Goal: Task Accomplishment & Management: Use online tool/utility

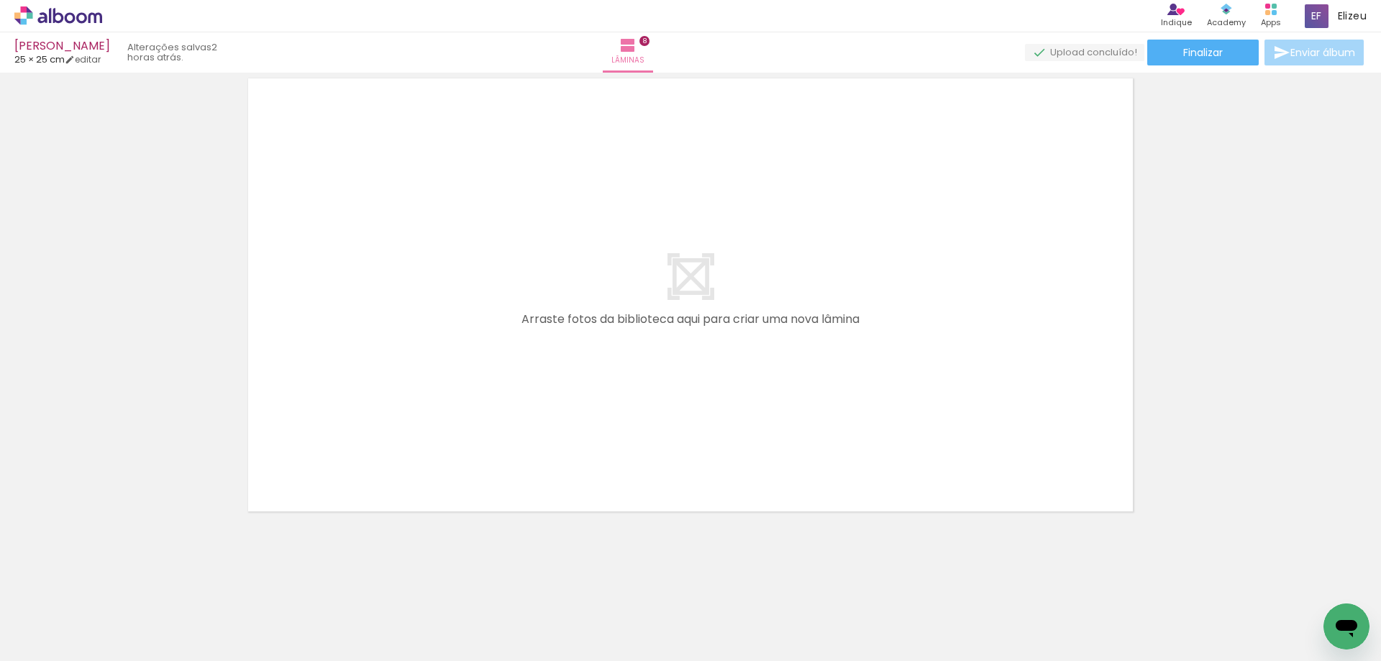
scroll to position [0, 554]
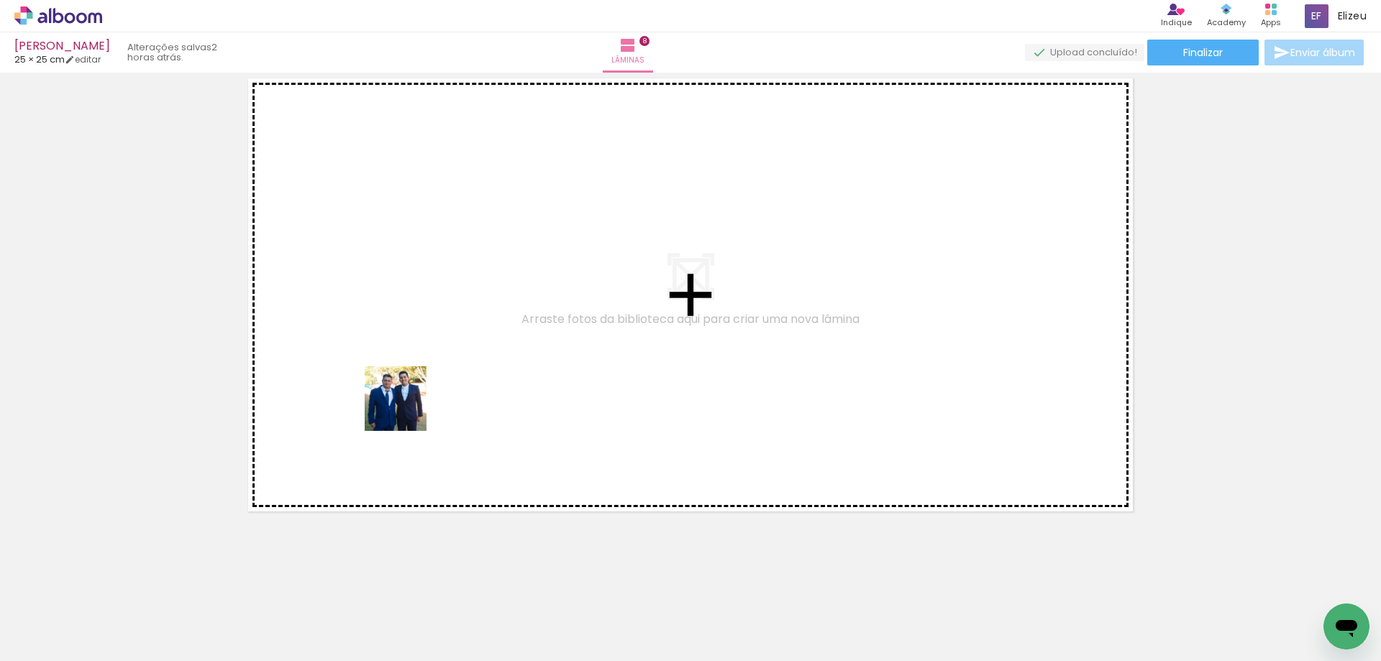
drag, startPoint x: 324, startPoint y: 636, endPoint x: 500, endPoint y: 305, distance: 374.9
click at [439, 327] on quentale-workspace at bounding box center [690, 330] width 1381 height 661
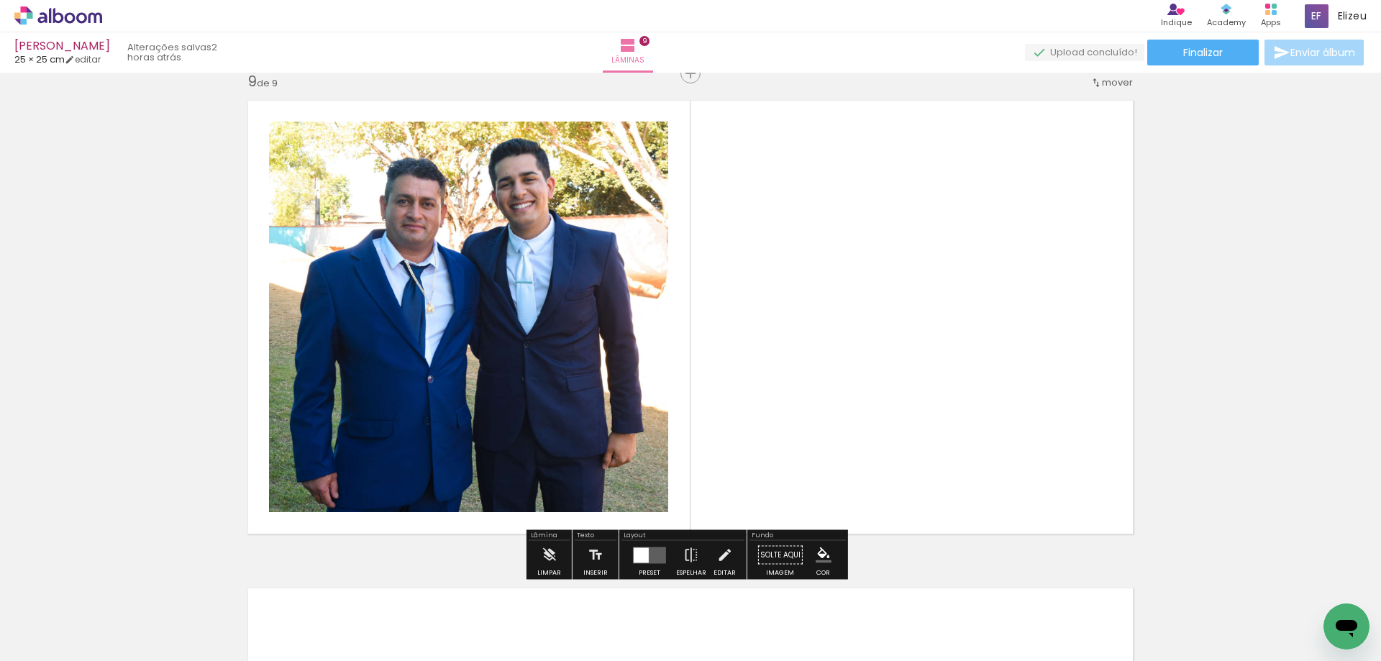
scroll to position [3920, 0]
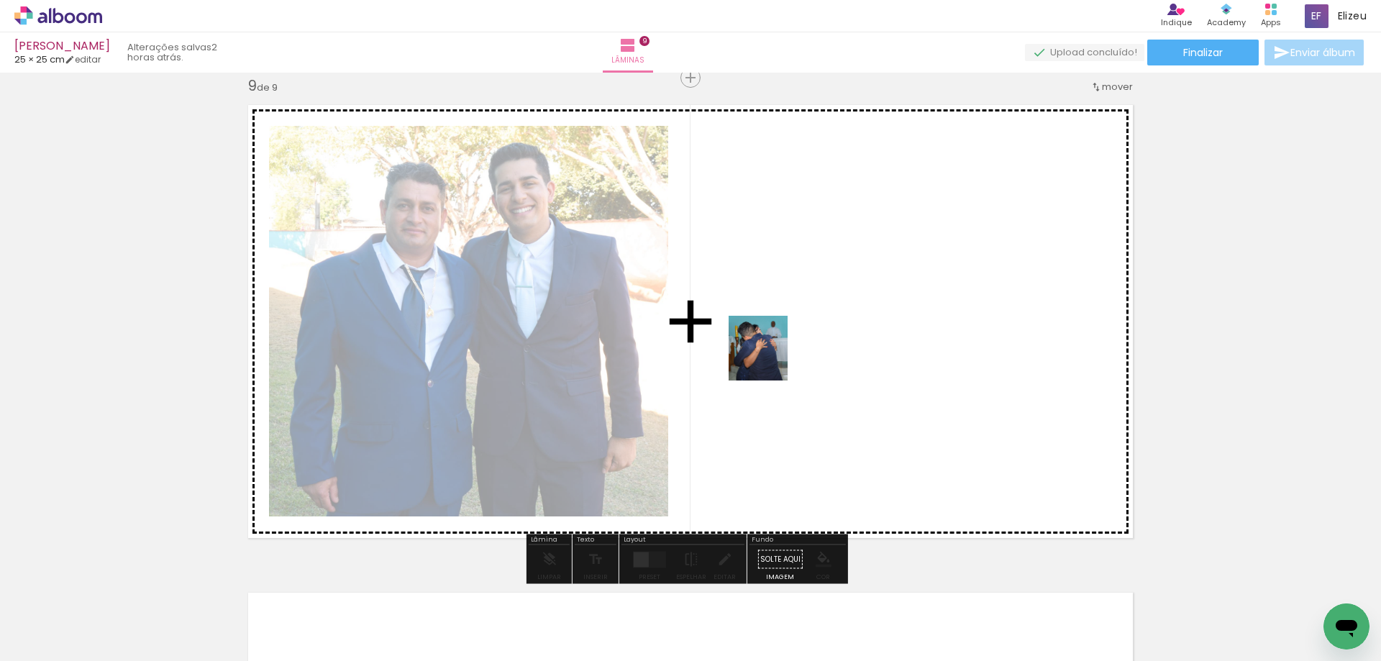
drag, startPoint x: 405, startPoint y: 629, endPoint x: 772, endPoint y: 359, distance: 455.4
click at [772, 359] on quentale-workspace at bounding box center [690, 330] width 1381 height 661
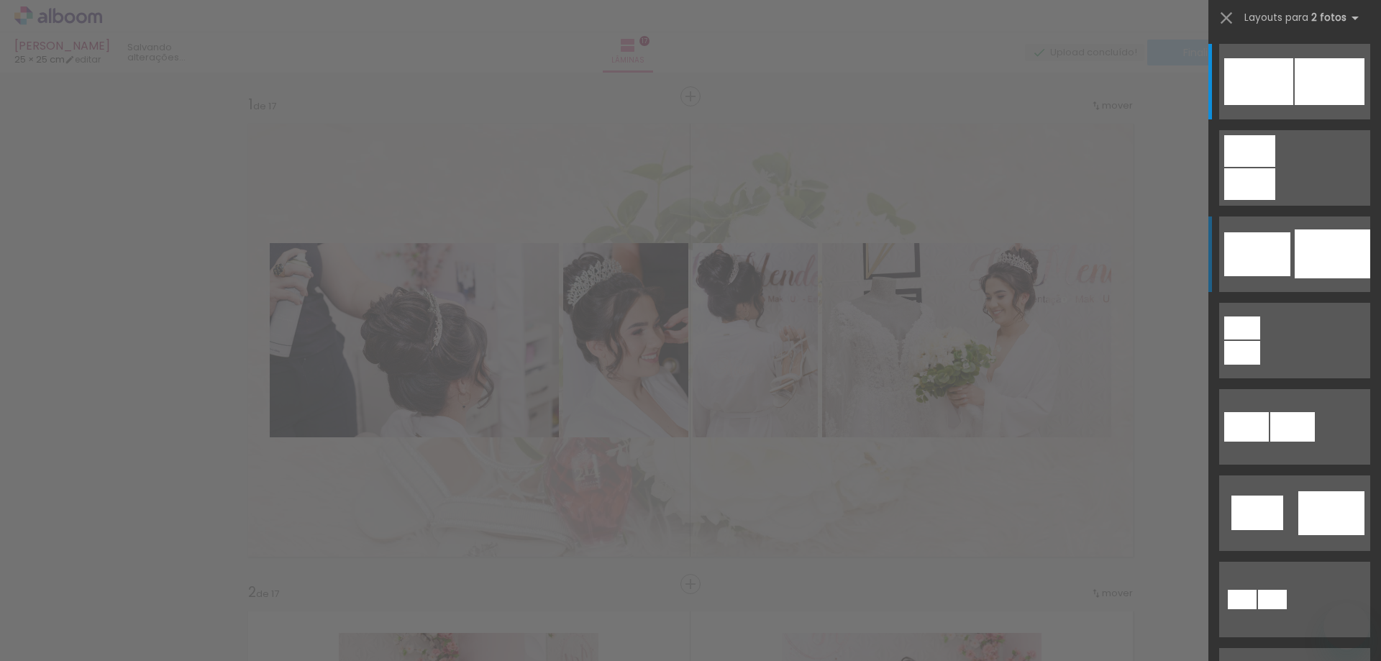
click at [1285, 260] on div at bounding box center [1257, 254] width 66 height 44
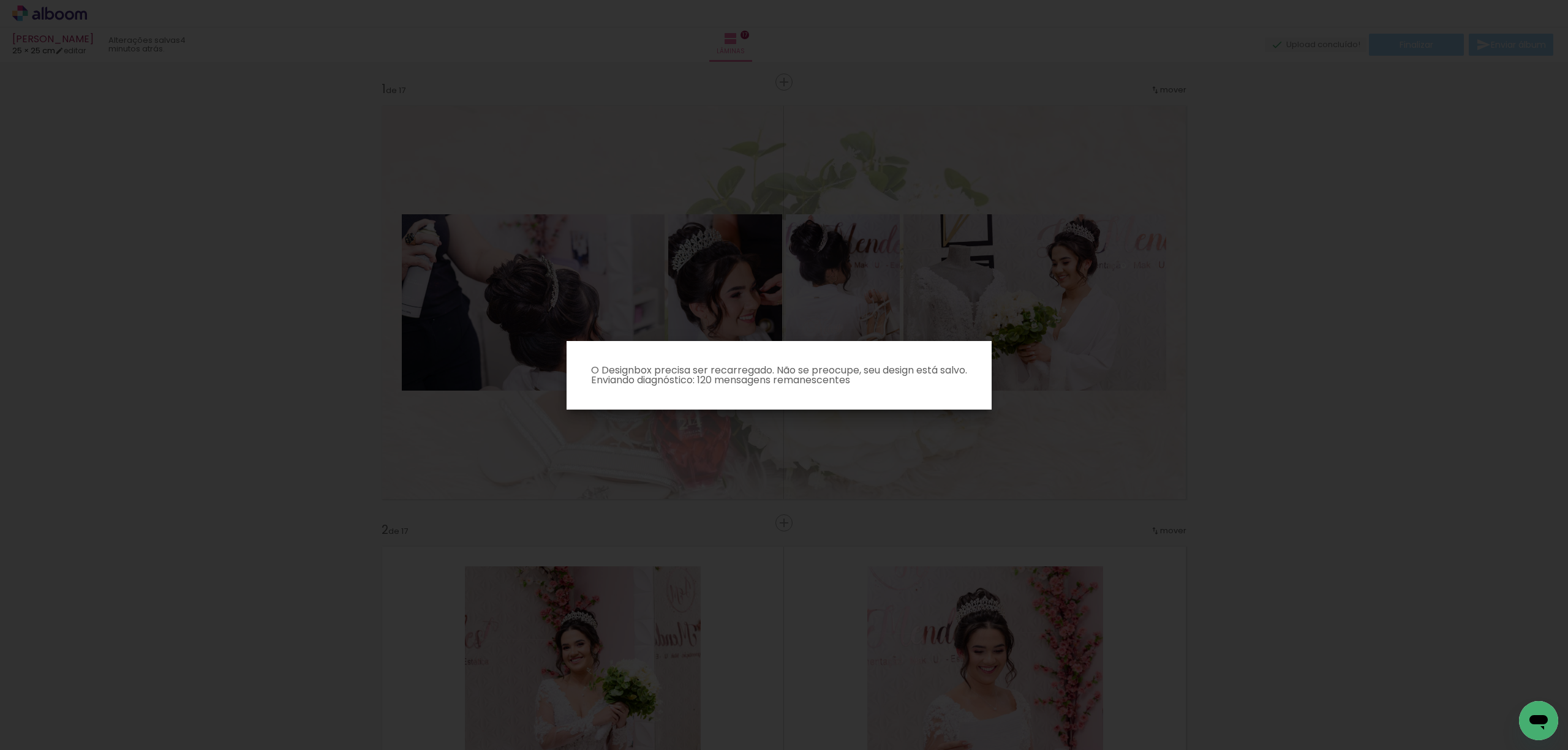
click at [791, 335] on iron-overlay-backdrop at bounding box center [784, 375] width 1568 height 750
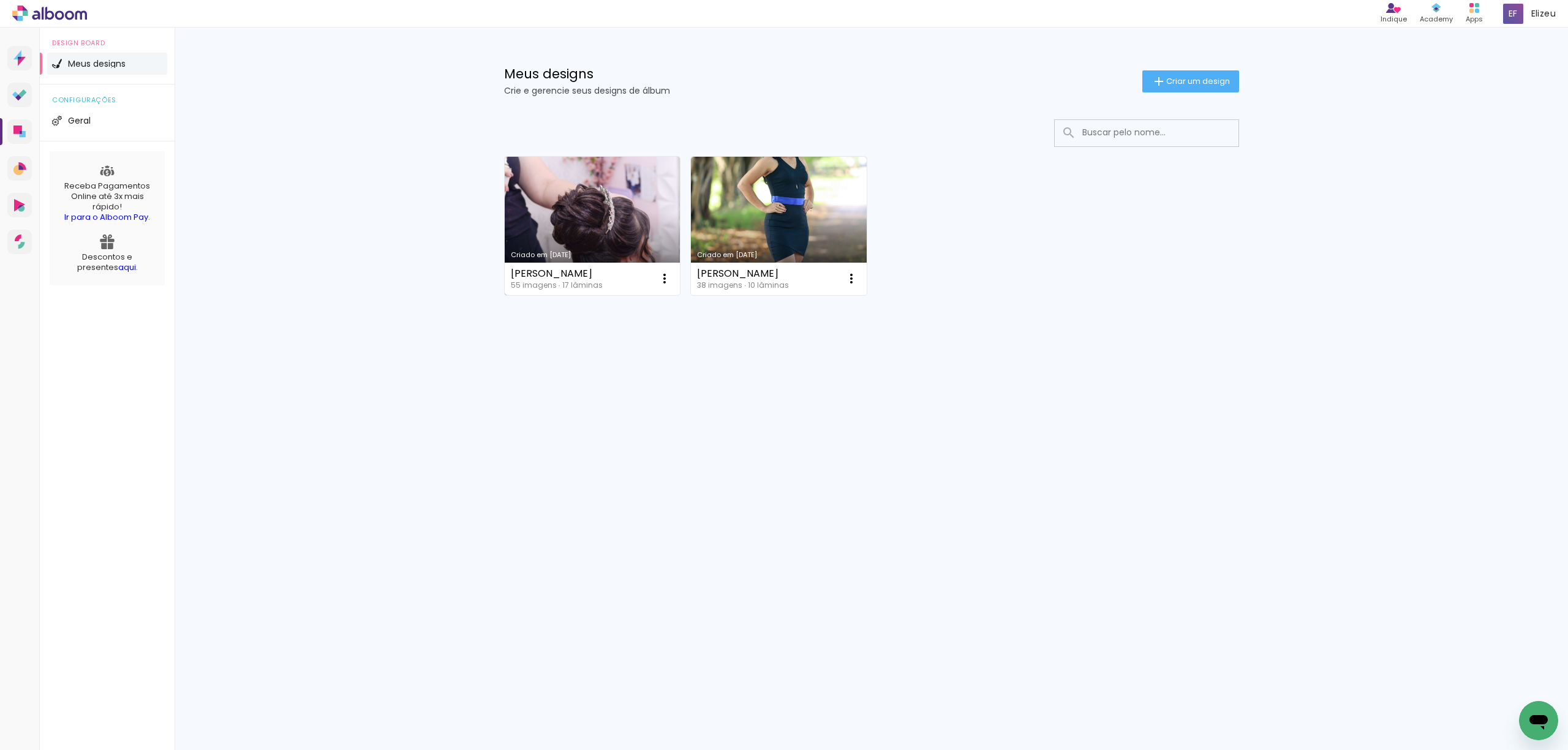
click at [595, 237] on link "Criado em [DATE]" at bounding box center [592, 226] width 175 height 139
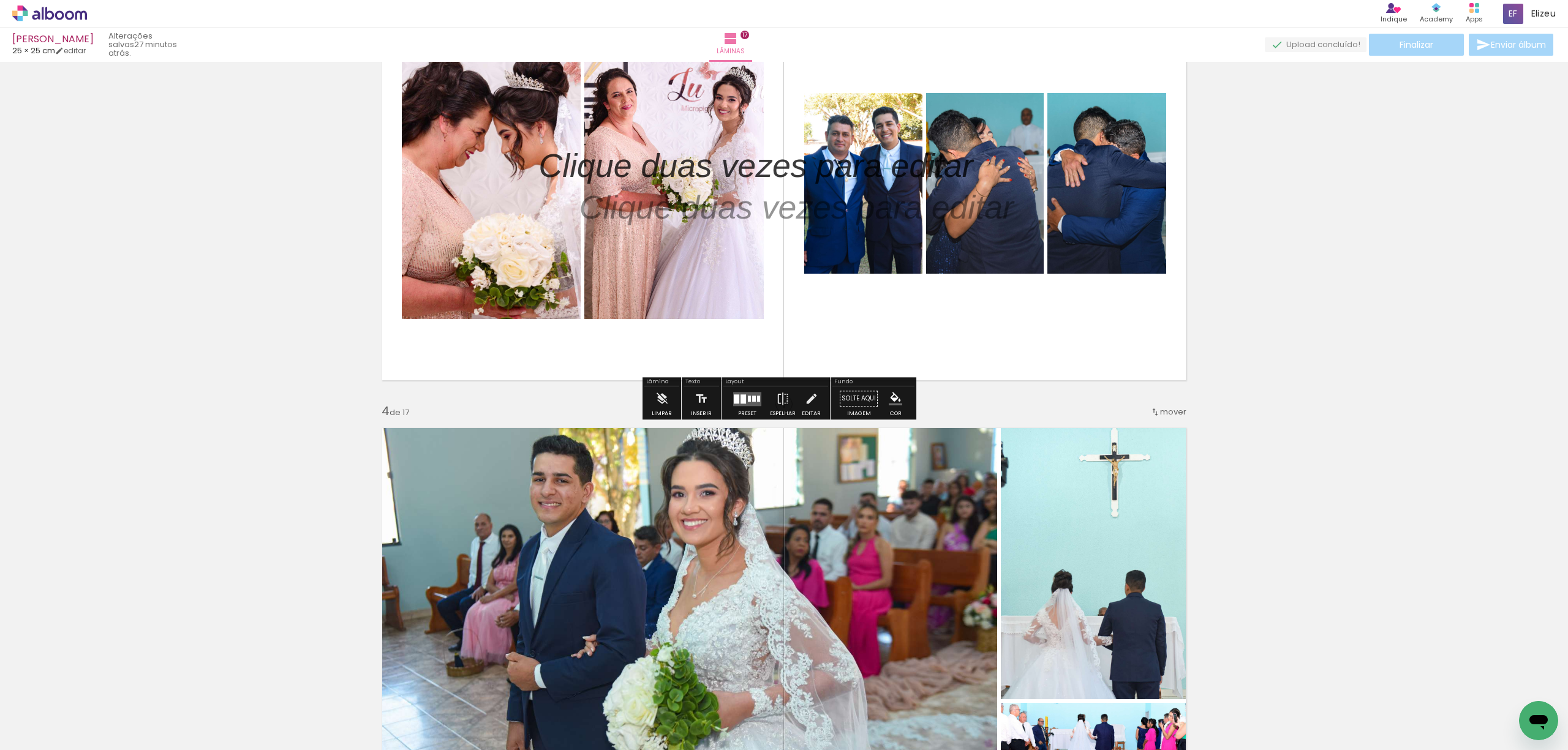
scroll to position [898, 0]
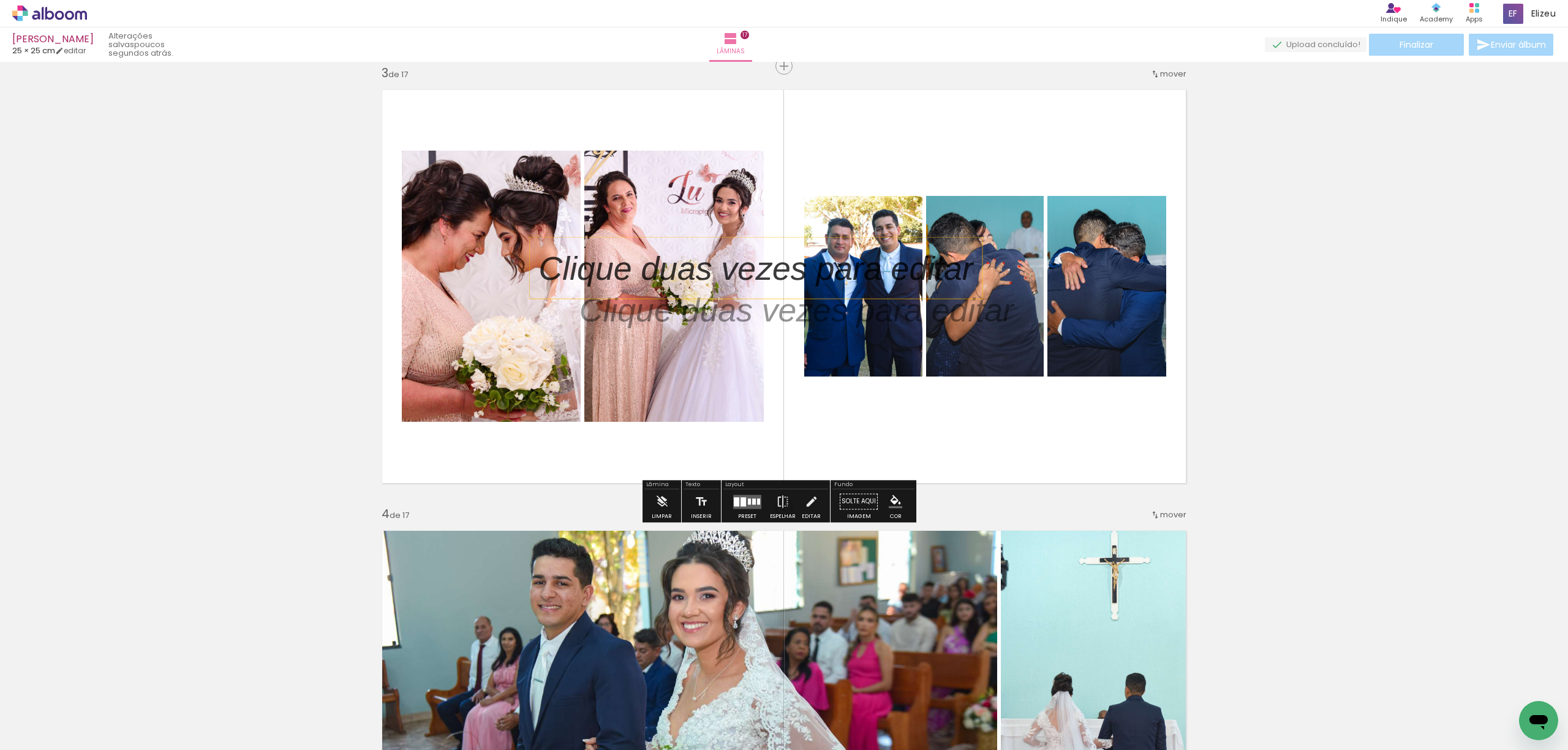
drag, startPoint x: 658, startPoint y: 266, endPoint x: 682, endPoint y: 270, distance: 24.3
click at [682, 270] on p at bounding box center [765, 268] width 453 height 47
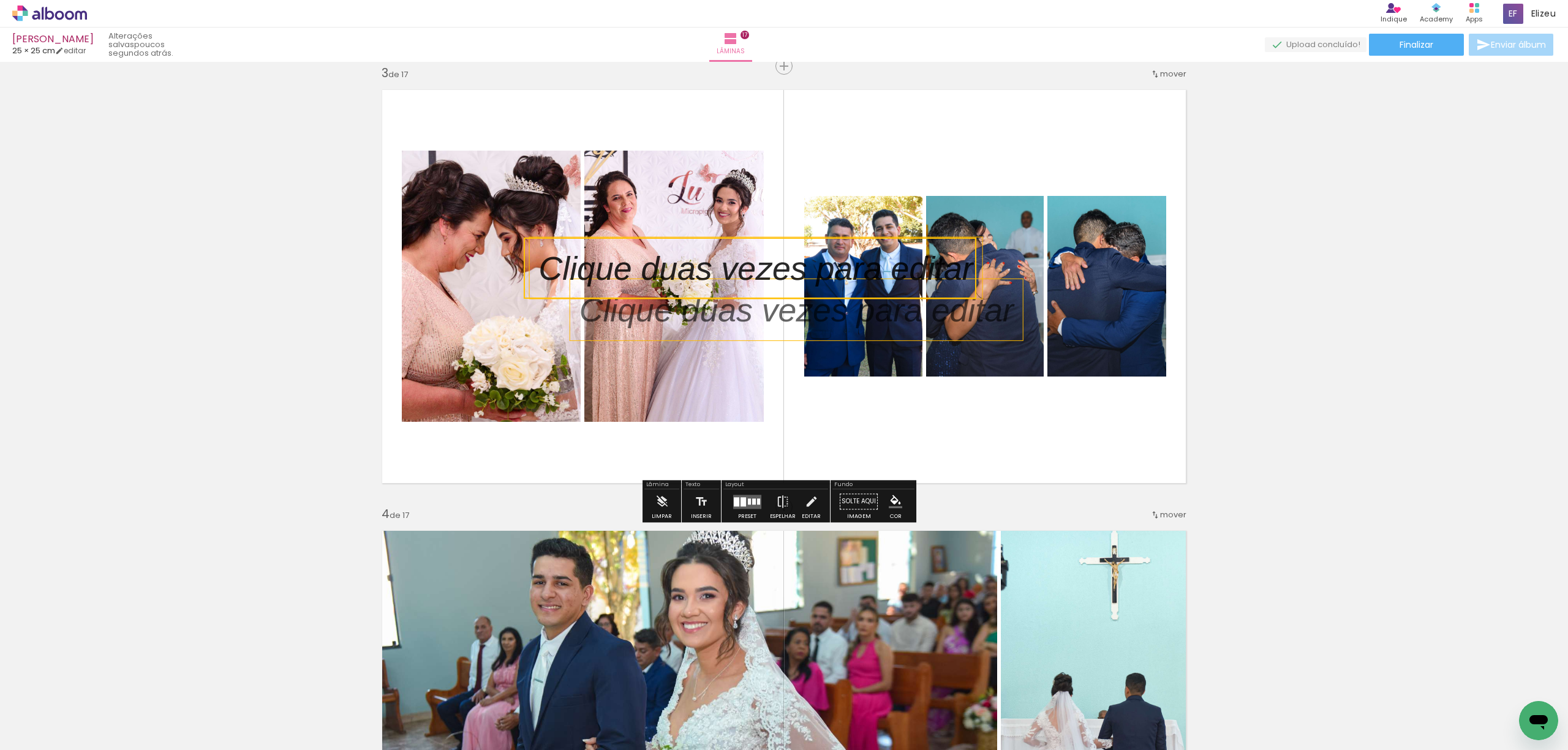
click at [998, 314] on p at bounding box center [805, 310] width 453 height 47
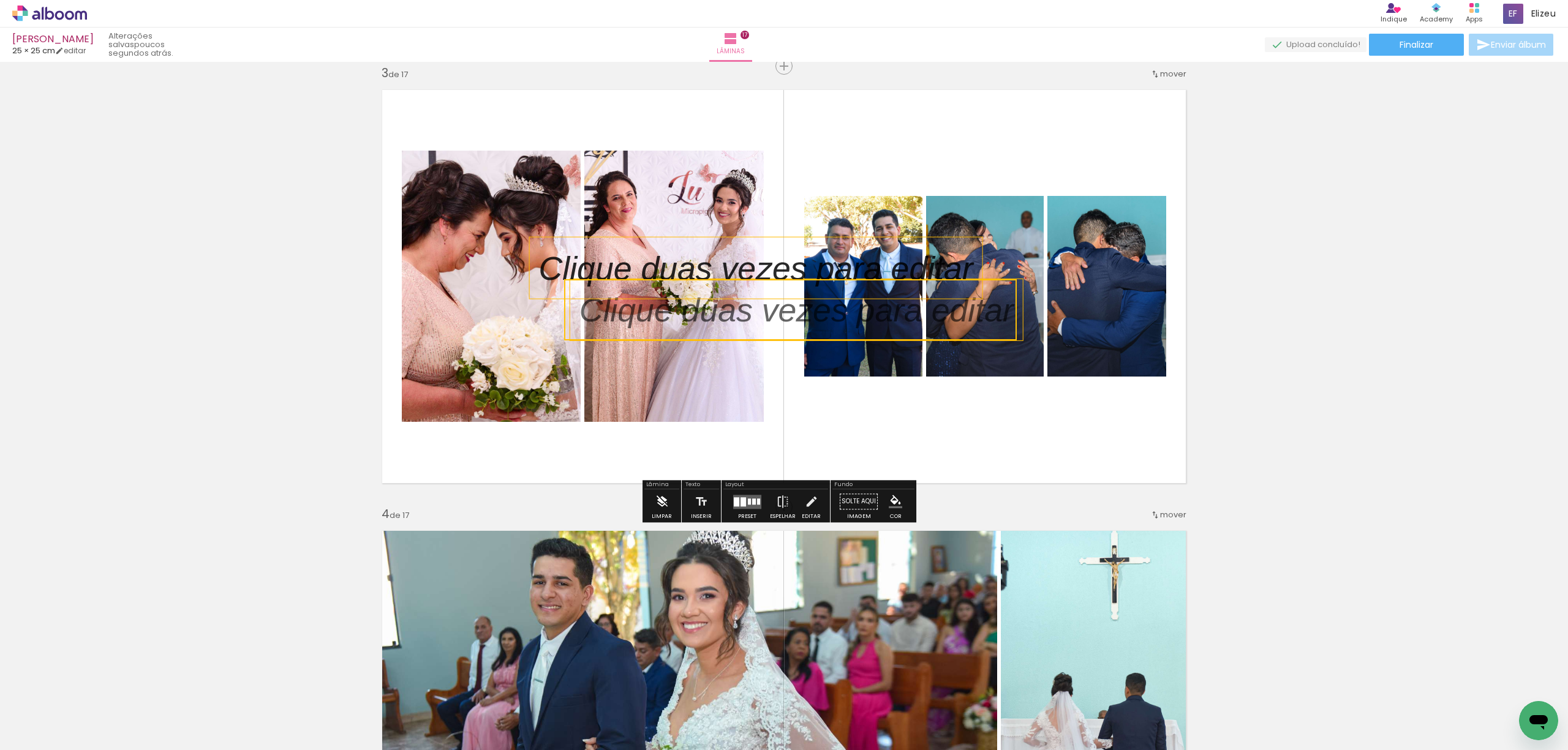
click at [655, 506] on iron-icon at bounding box center [662, 501] width 14 height 25
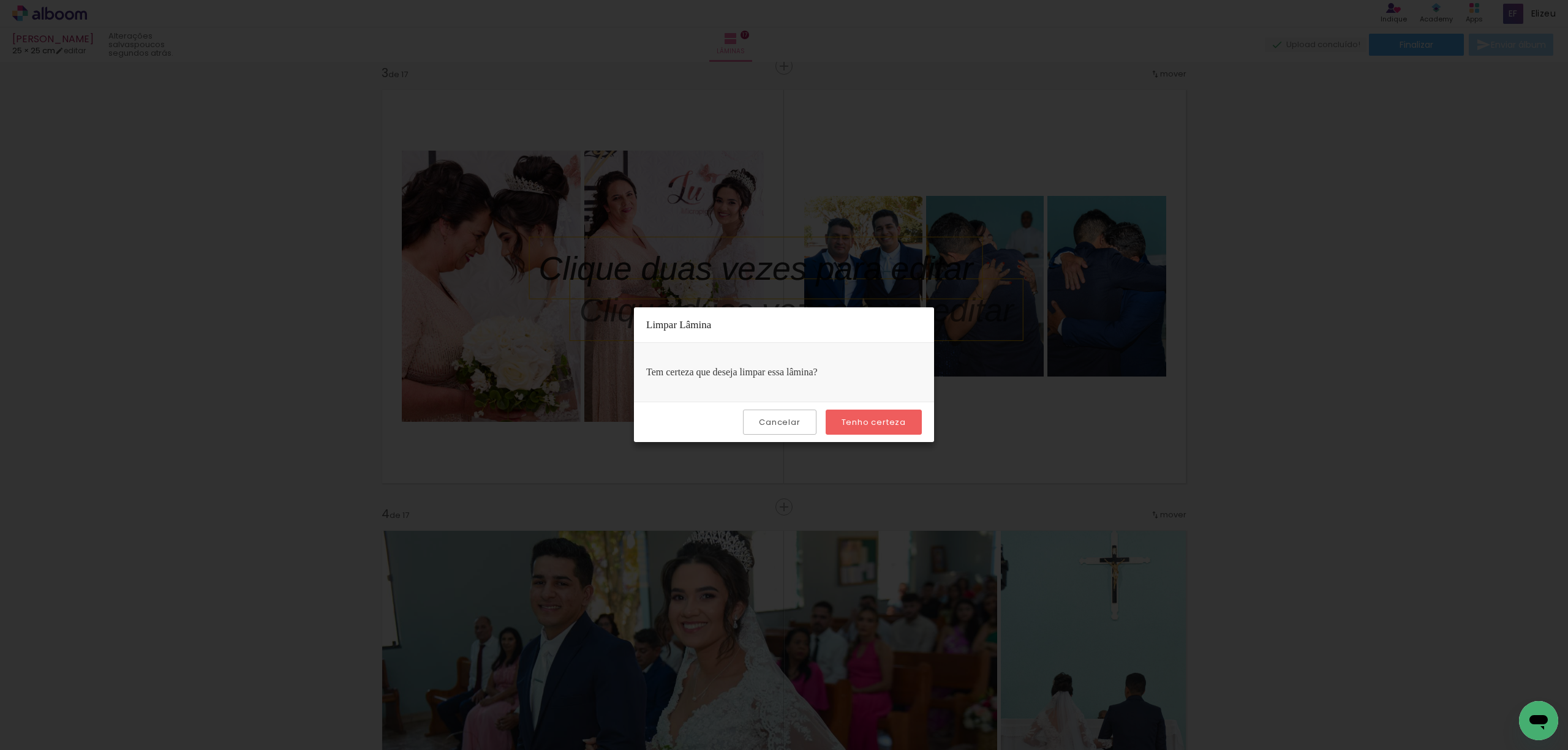
click at [0, 0] on slot "Cancelar" at bounding box center [0, 0] width 0 height 0
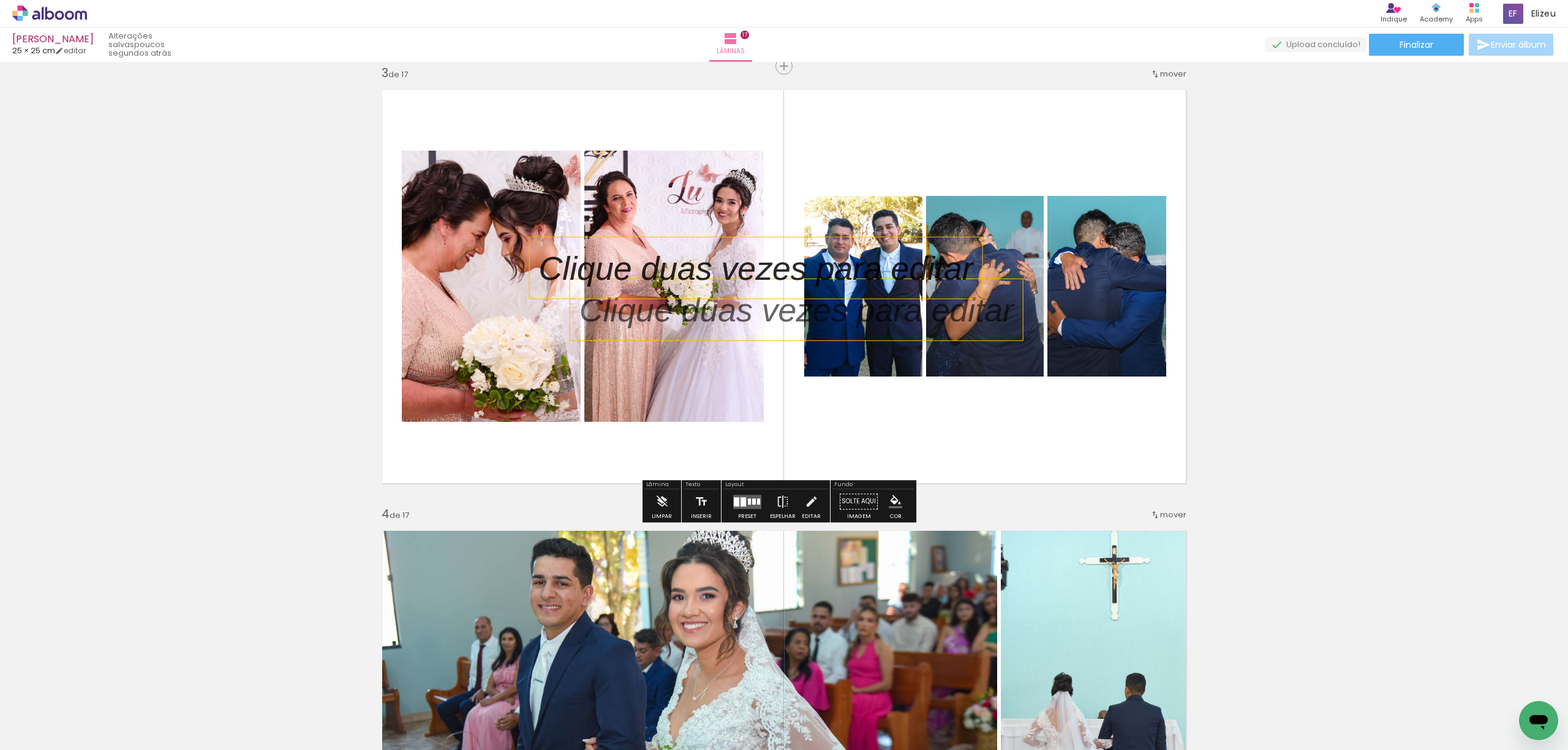
click at [863, 464] on quentale-layouter at bounding box center [784, 287] width 821 height 410
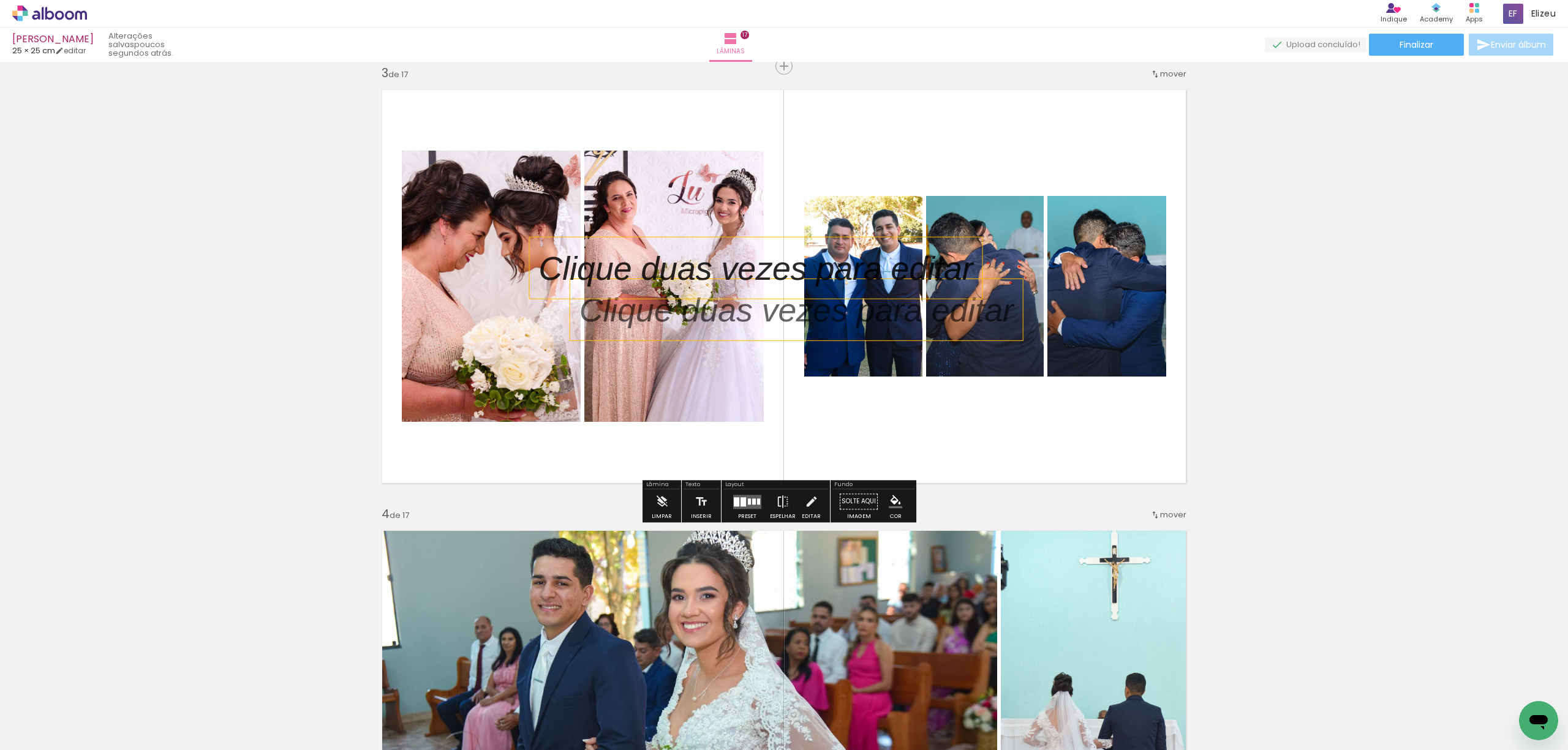
drag, startPoint x: 1240, startPoint y: 385, endPoint x: 1229, endPoint y: 381, distance: 11.7
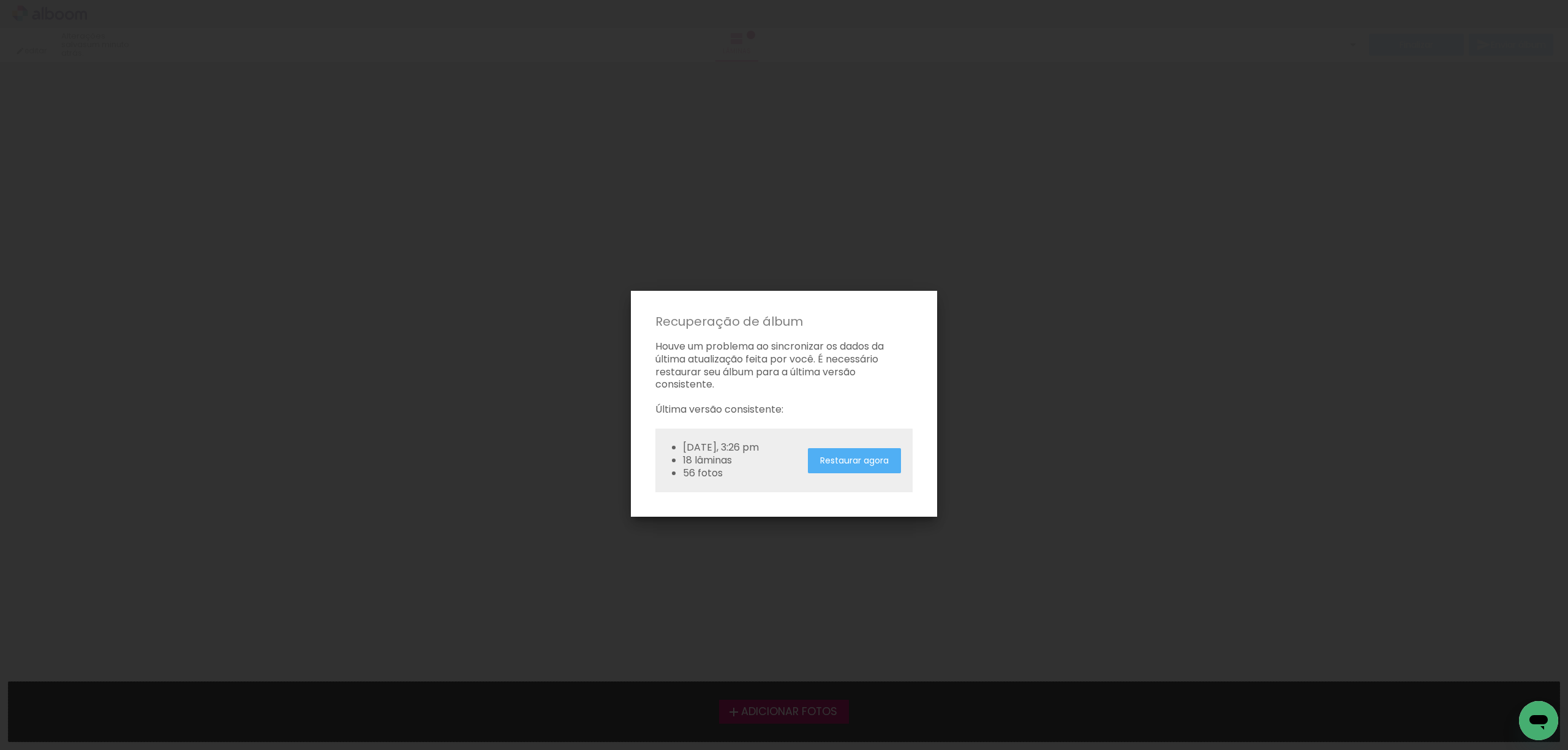
click at [767, 239] on iron-overlay-backdrop at bounding box center [784, 375] width 1568 height 750
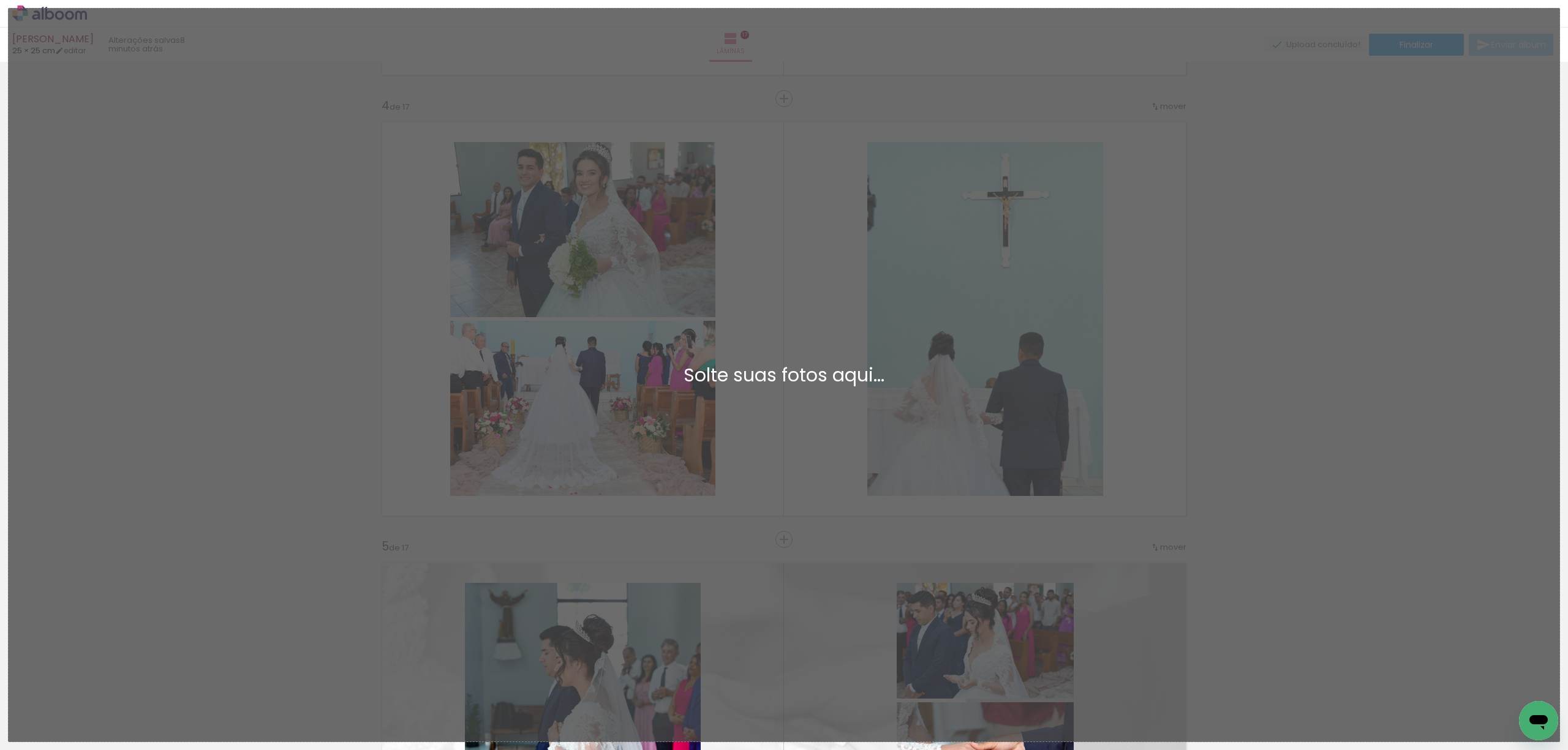
scroll to position [0, 2377]
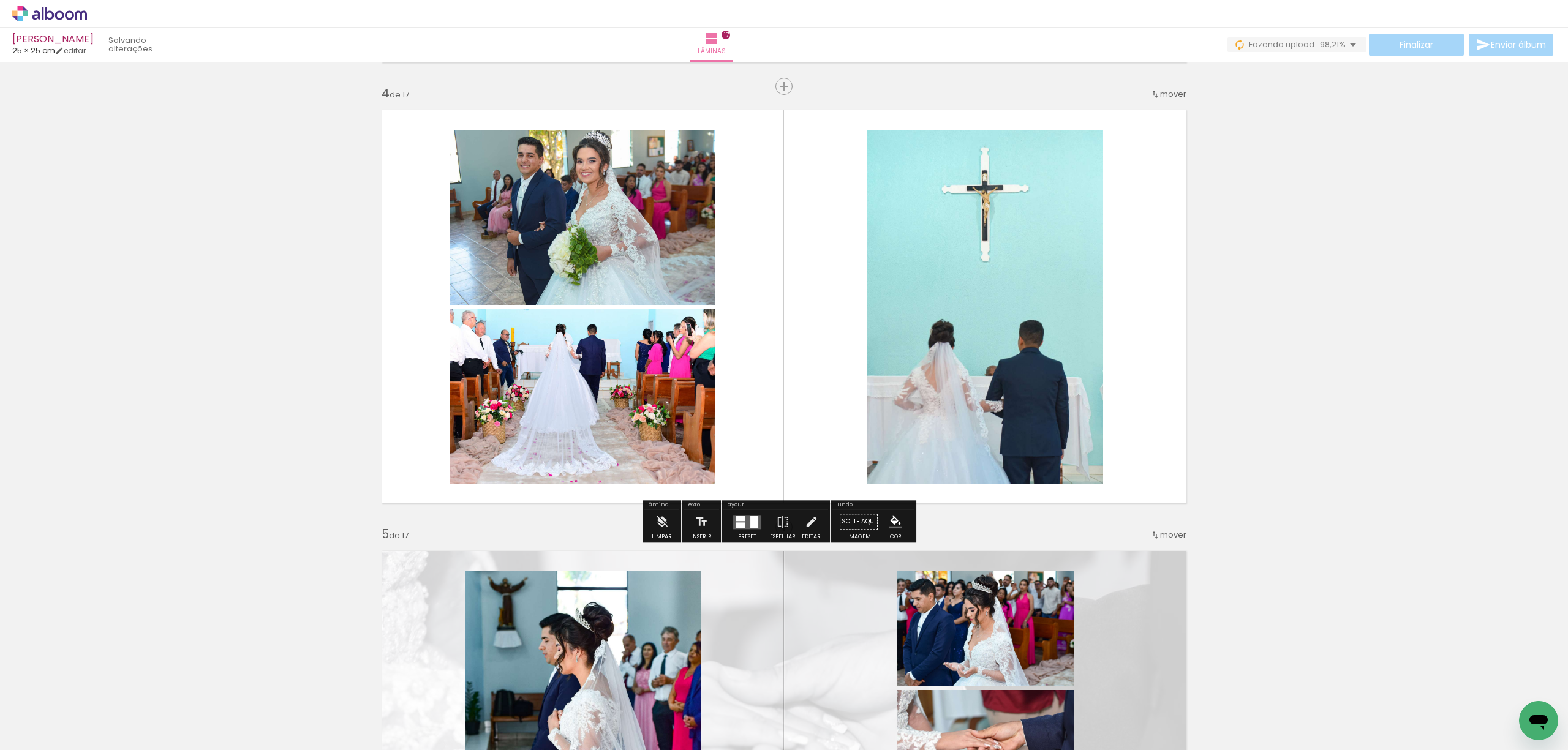
scroll to position [1306, 0]
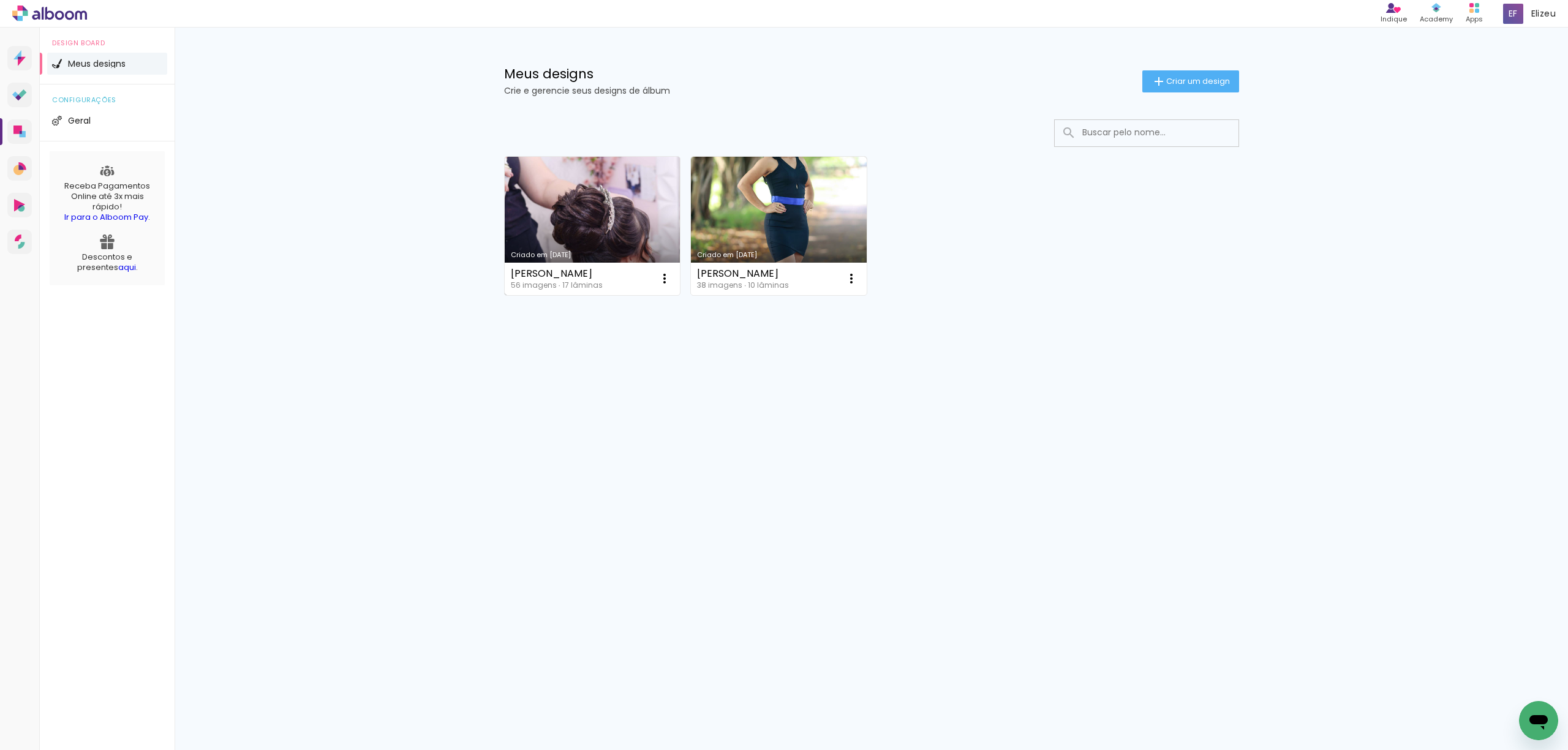
click at [559, 221] on link "Criado em [DATE]" at bounding box center [592, 226] width 175 height 139
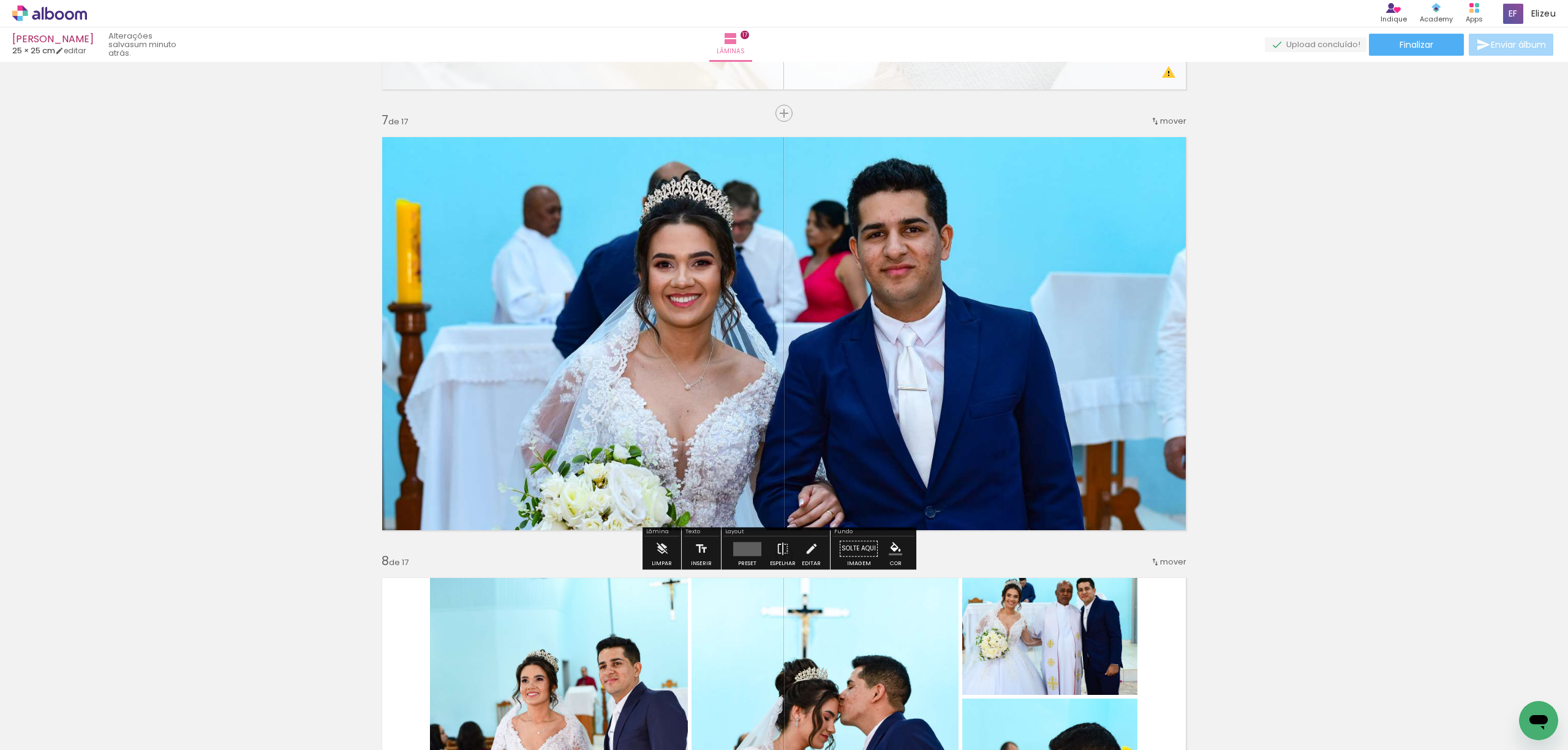
scroll to position [2613, 0]
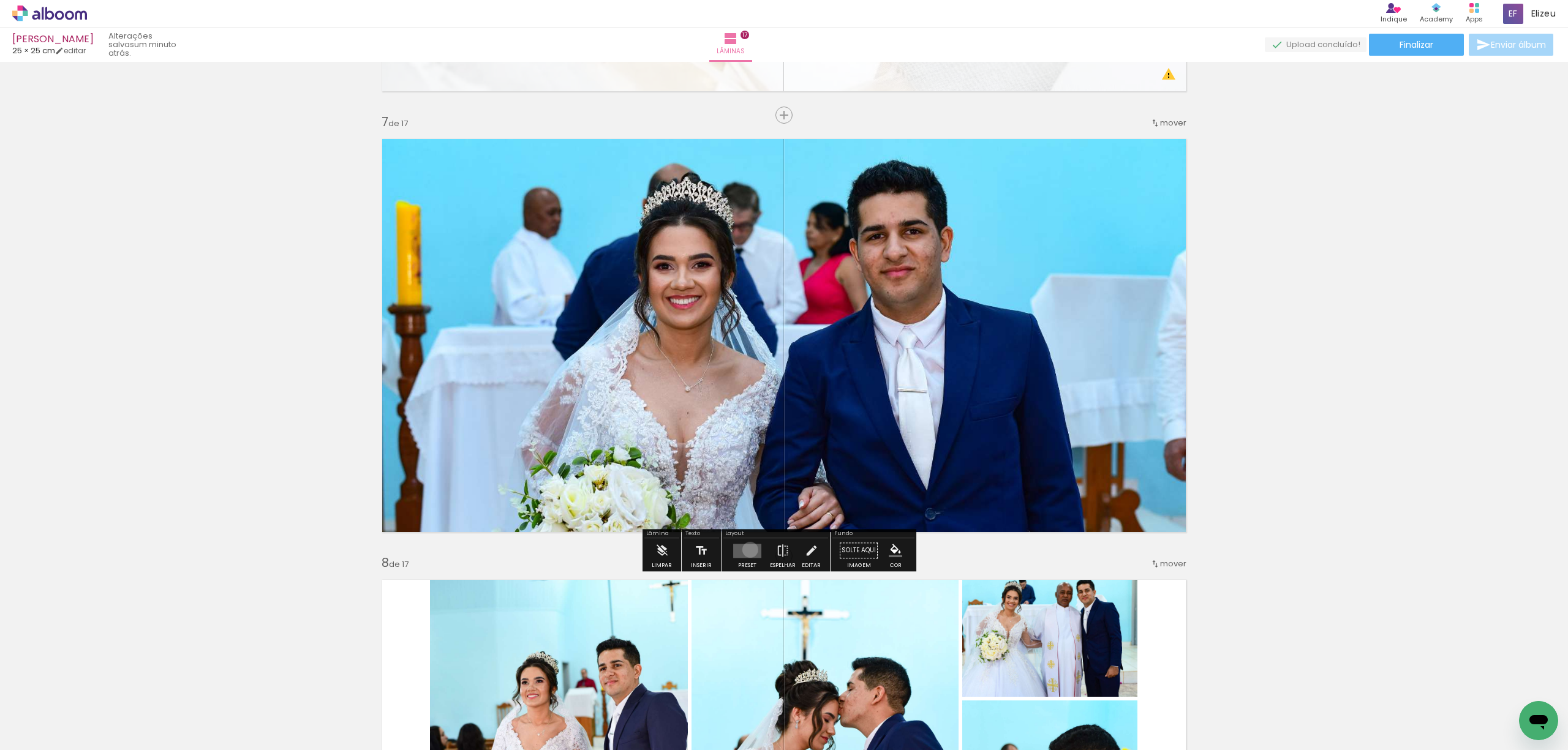
click at [747, 549] on quentale-layouter at bounding box center [747, 551] width 28 height 14
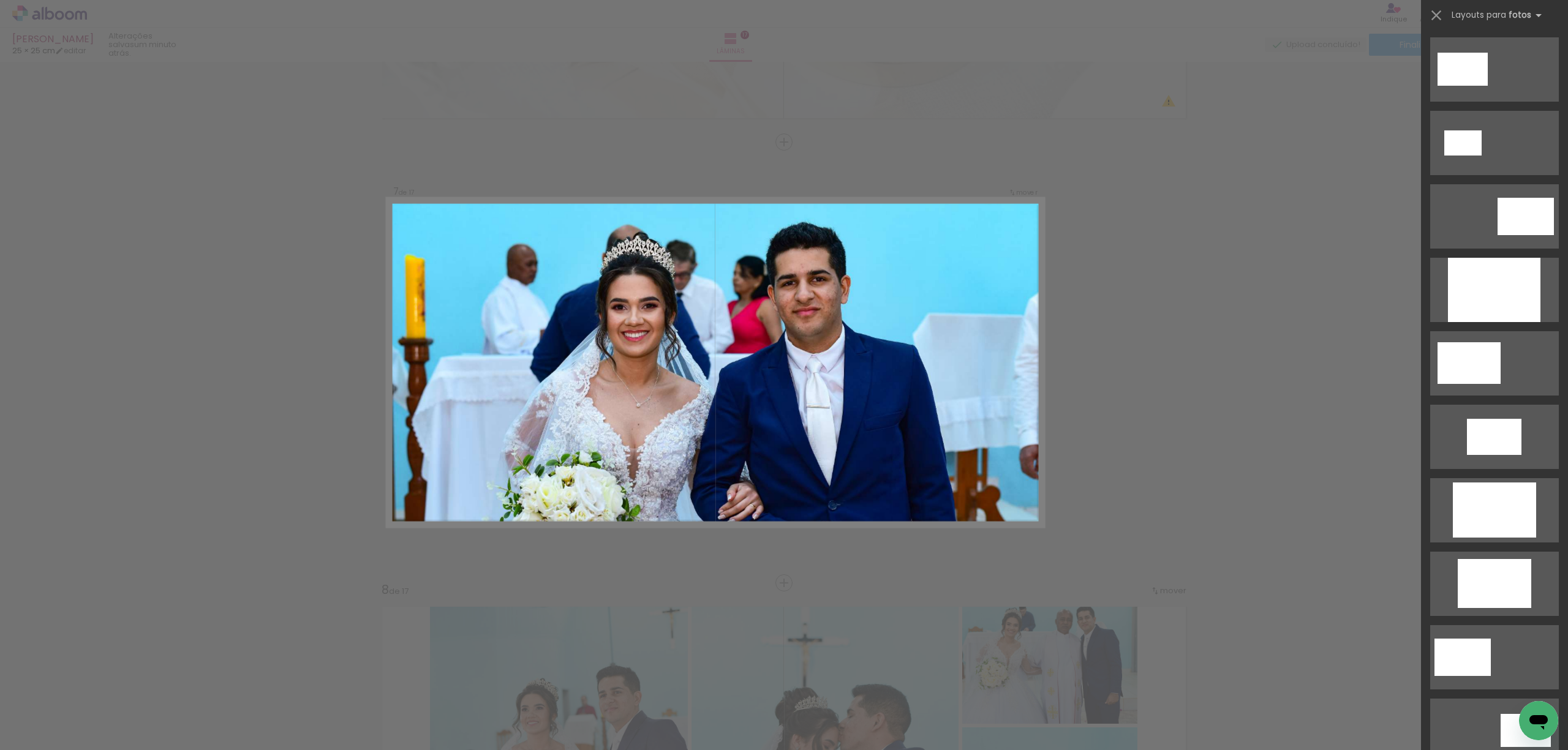
scroll to position [2580, 0]
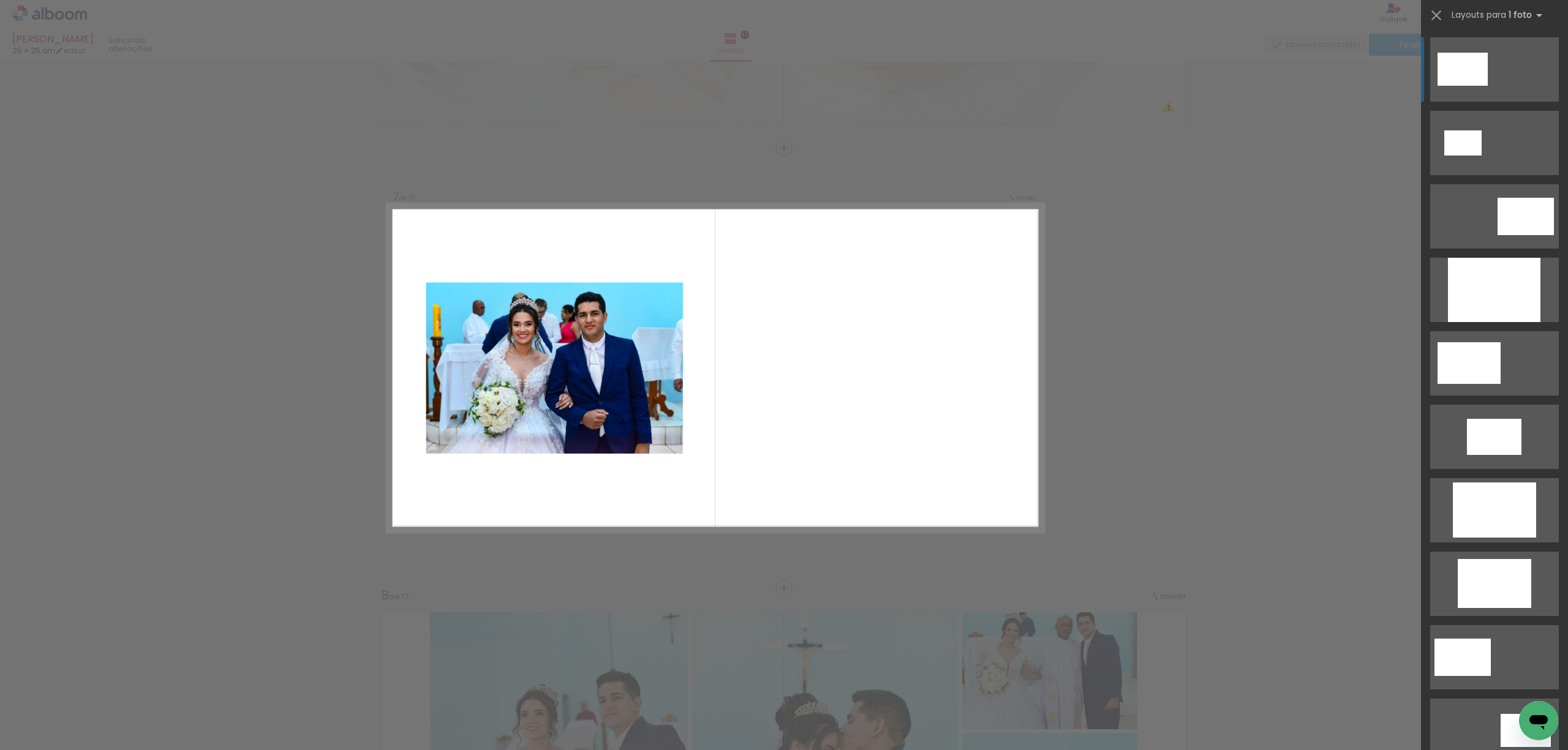
click at [1494, 77] on quentale-layouter at bounding box center [1494, 70] width 129 height 65
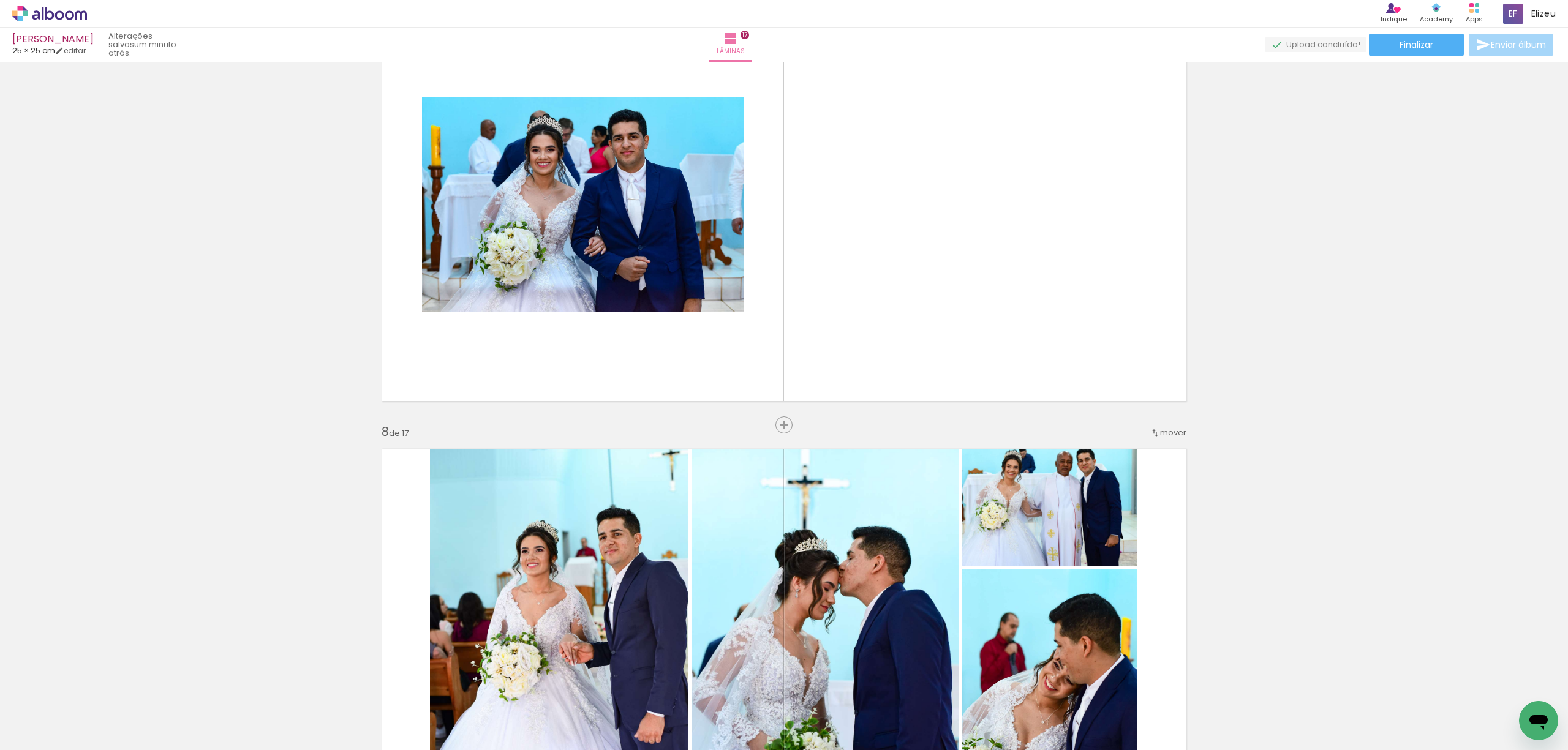
scroll to position [0, 2377]
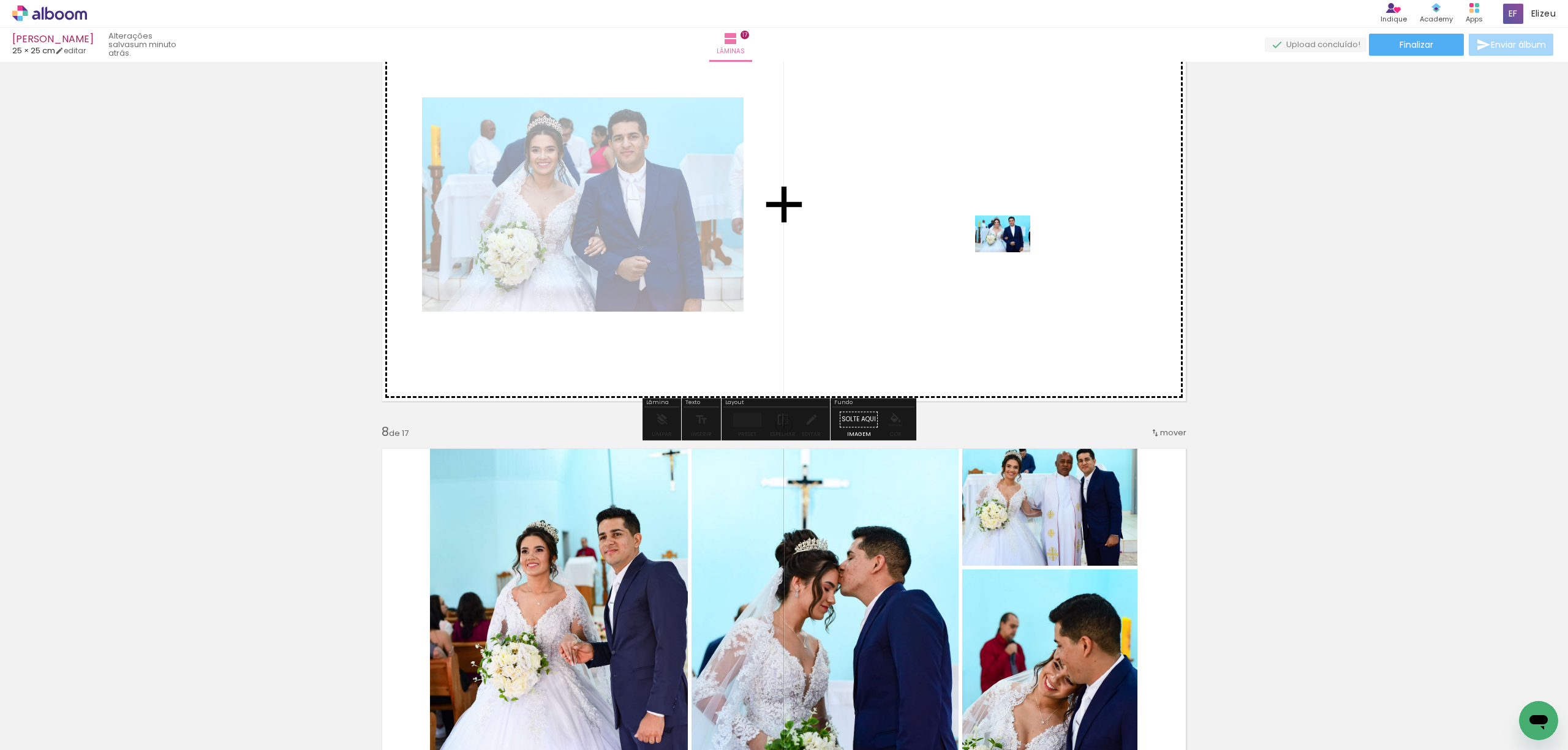
drag, startPoint x: 953, startPoint y: 716, endPoint x: 1011, endPoint y: 252, distance: 467.6
click at [1011, 252] on quentale-workspace at bounding box center [784, 375] width 1568 height 750
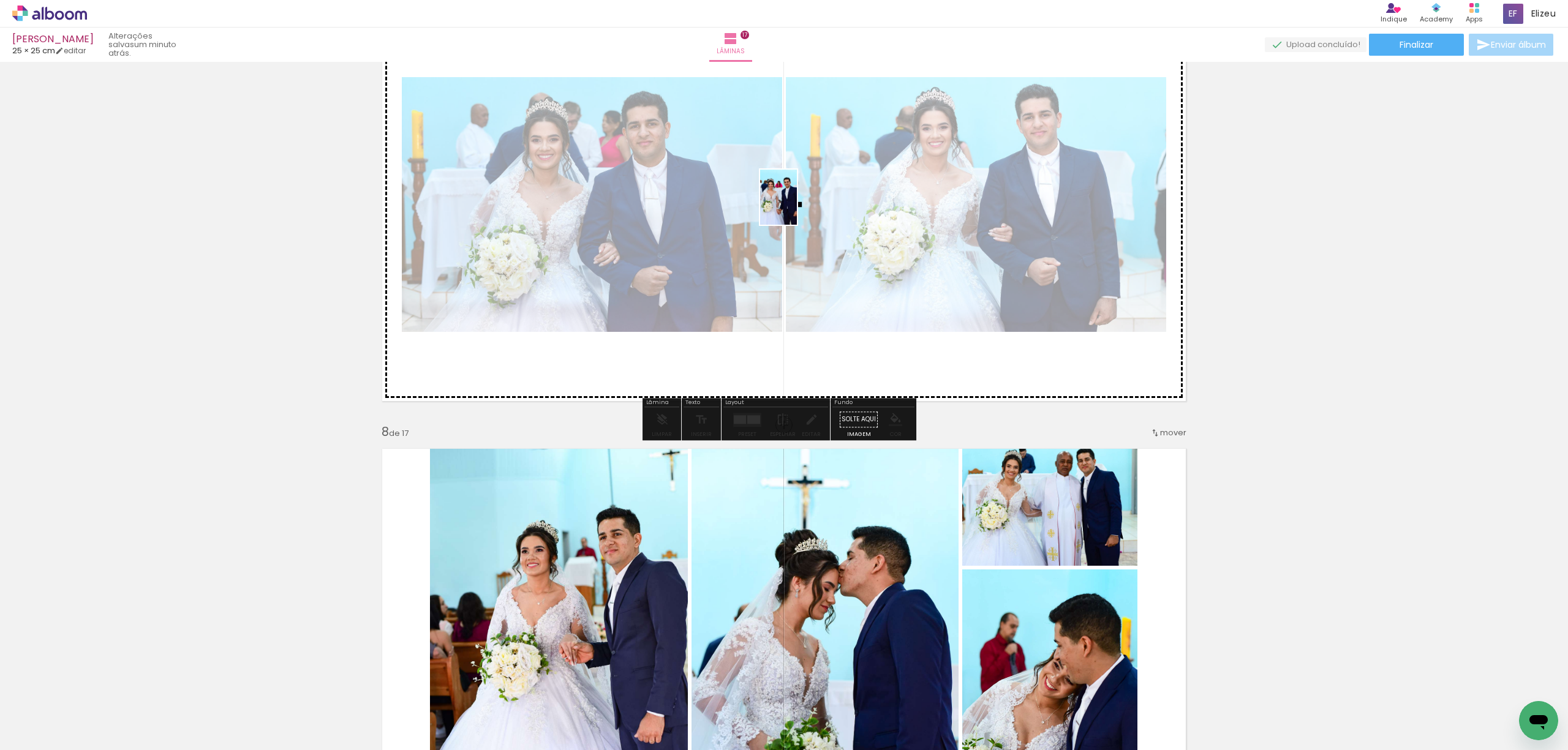
drag, startPoint x: 1123, startPoint y: 733, endPoint x: 797, endPoint y: 206, distance: 619.7
click at [797, 206] on quentale-workspace at bounding box center [784, 375] width 1568 height 750
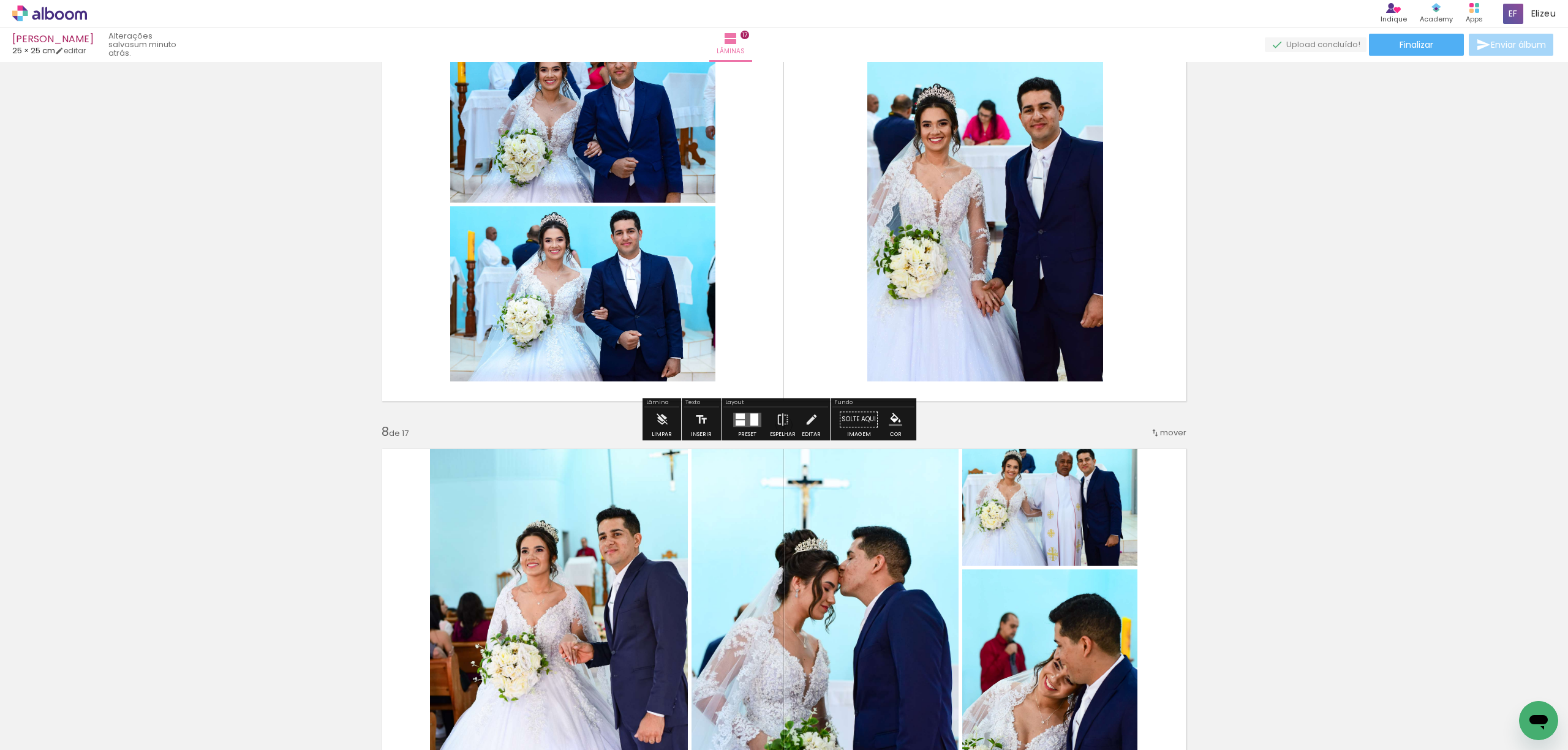
scroll to position [2661, 0]
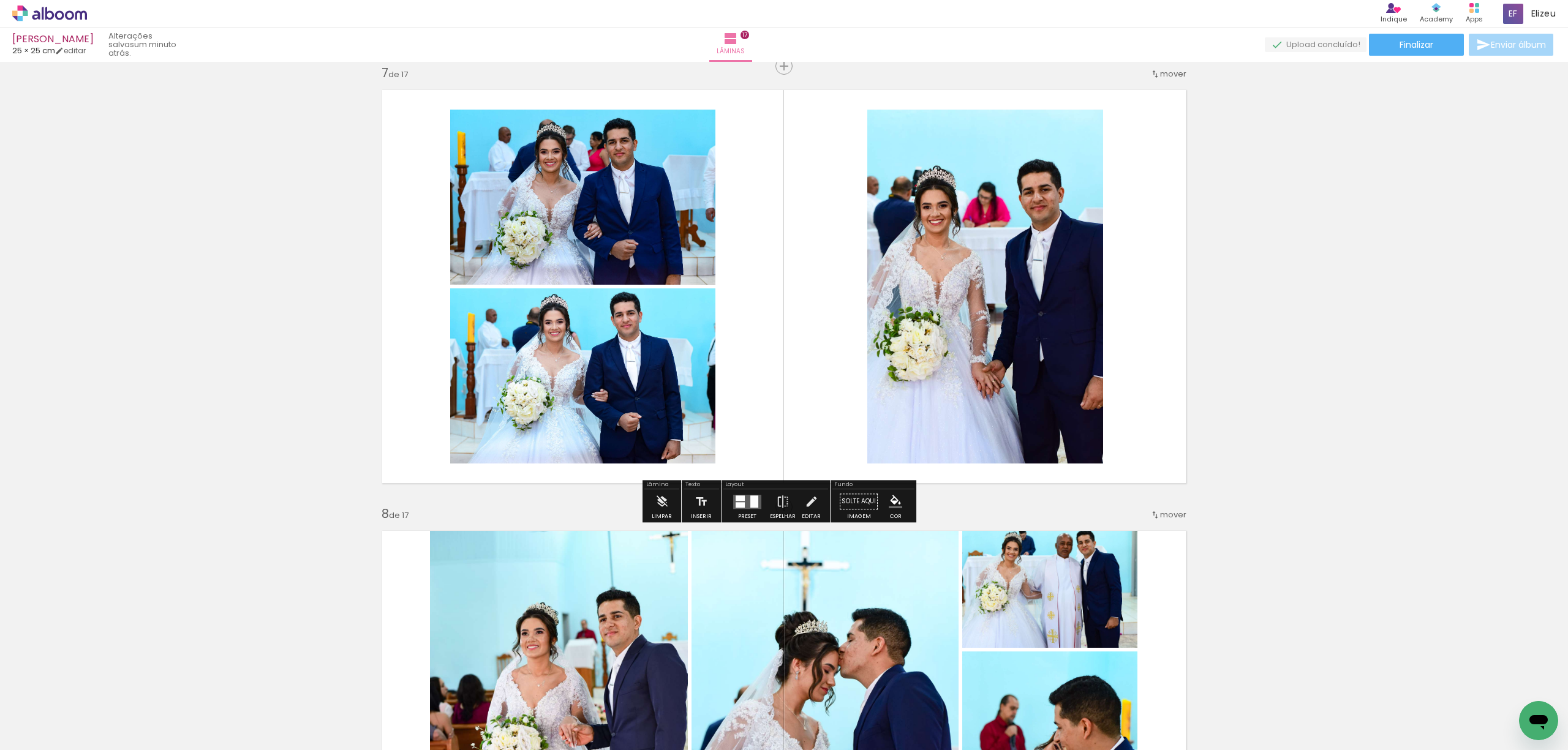
click at [747, 518] on div "Preset" at bounding box center [747, 517] width 19 height 5
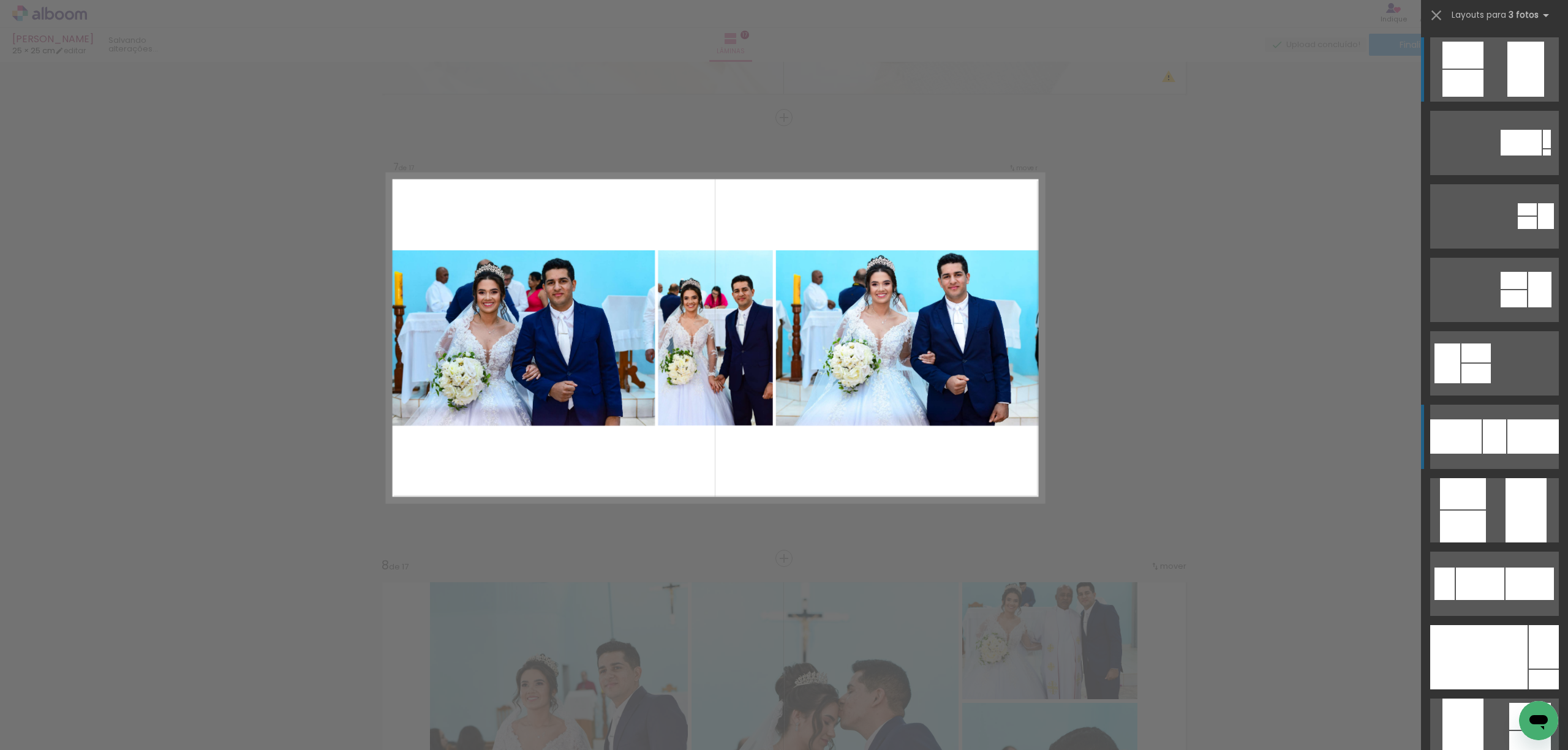
scroll to position [2580, 0]
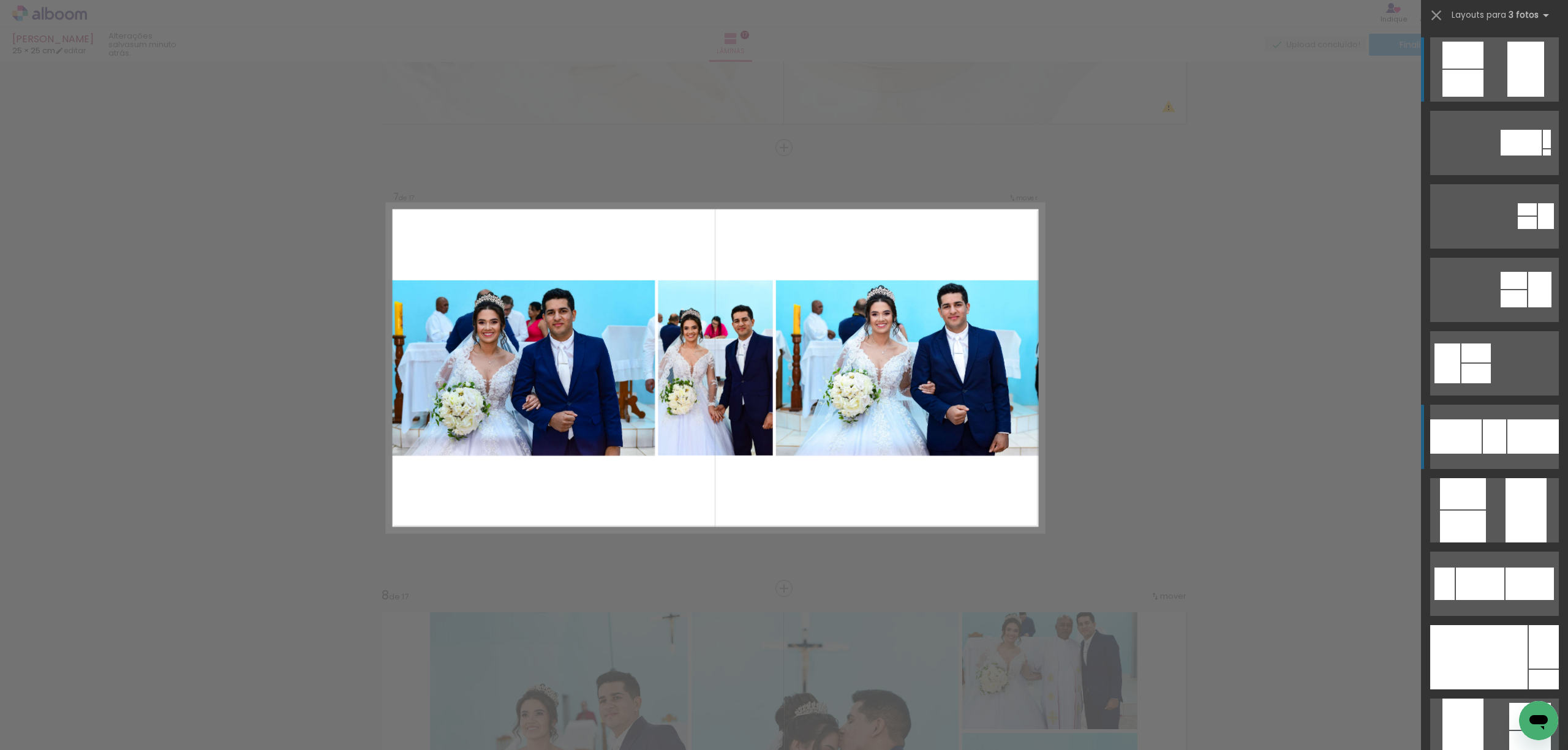
click at [1483, 441] on div at bounding box center [1494, 437] width 23 height 34
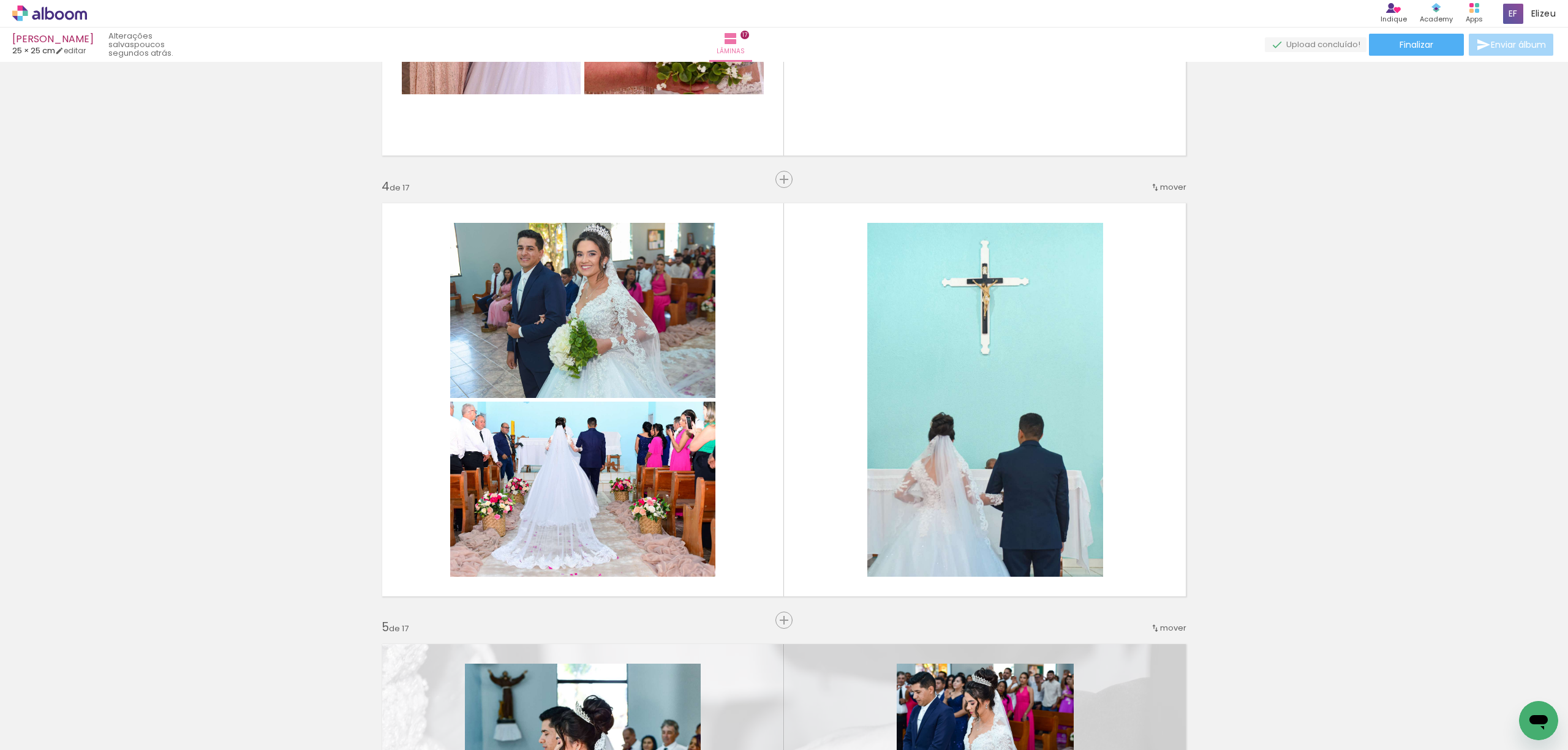
scroll to position [1225, 0]
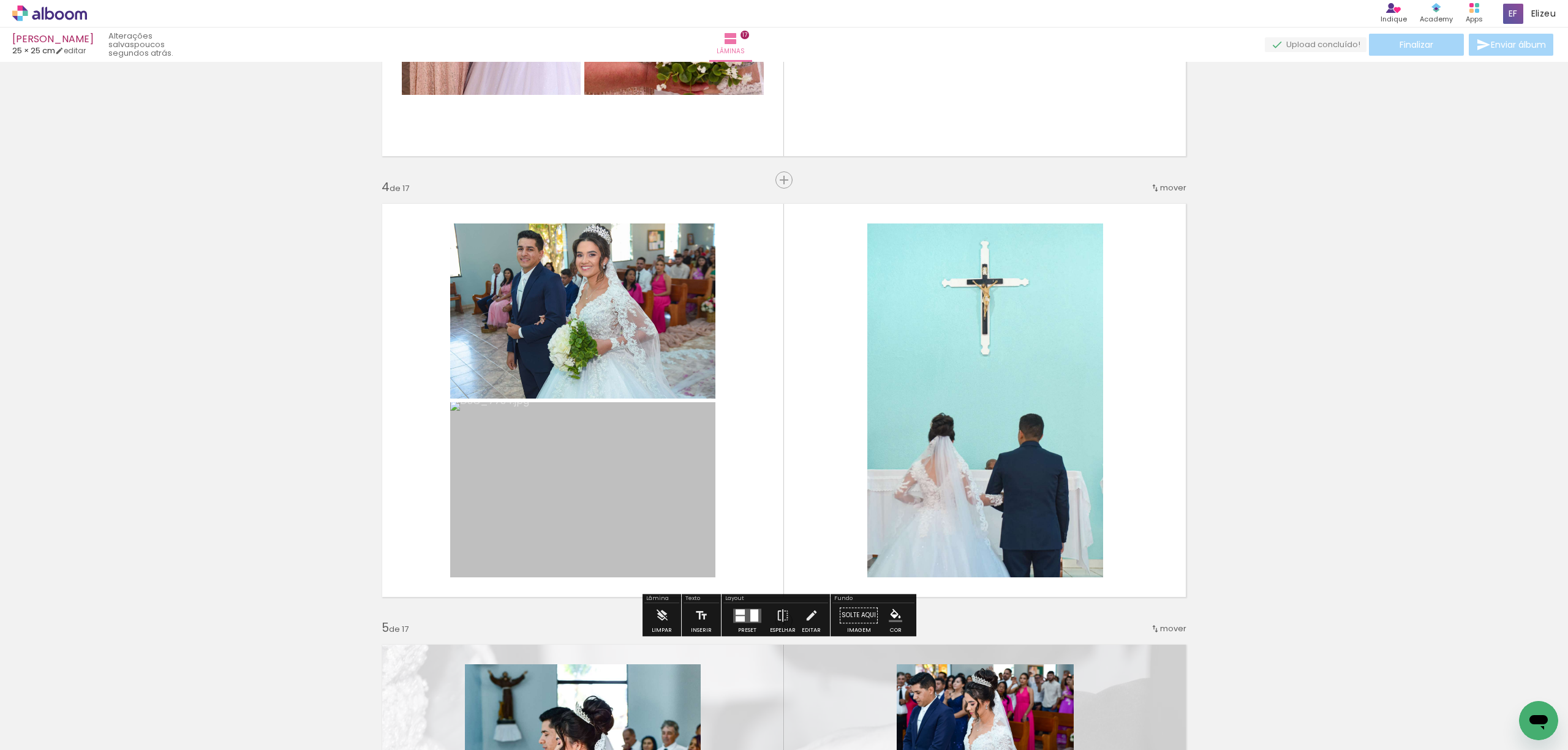
scroll to position [0, 2377]
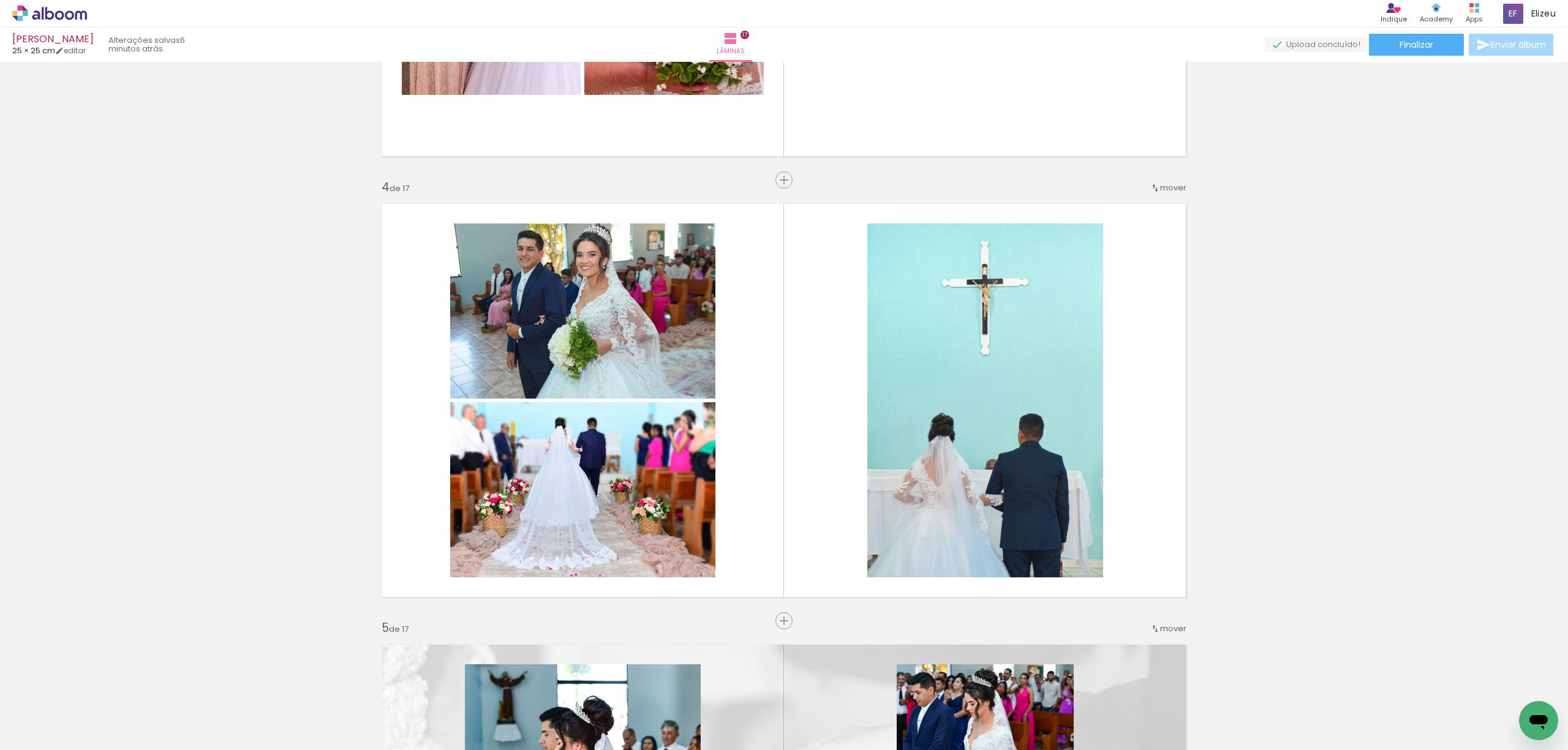
scroll to position [0, 2377]
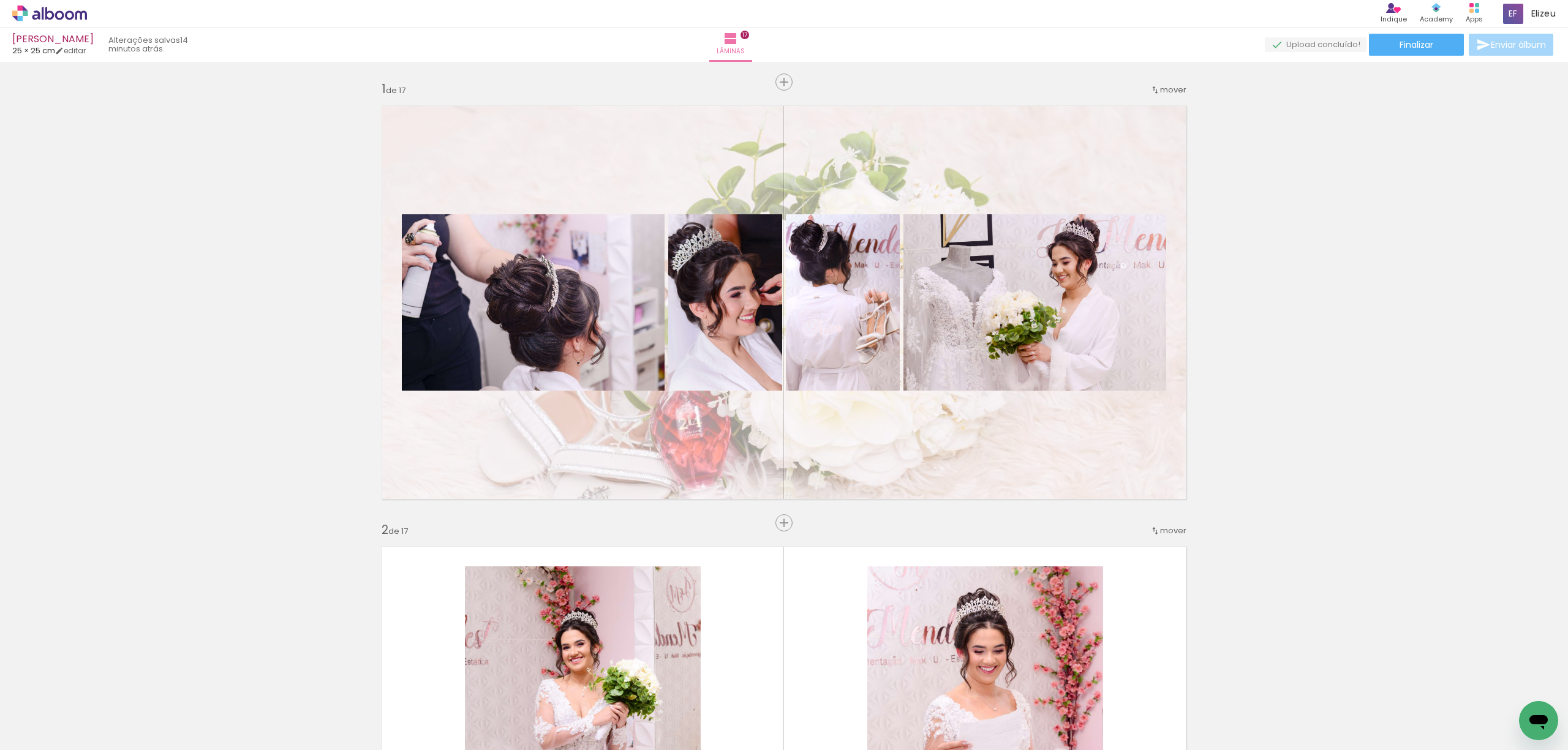
scroll to position [0, 2377]
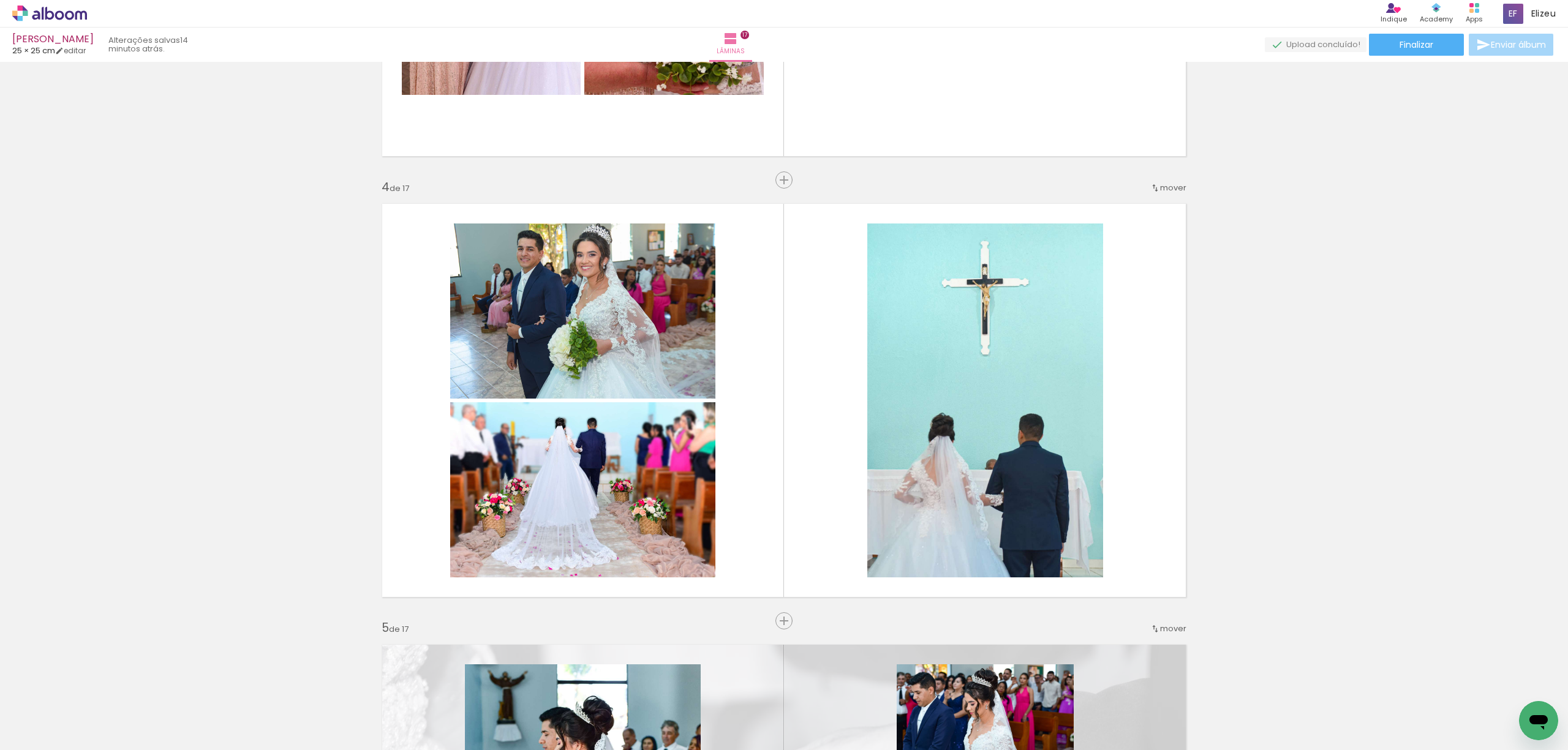
scroll to position [0, 2377]
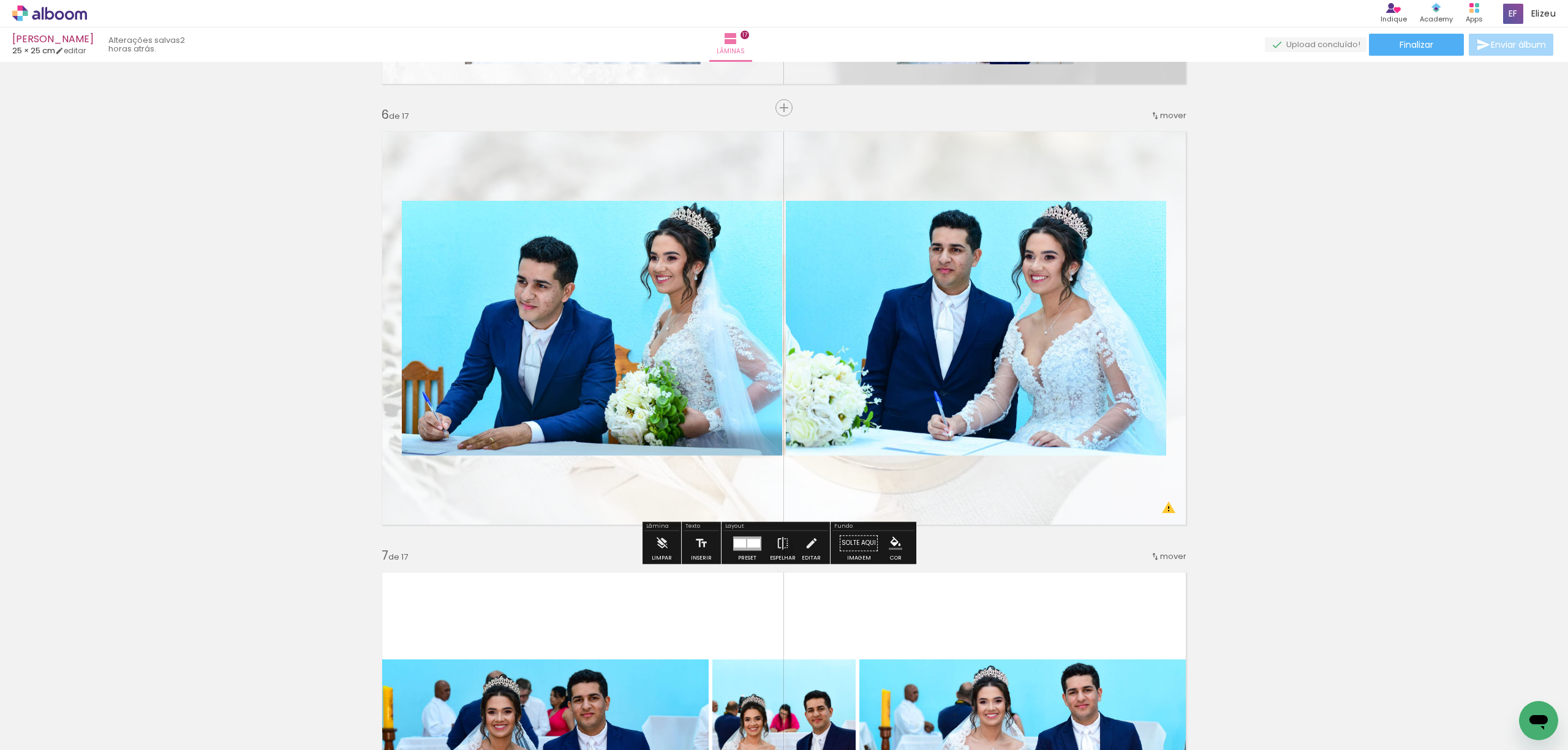
scroll to position [2205, 0]
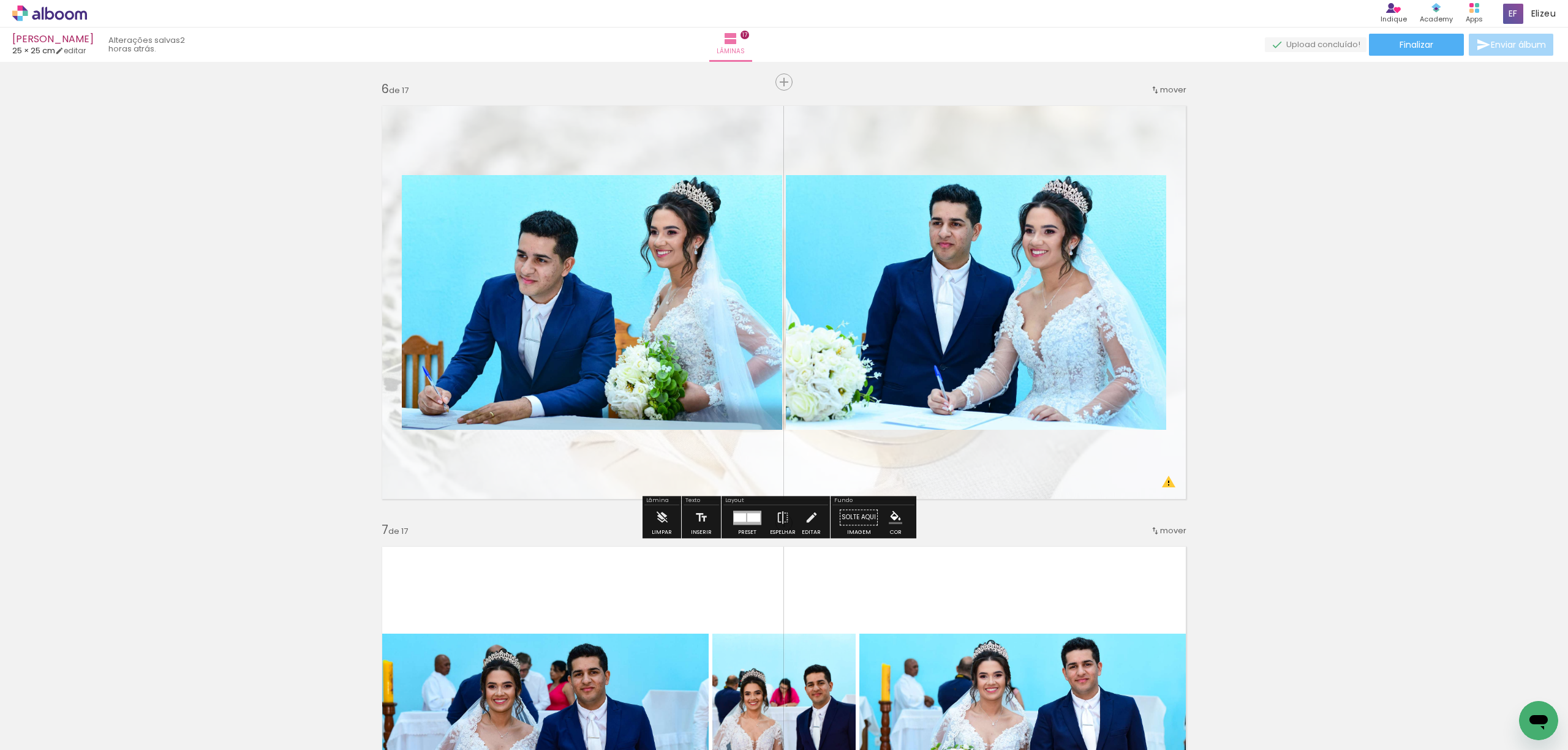
click at [1004, 460] on quentale-layouter at bounding box center [784, 302] width 821 height 410
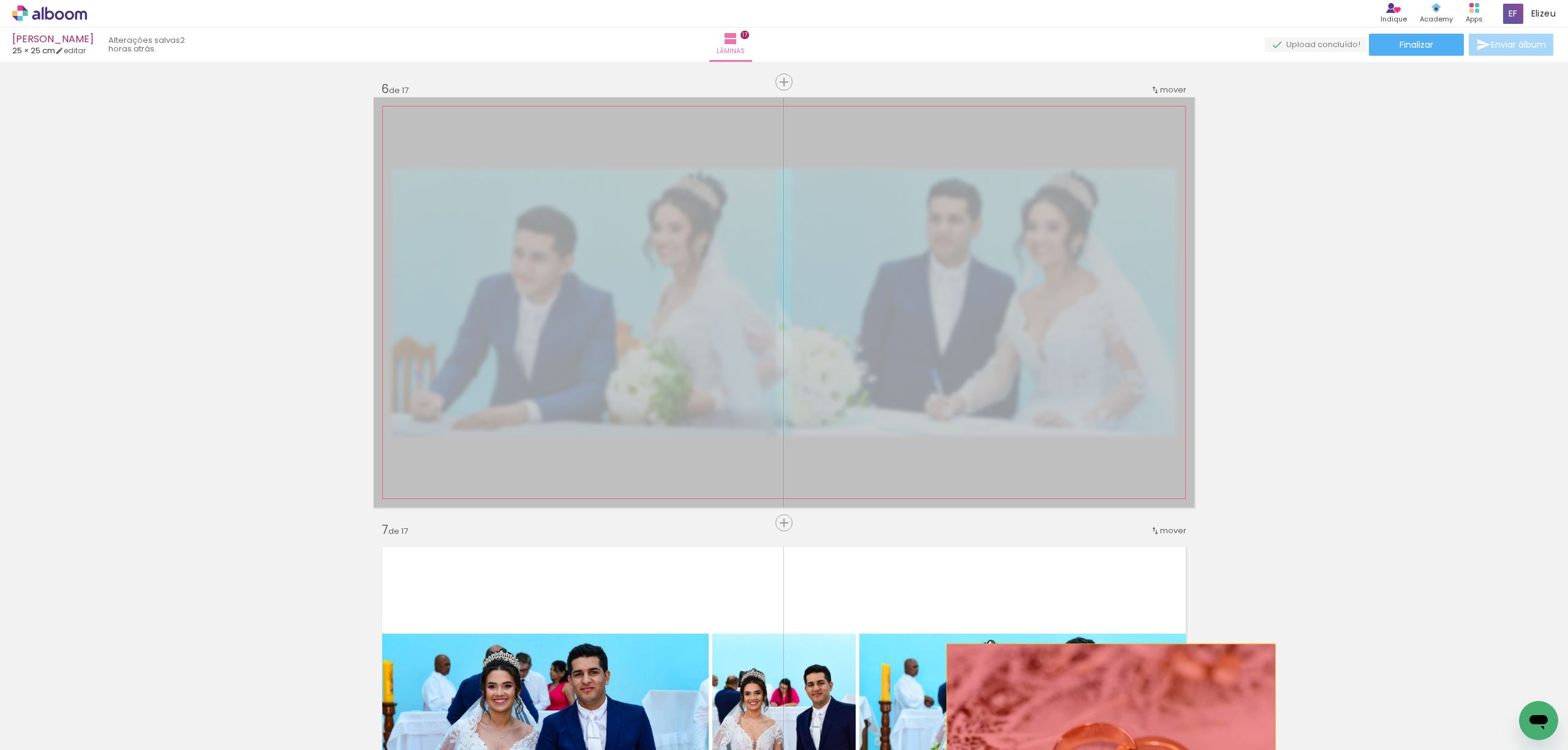
drag, startPoint x: 856, startPoint y: 393, endPoint x: 1105, endPoint y: 726, distance: 415.8
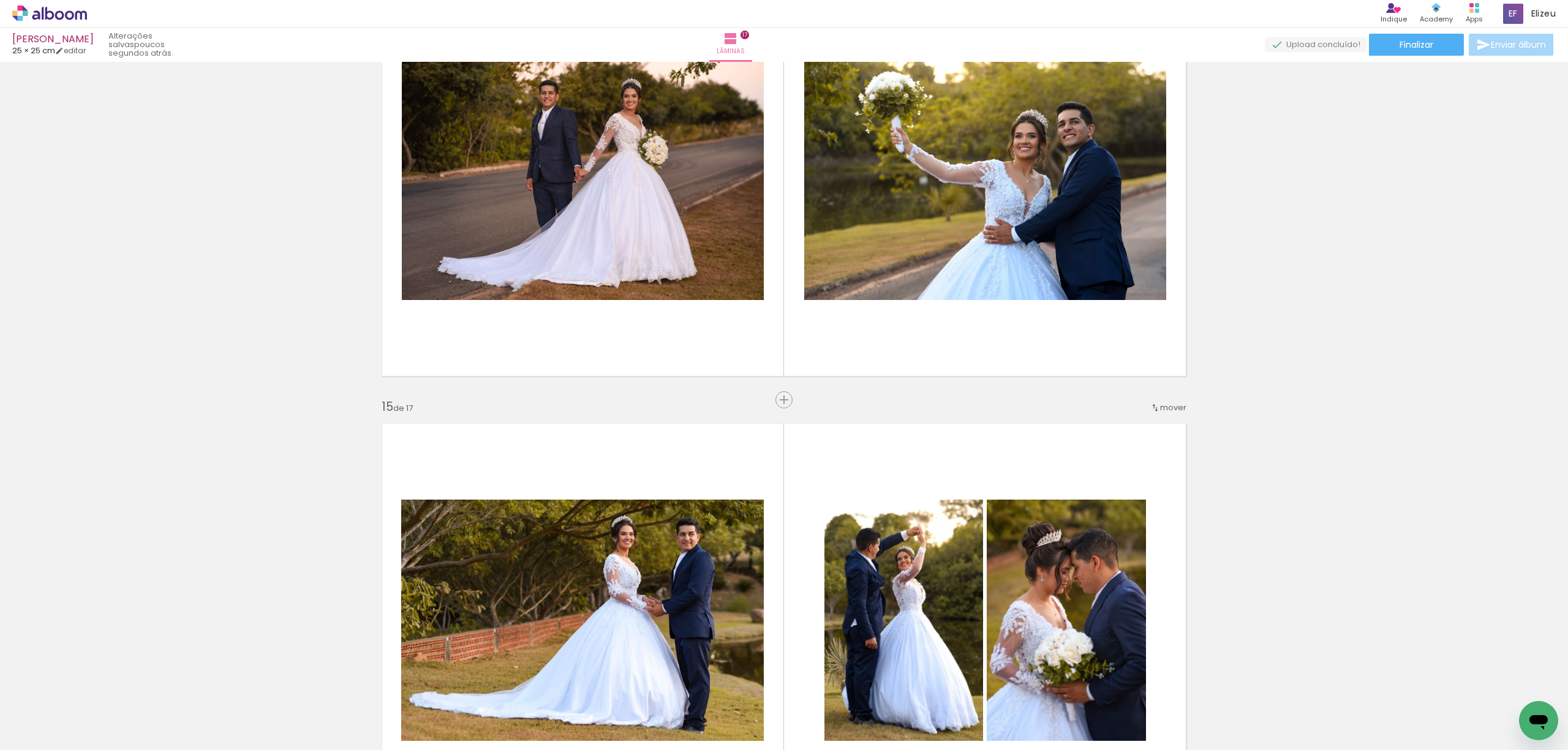
scroll to position [5797, 0]
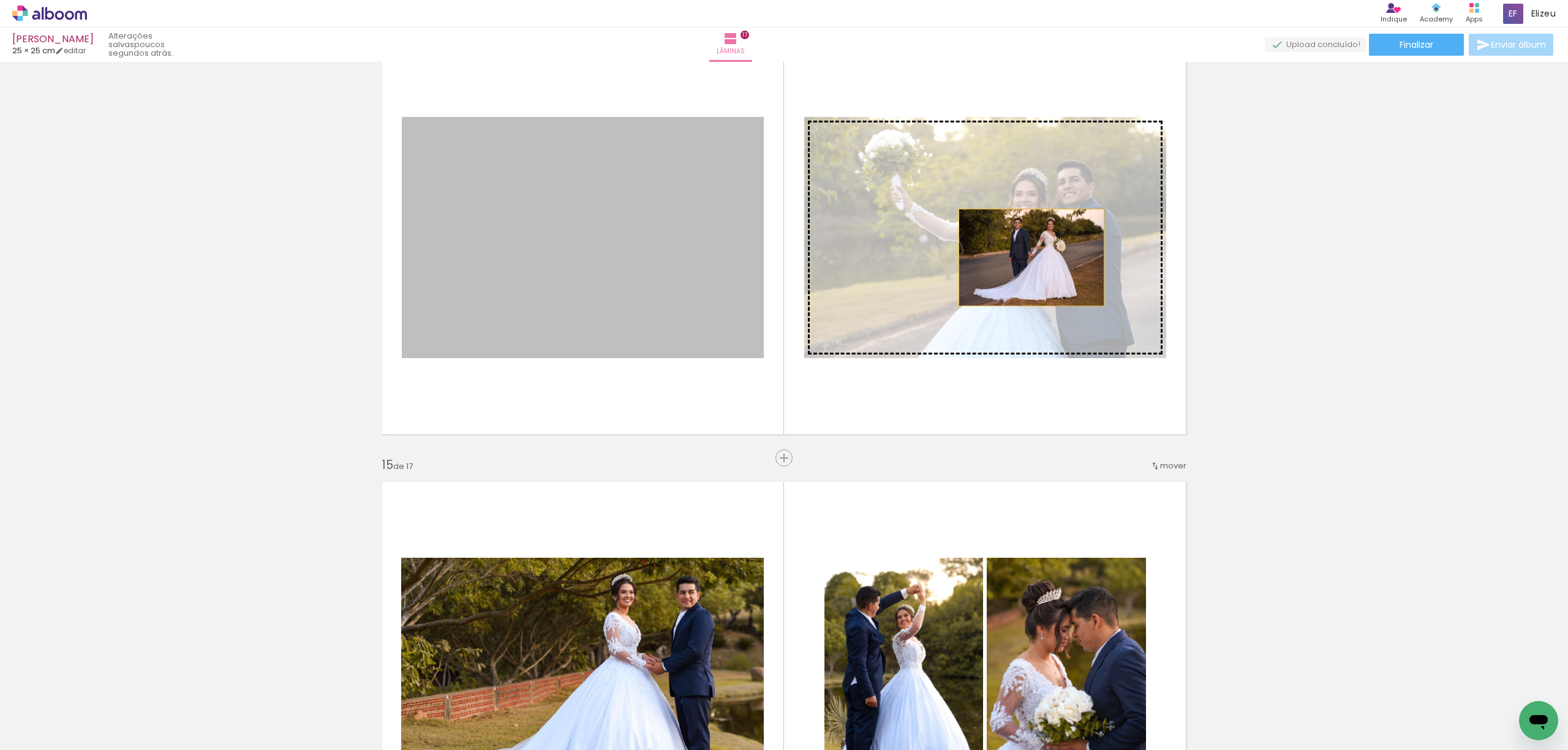
drag, startPoint x: 678, startPoint y: 271, endPoint x: 1025, endPoint y: 257, distance: 347.3
click at [0, 0] on slot at bounding box center [0, 0] width 0 height 0
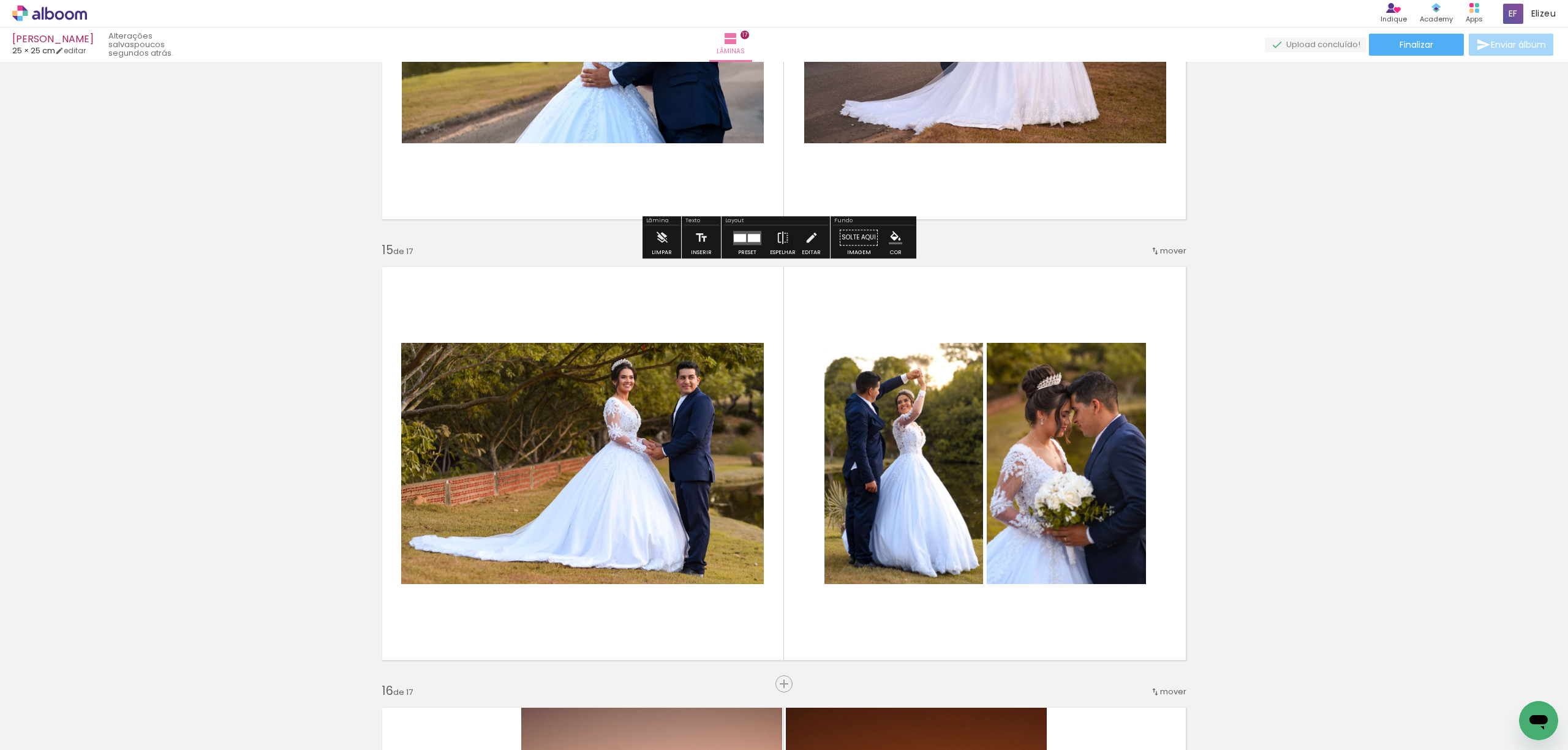
scroll to position [6042, 0]
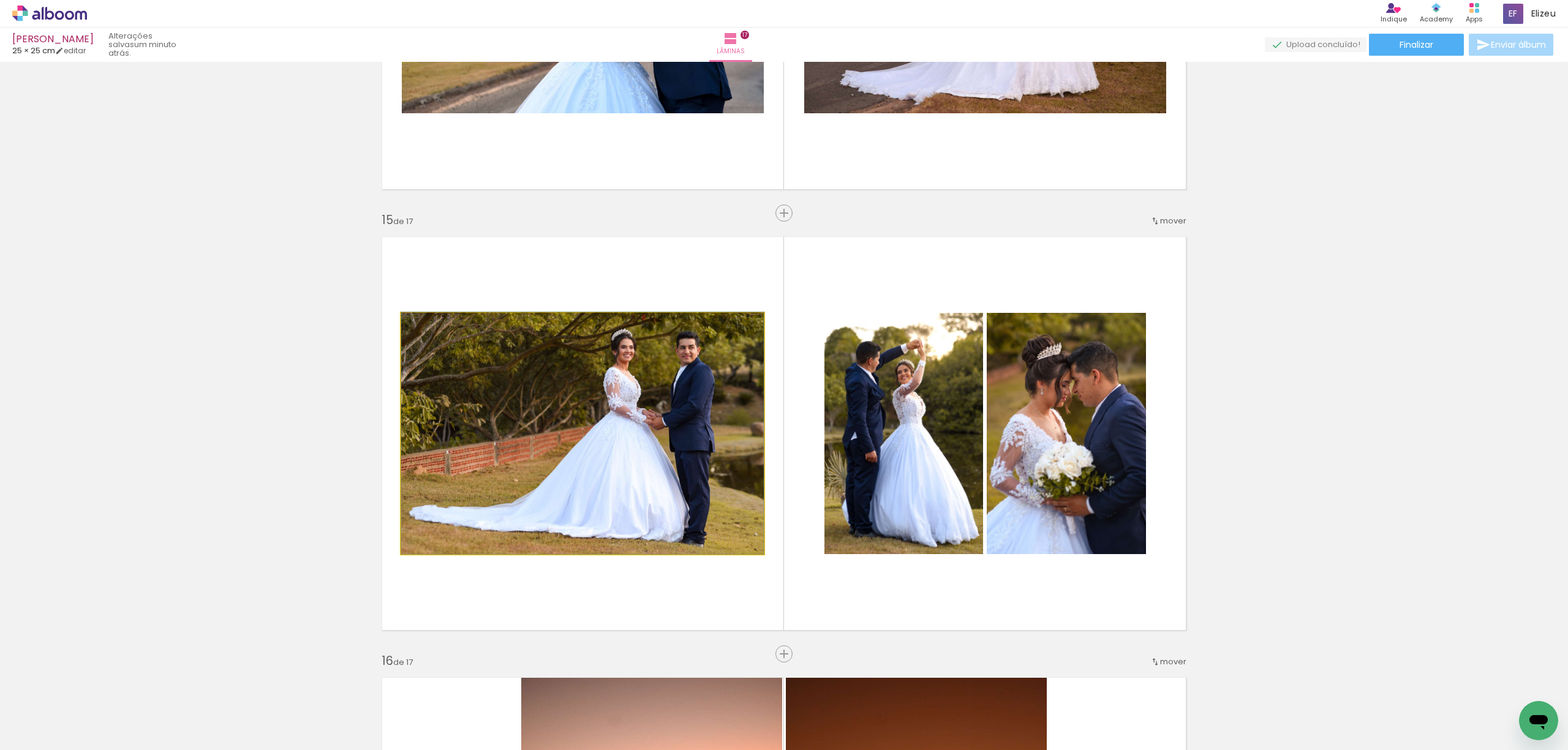
drag, startPoint x: 559, startPoint y: 449, endPoint x: 623, endPoint y: 430, distance: 66.8
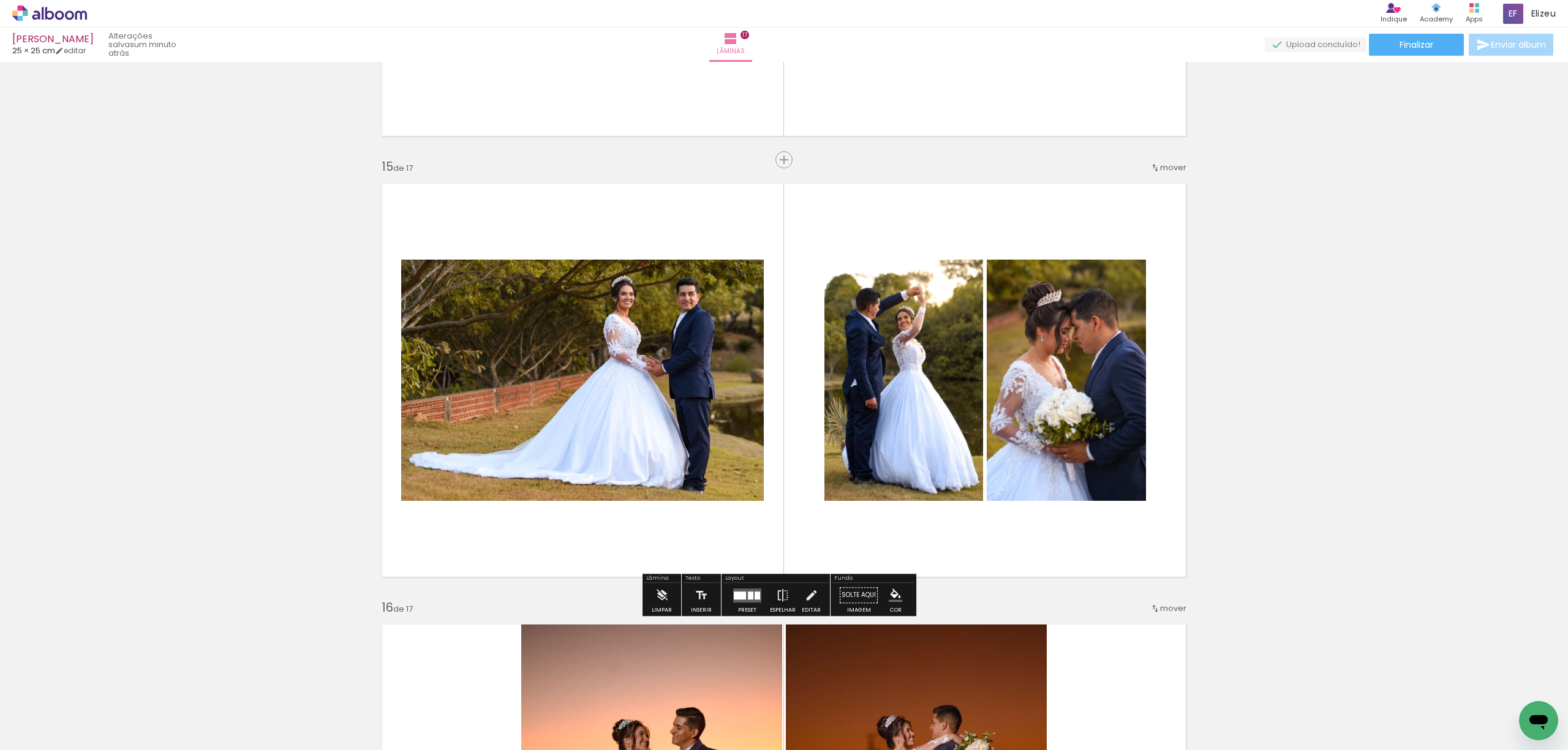
scroll to position [6123, 0]
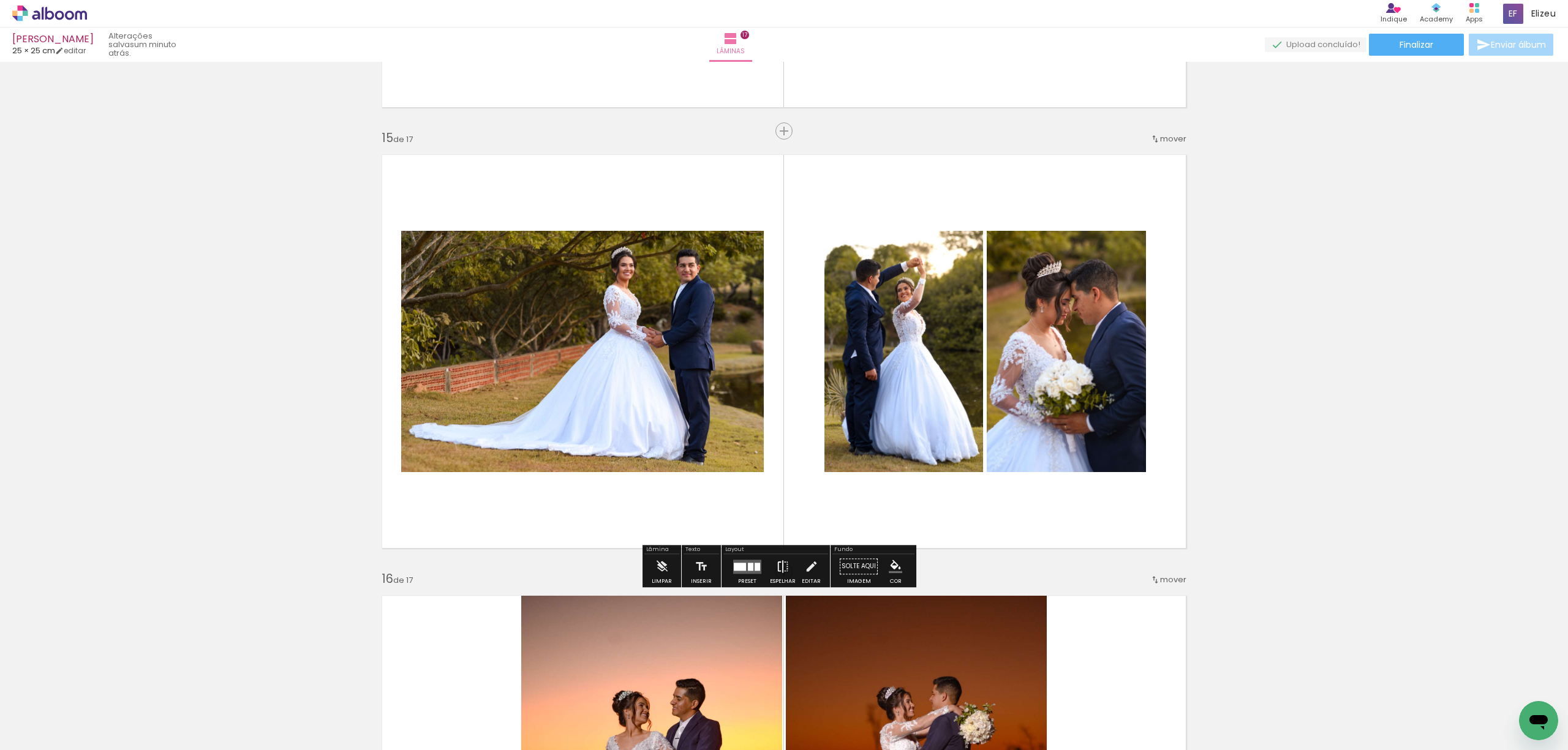
click at [780, 569] on iron-icon at bounding box center [782, 566] width 14 height 25
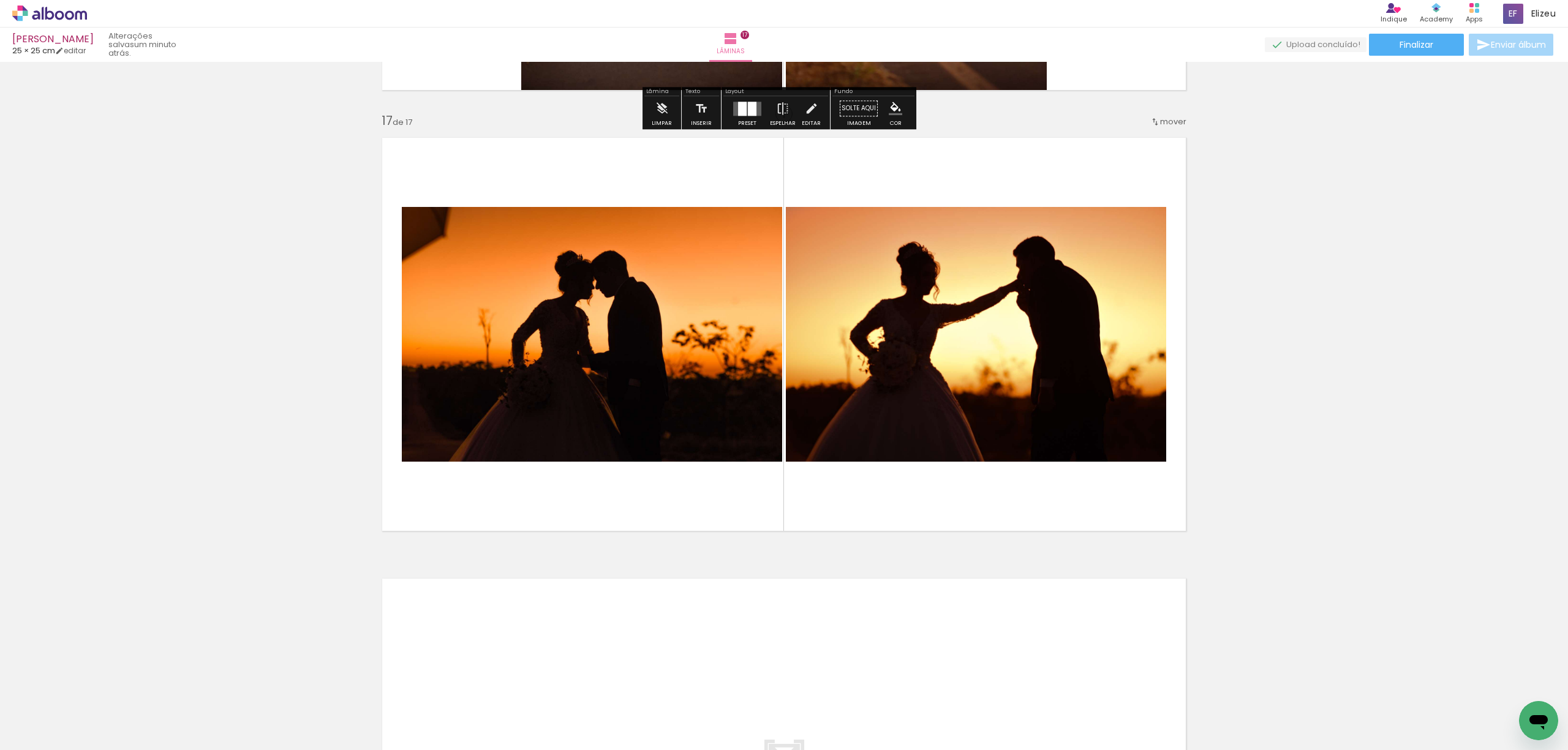
scroll to position [7022, 0]
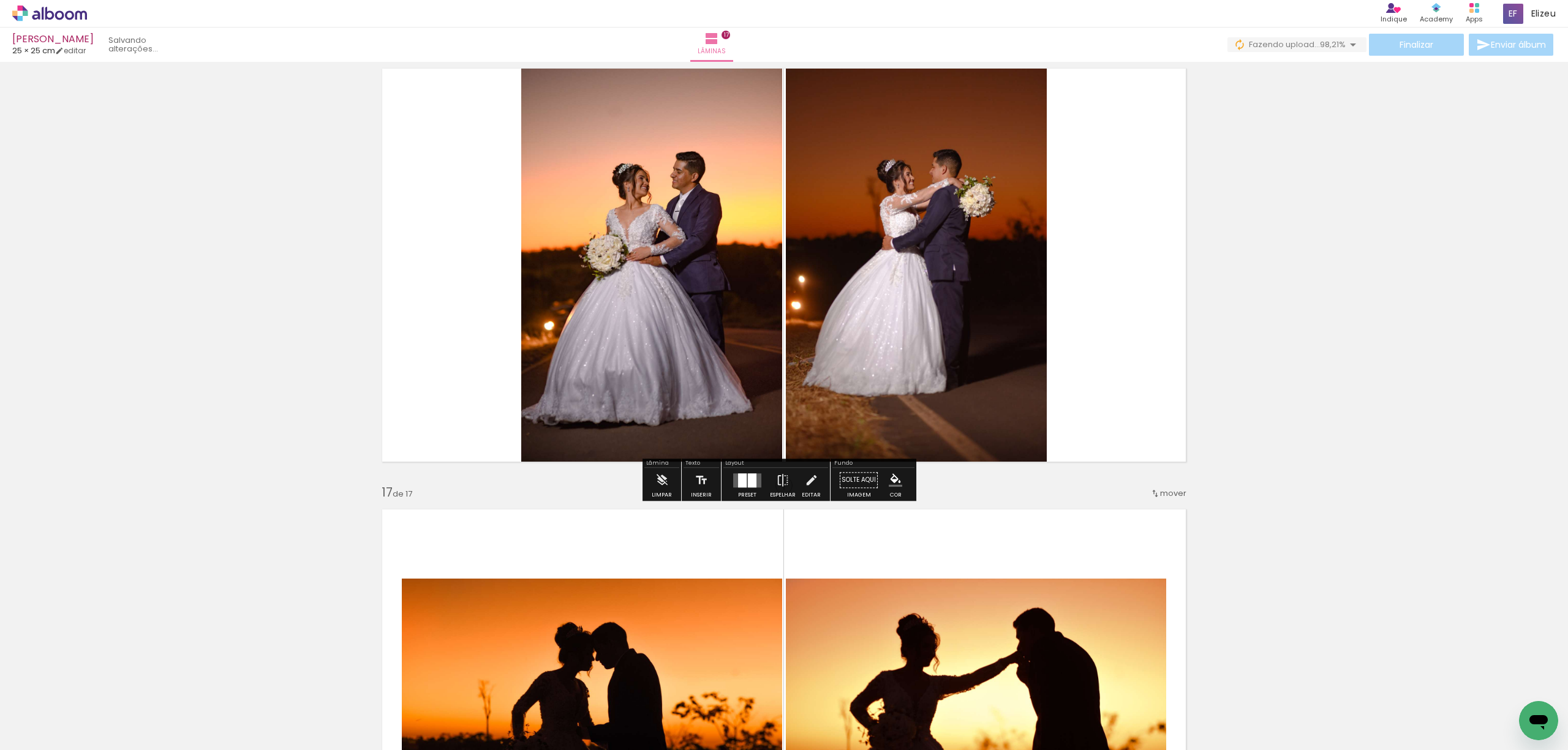
scroll to position [6614, 0]
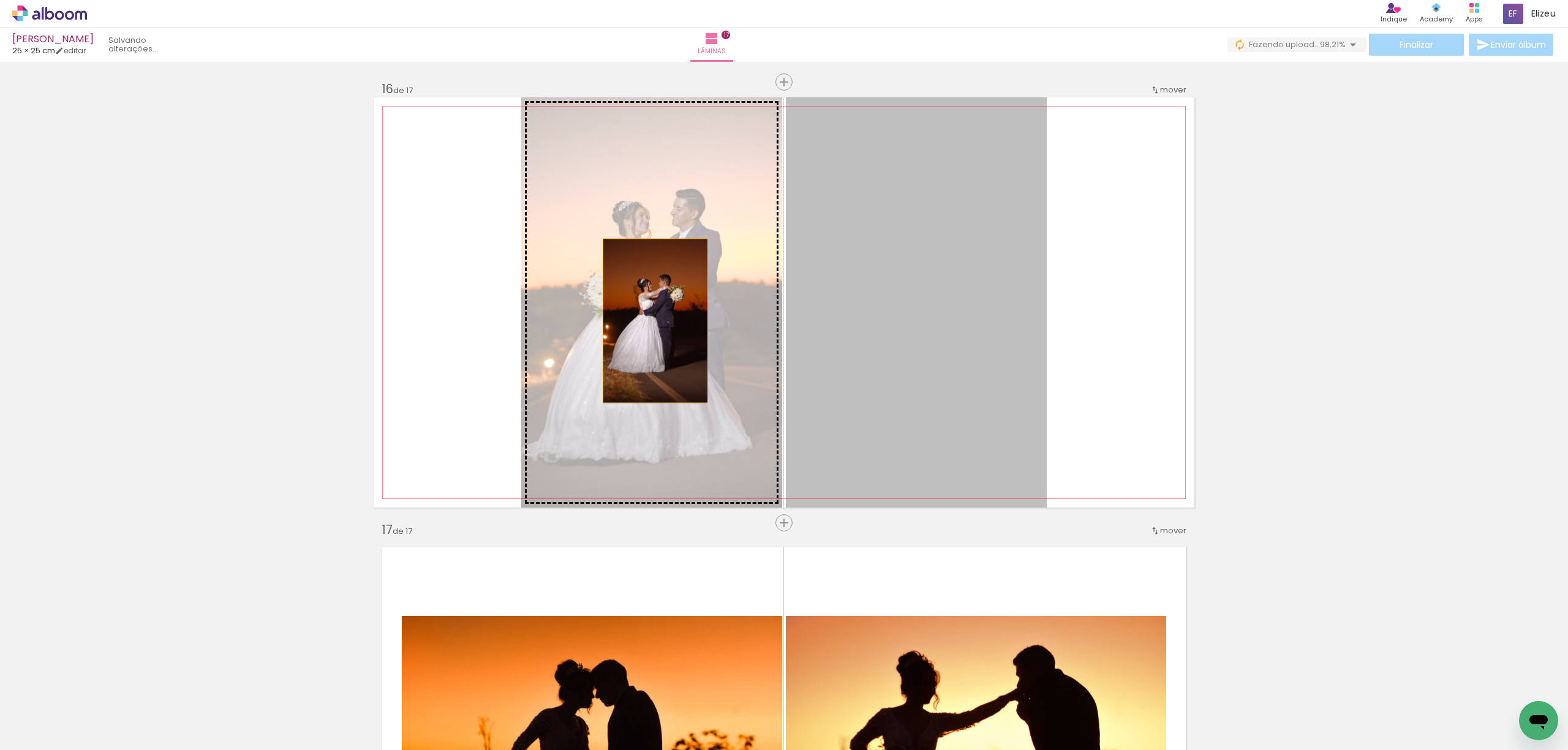
drag, startPoint x: 985, startPoint y: 329, endPoint x: 650, endPoint y: 321, distance: 335.1
click at [0, 0] on slot at bounding box center [0, 0] width 0 height 0
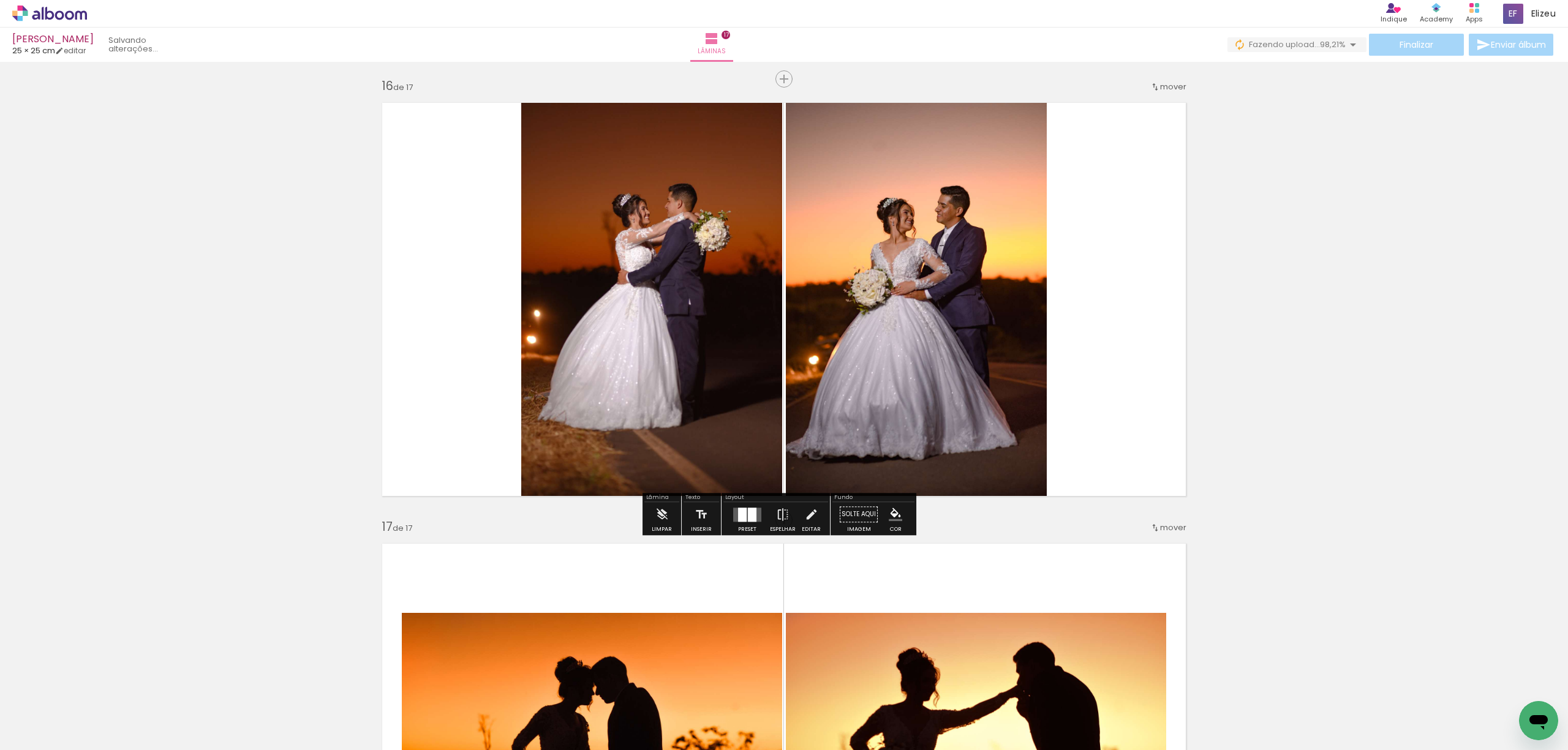
scroll to position [6696, 0]
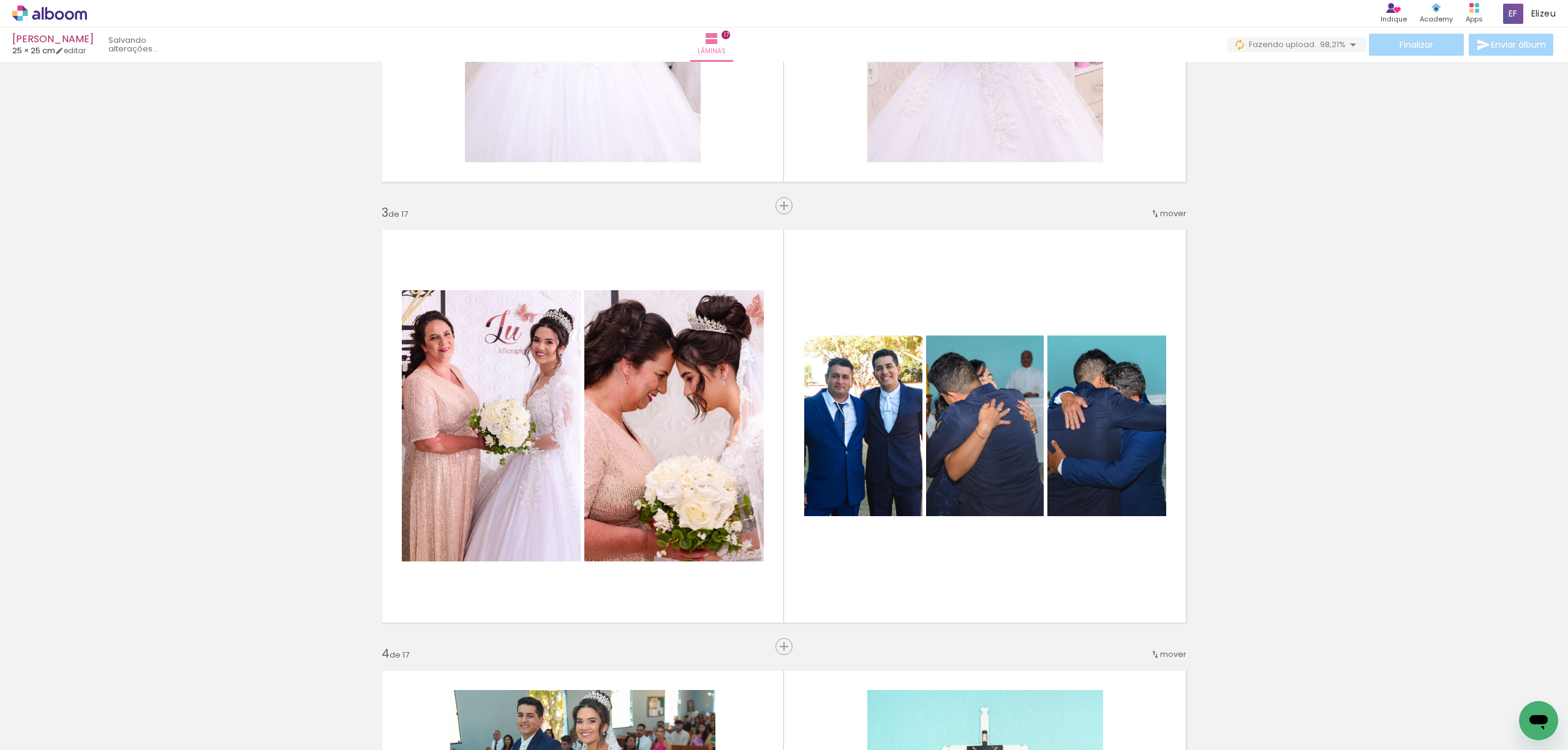
scroll to position [719, 0]
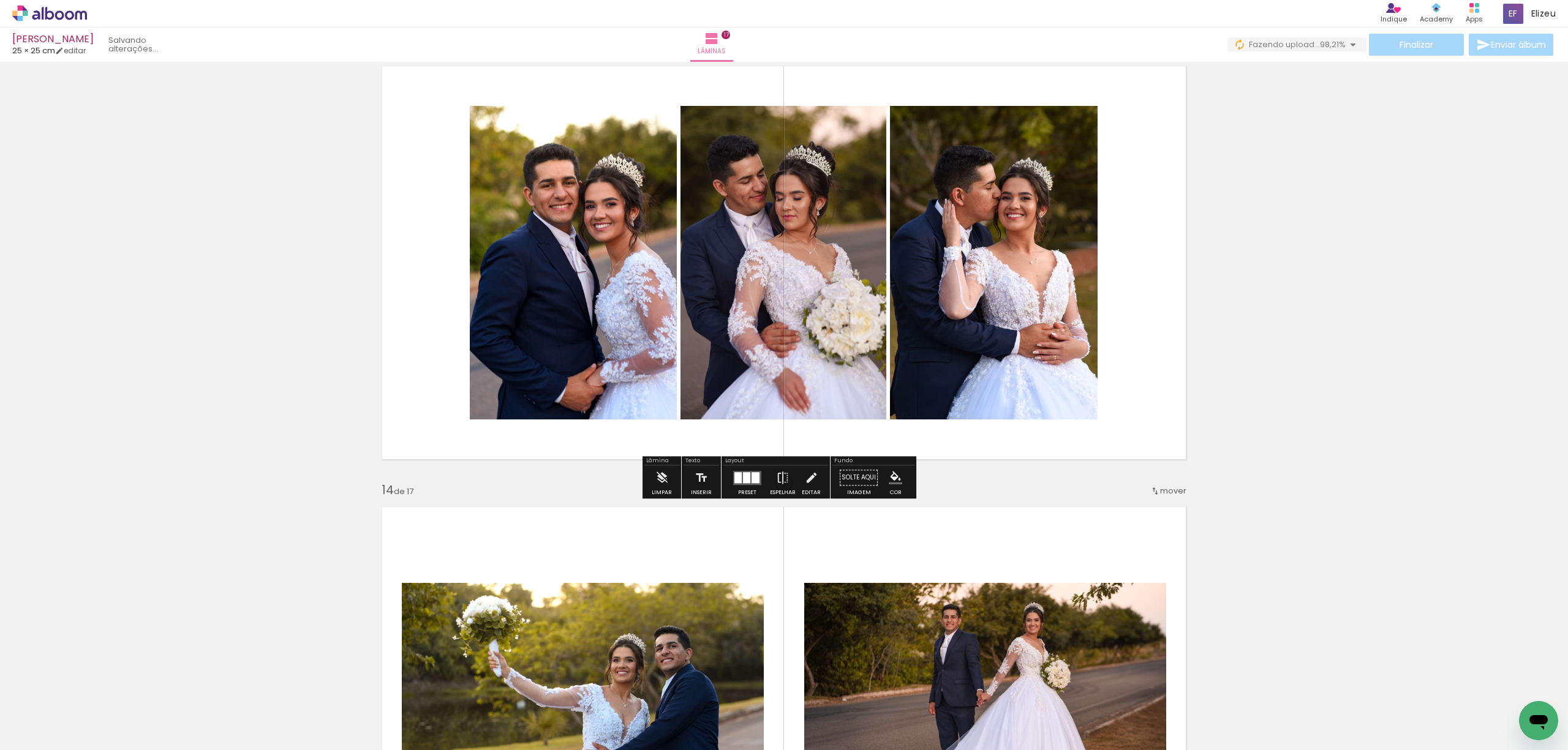
scroll to position [5413, 0]
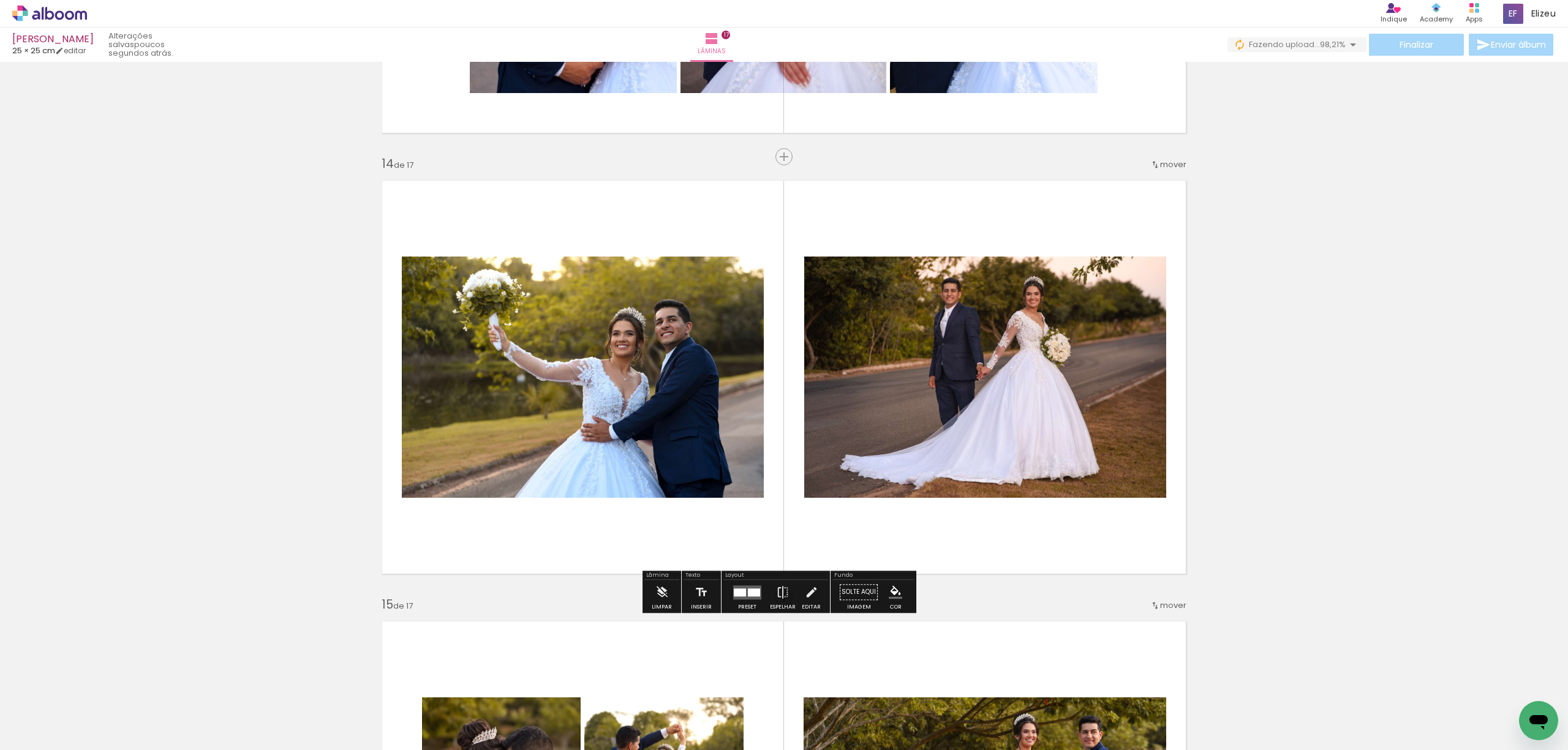
scroll to position [5820, 0]
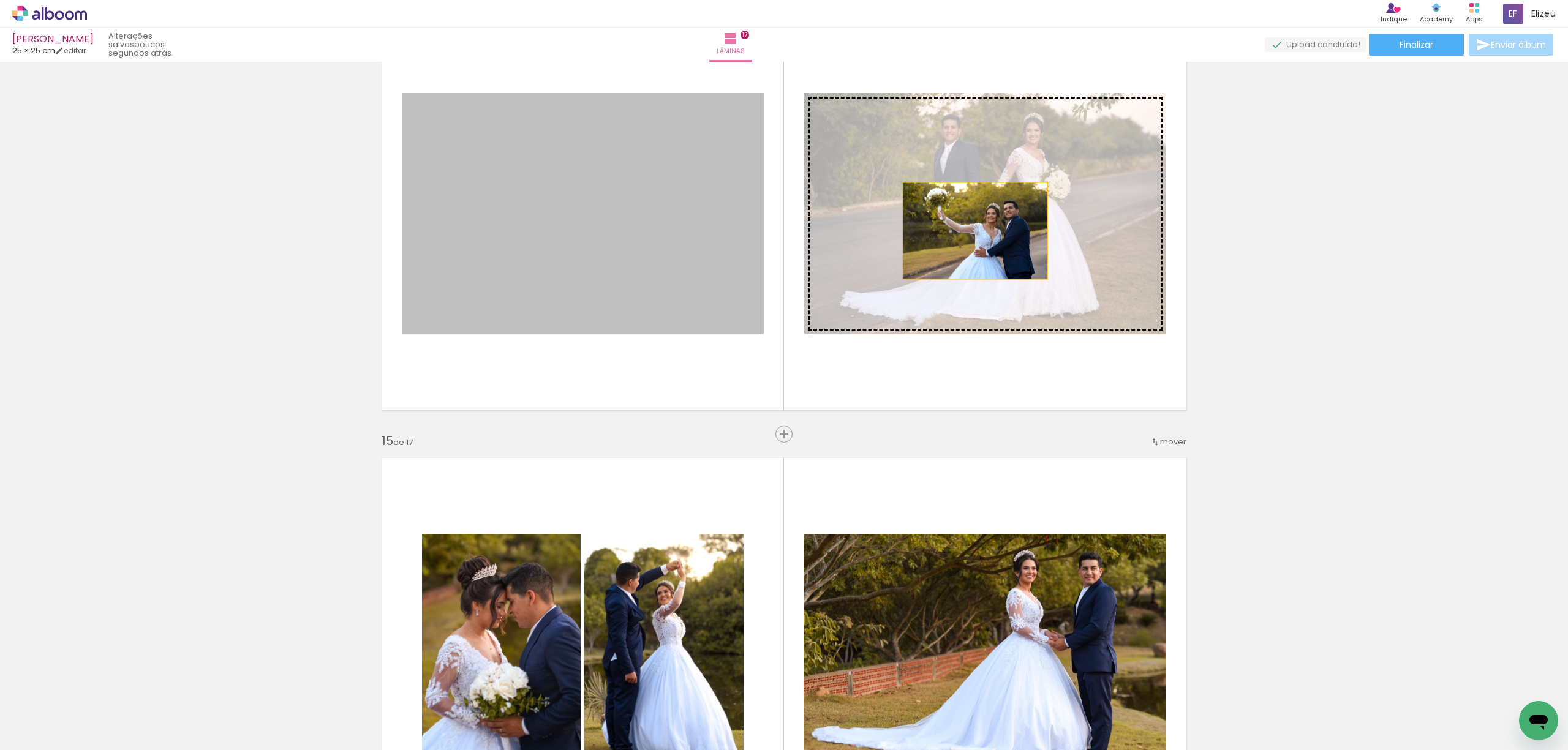
drag, startPoint x: 617, startPoint y: 241, endPoint x: 1032, endPoint y: 230, distance: 415.1
click at [0, 0] on slot at bounding box center [0, 0] width 0 height 0
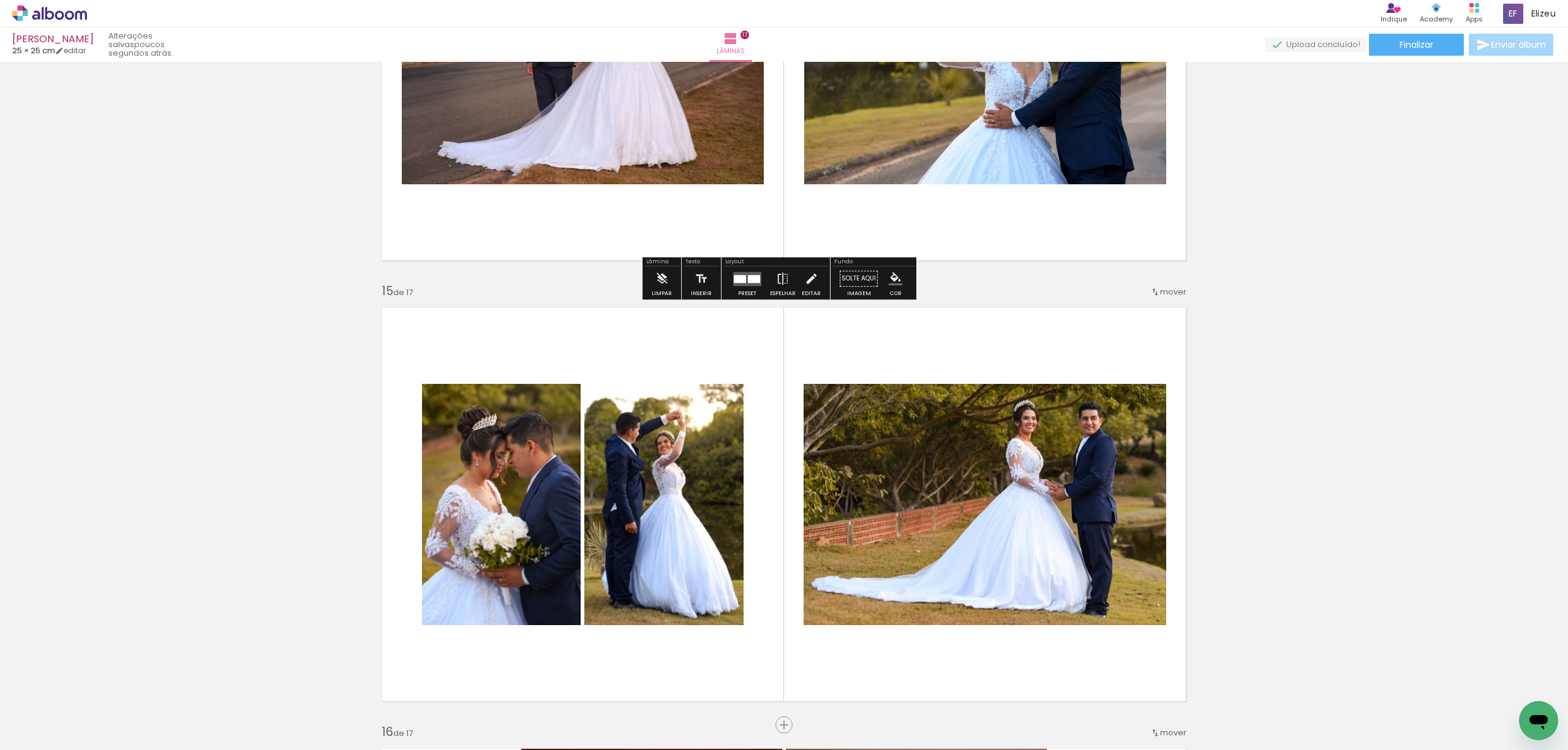
scroll to position [6066, 0]
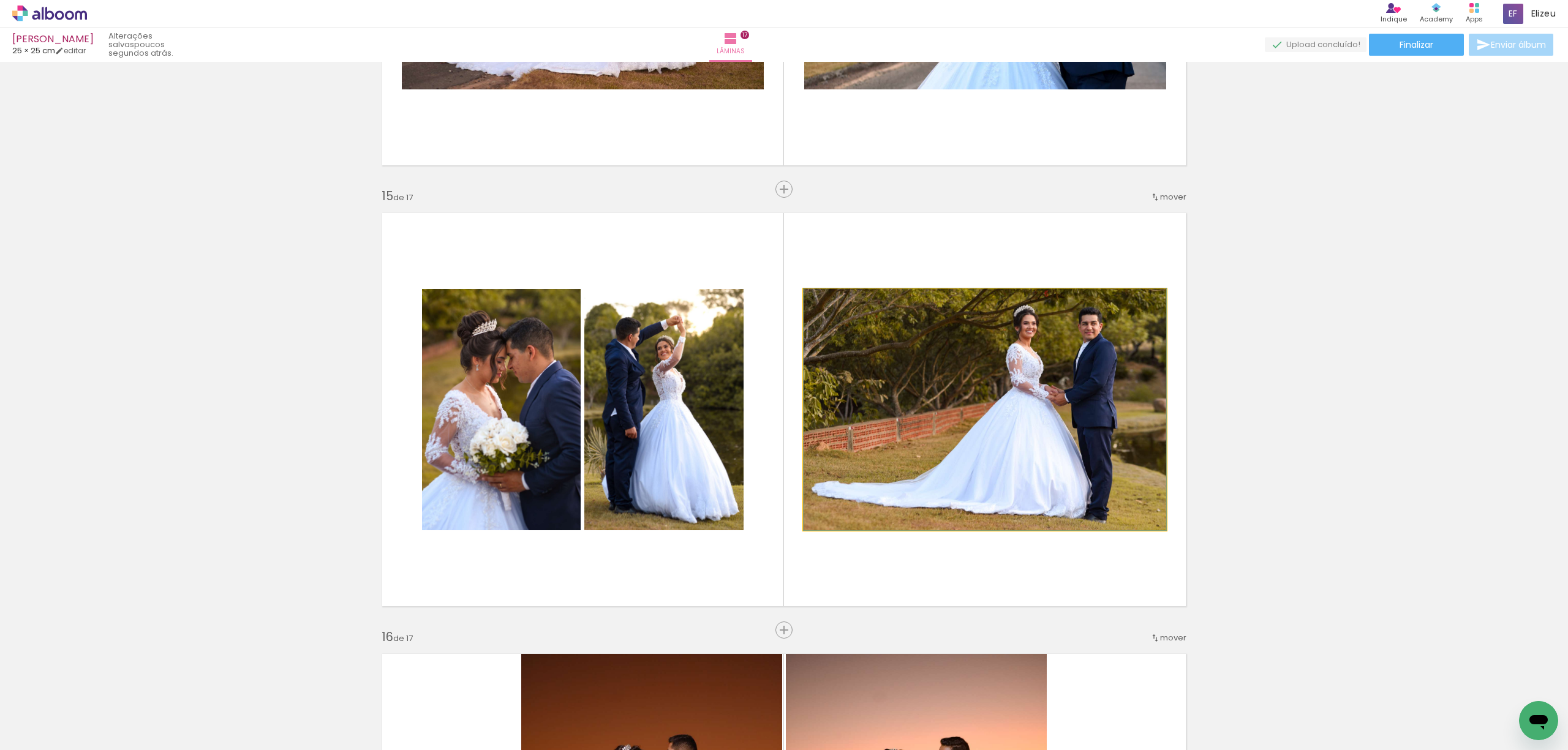
drag, startPoint x: 1010, startPoint y: 404, endPoint x: 944, endPoint y: 396, distance: 66.5
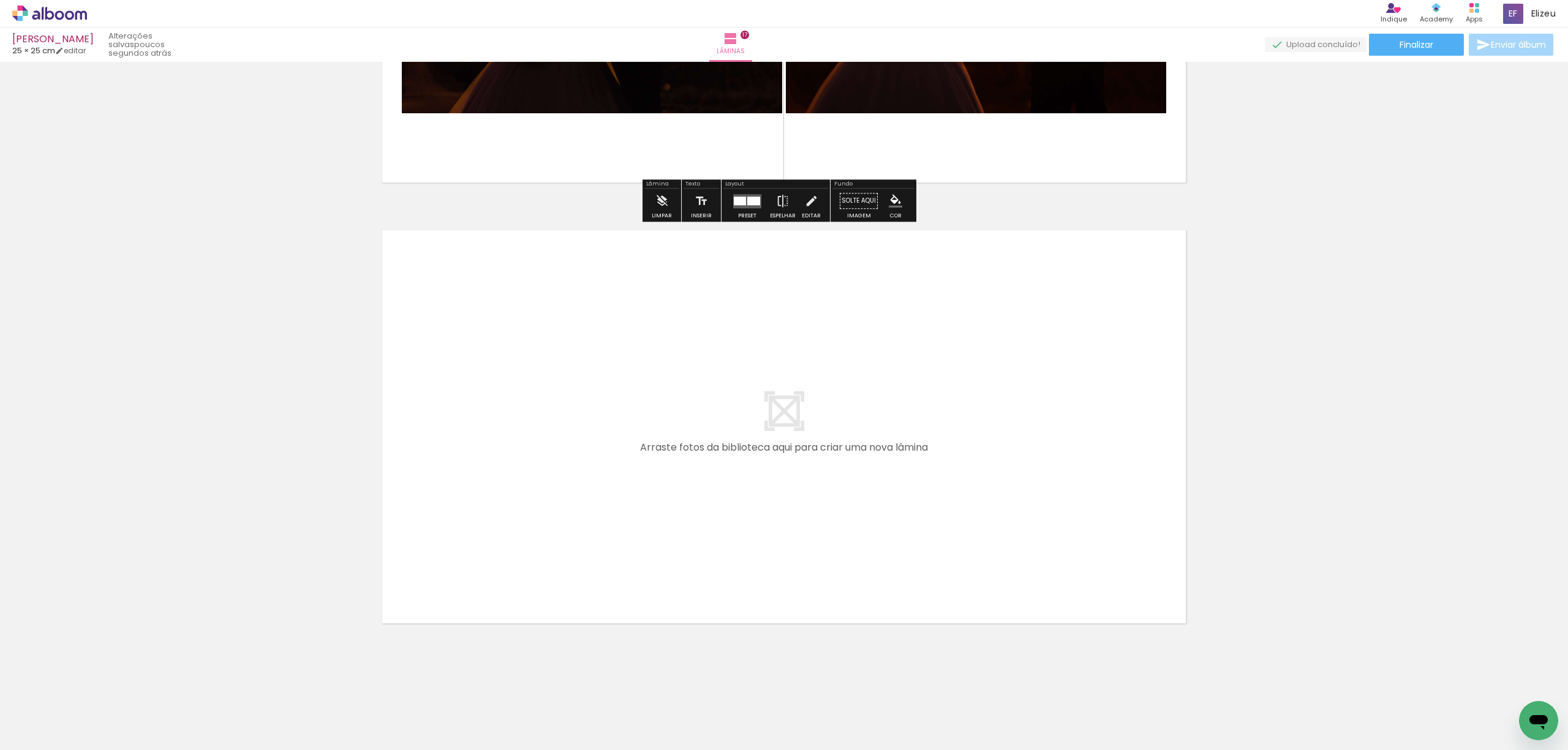
scroll to position [7371, 0]
click at [793, 429] on quentale-layouter at bounding box center [784, 427] width 821 height 410
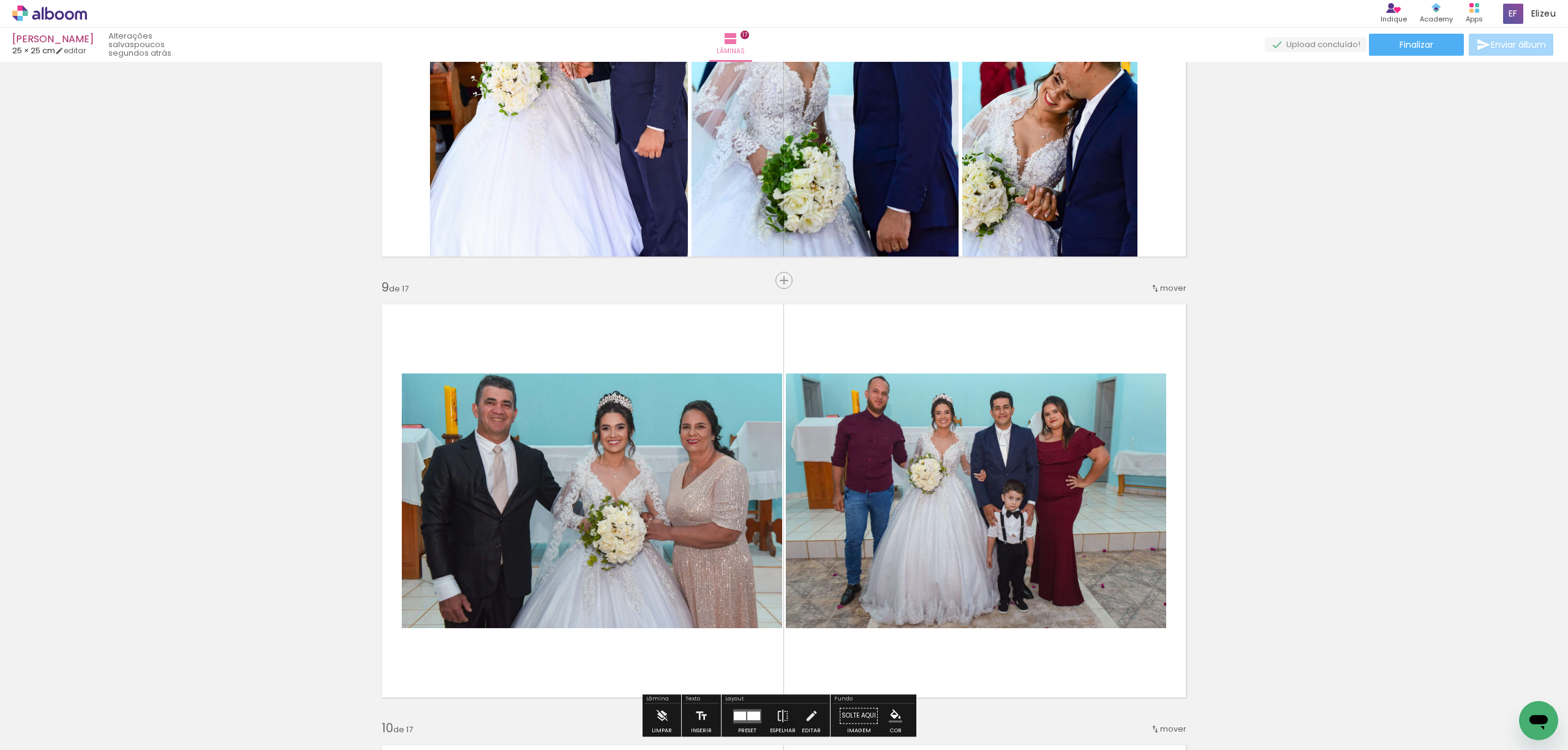
scroll to position [3289, 0]
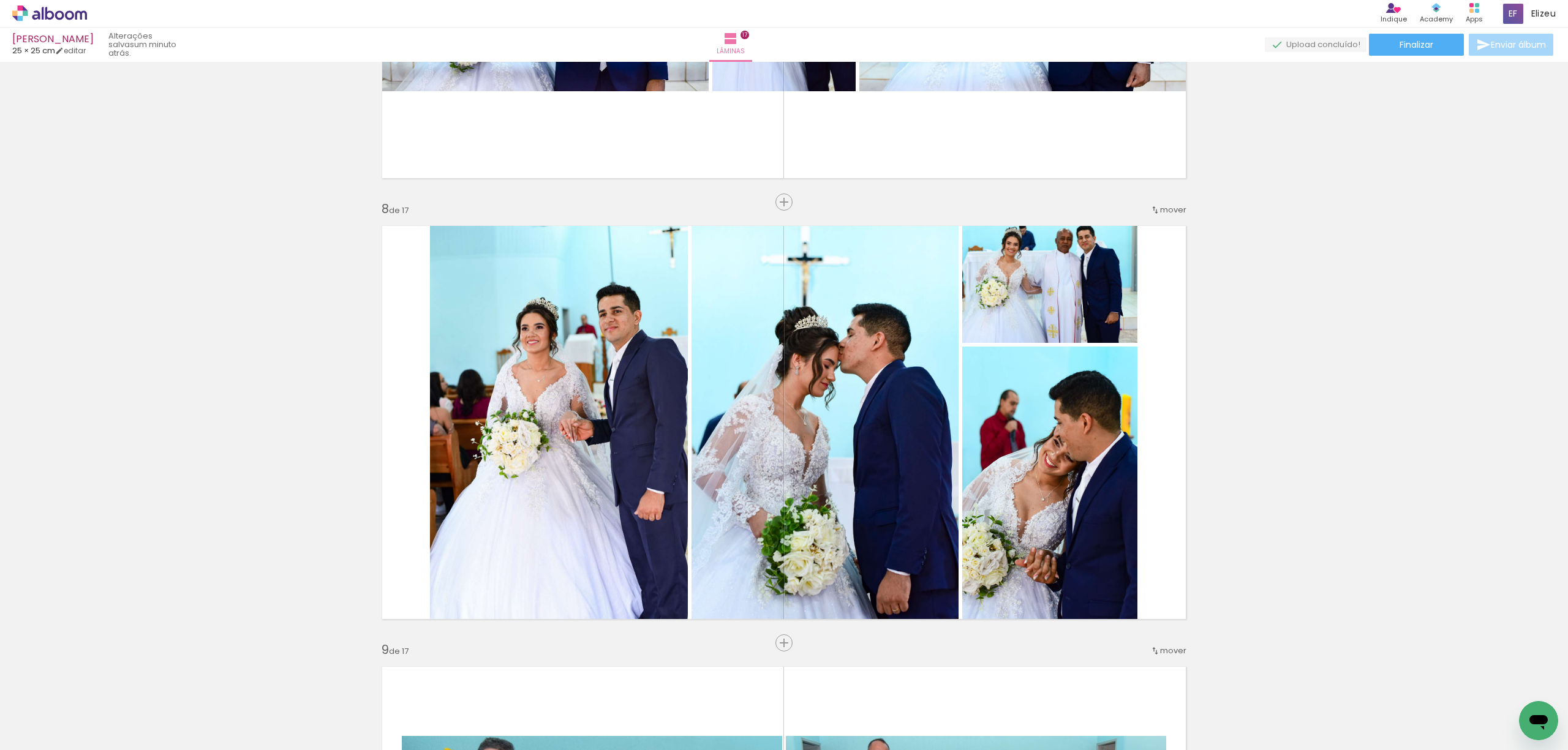
scroll to position [2963, 0]
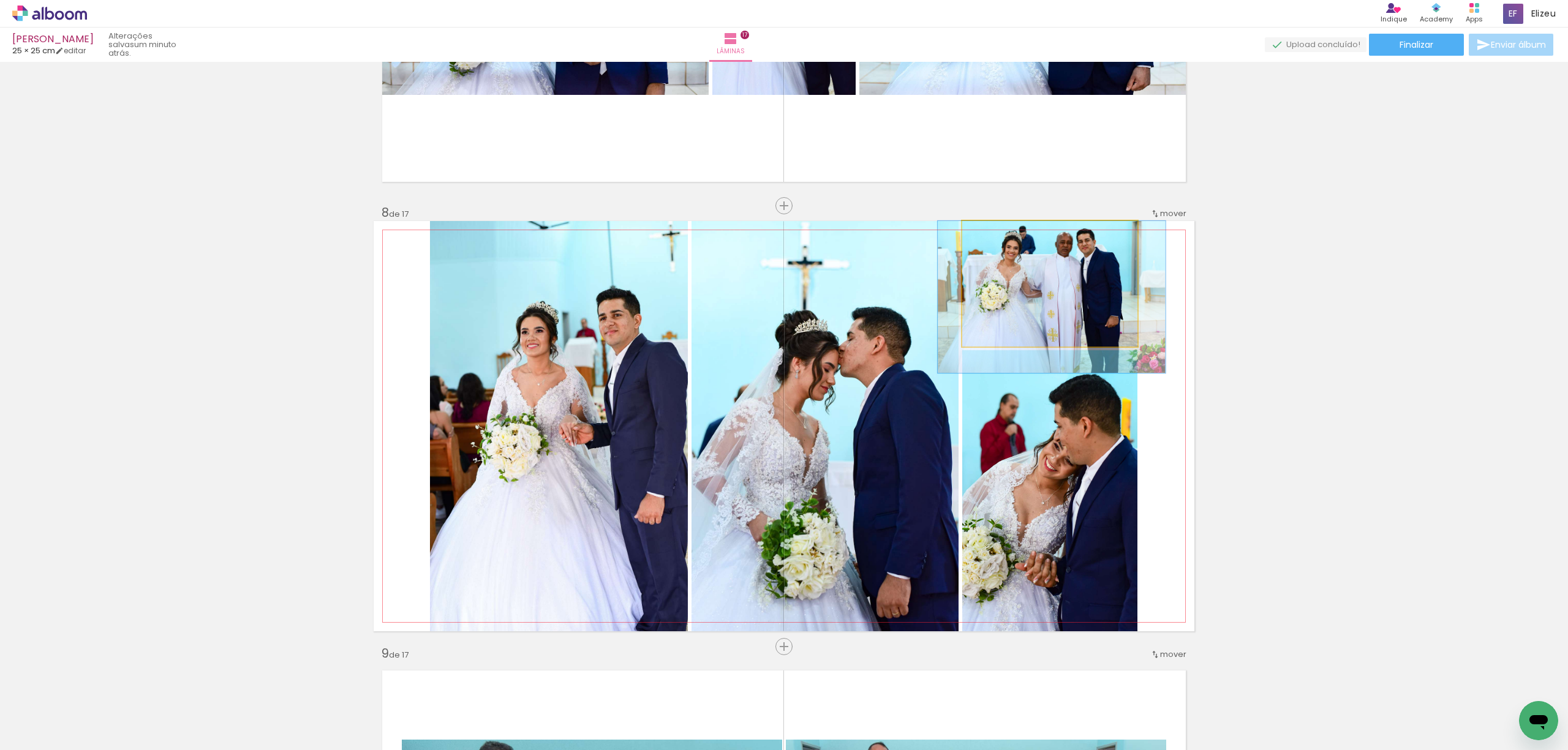
click at [1072, 309] on quentale-photo at bounding box center [1050, 283] width 175 height 125
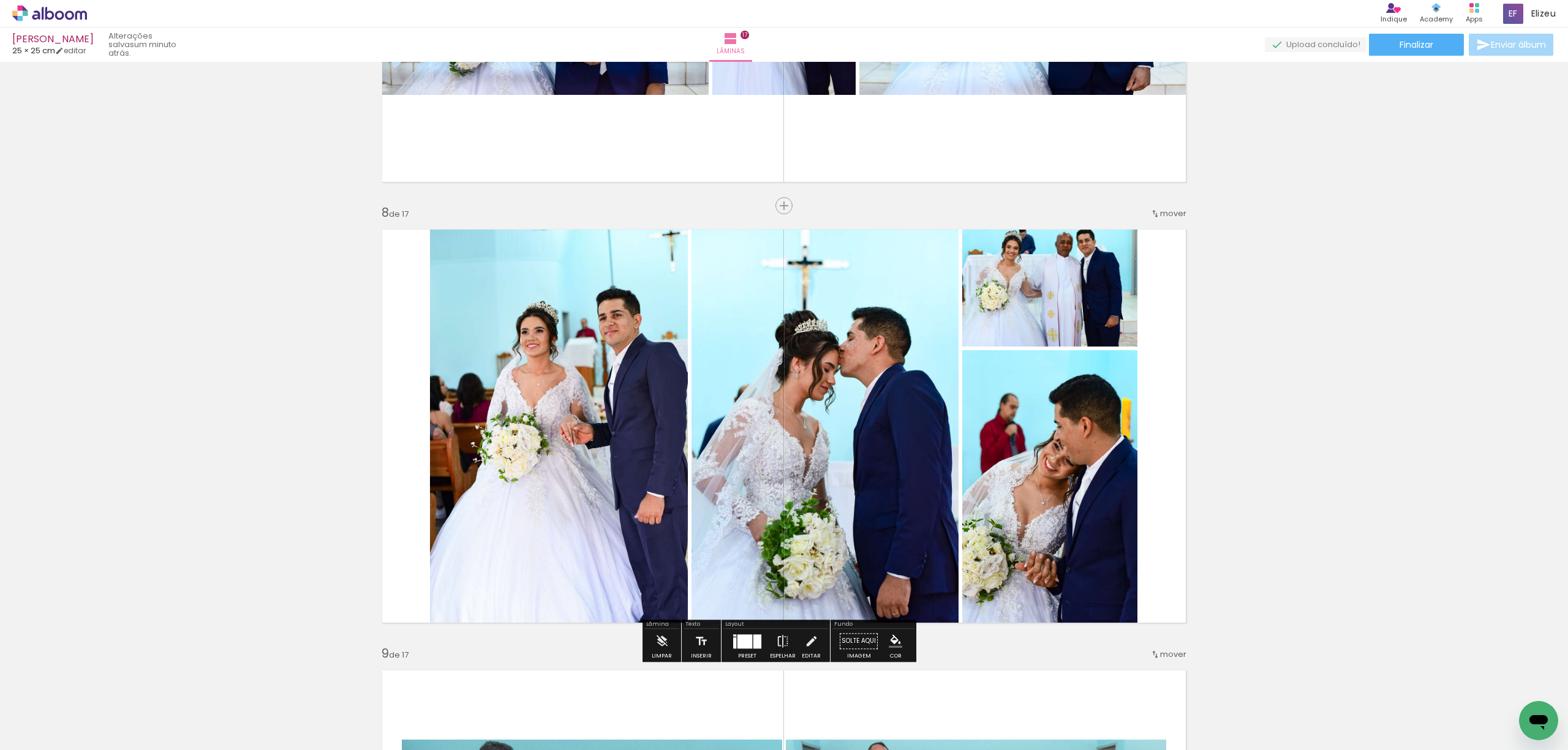
scroll to position [3208, 0]
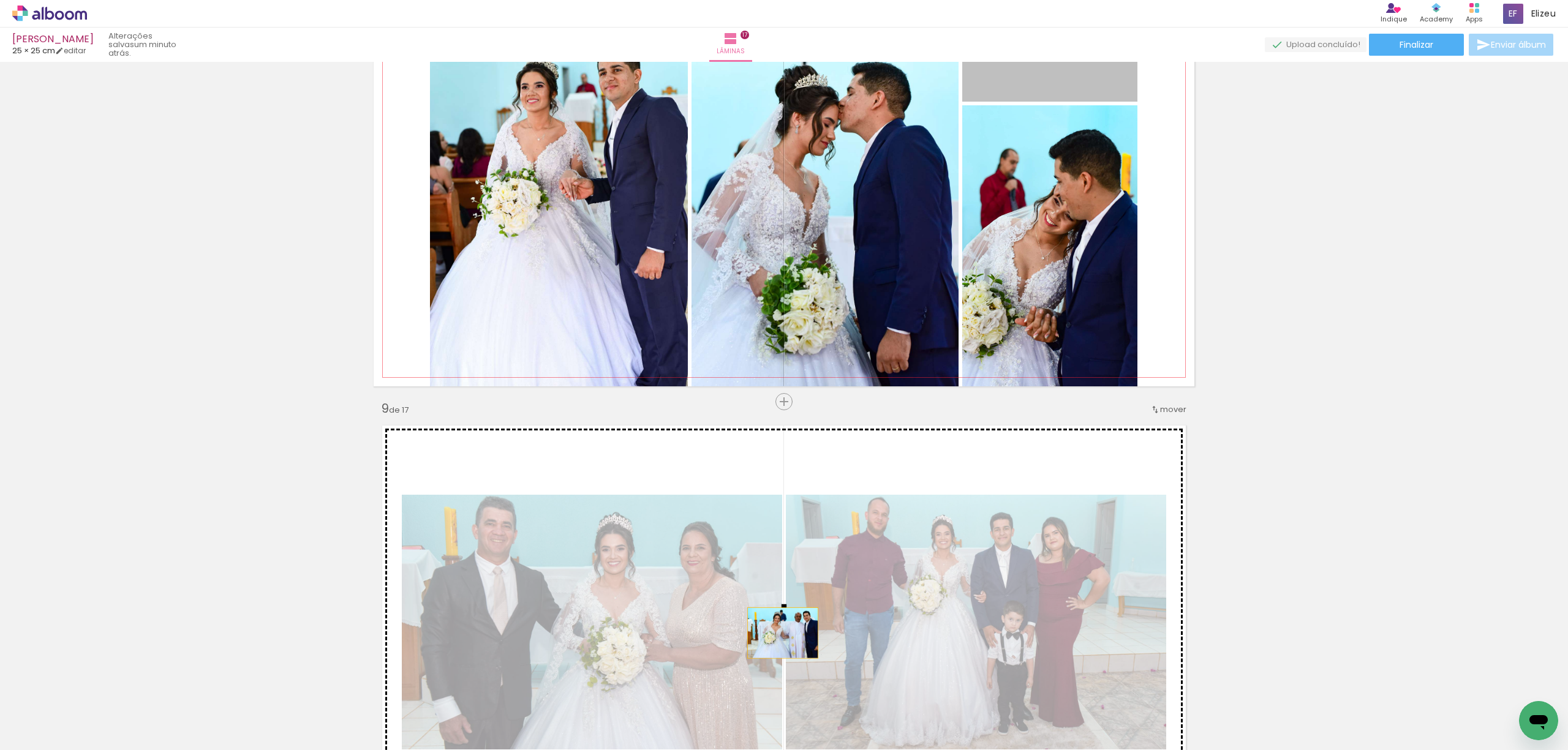
drag, startPoint x: 1020, startPoint y: 82, endPoint x: 776, endPoint y: 633, distance: 602.6
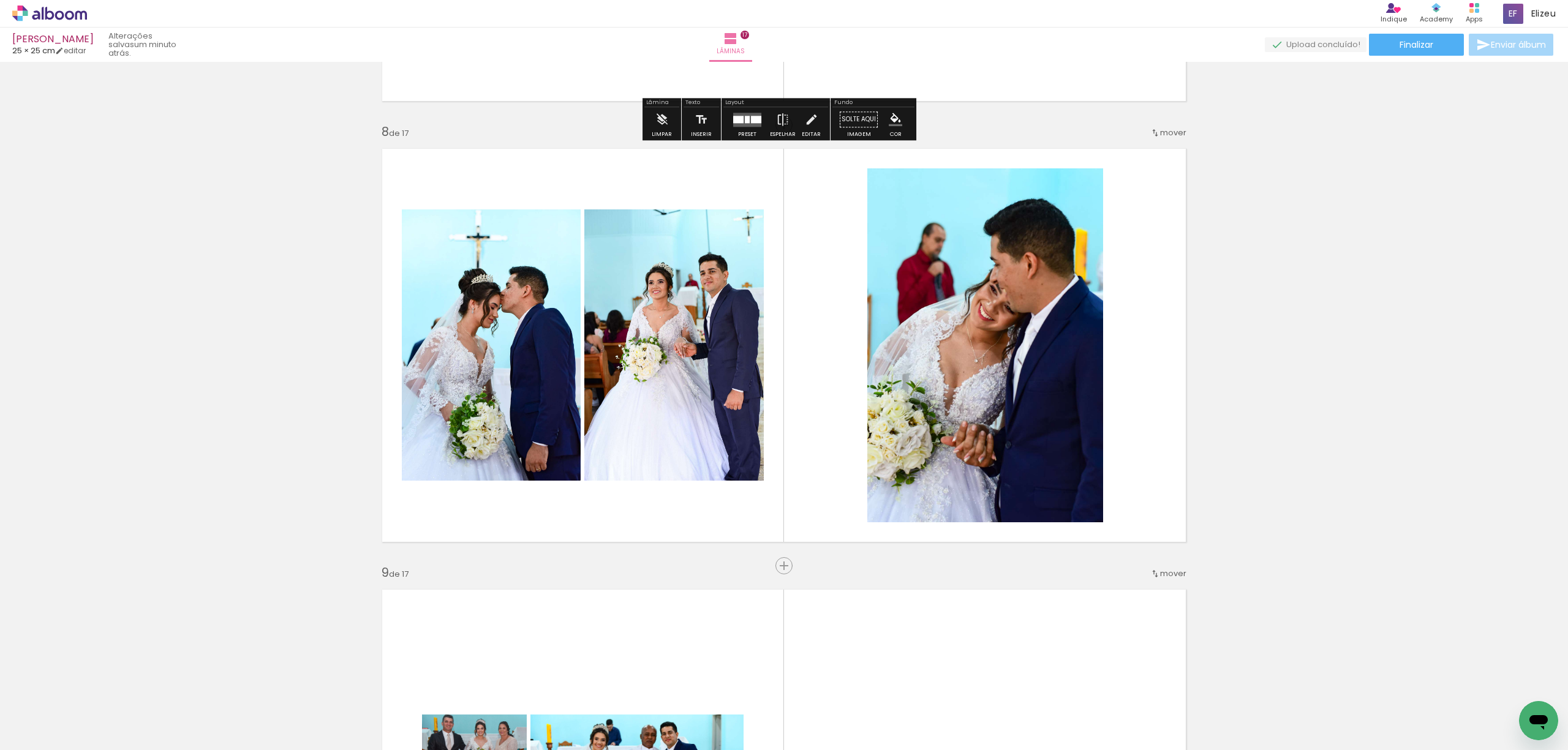
scroll to position [3045, 0]
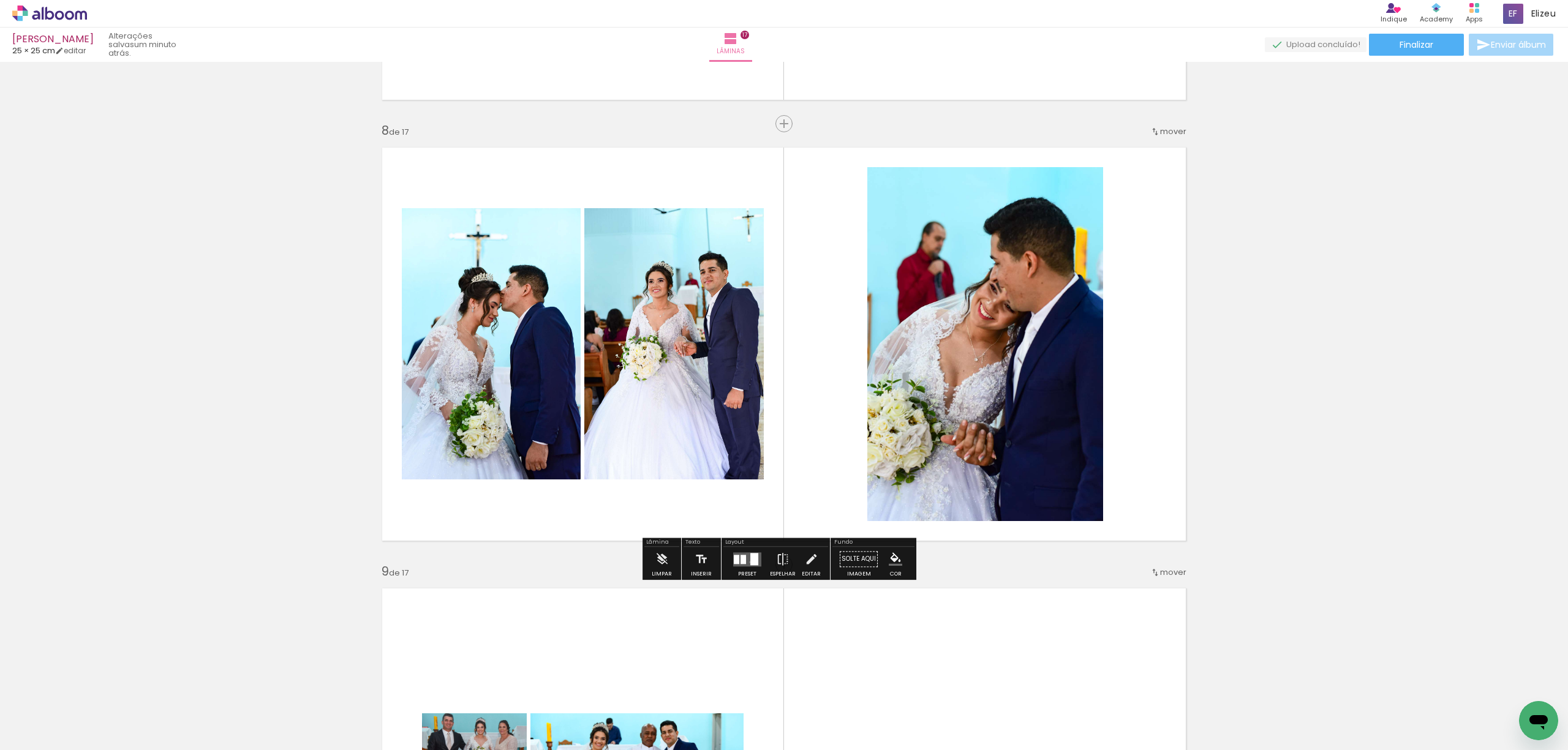
click at [750, 562] on div at bounding box center [753, 559] width 8 height 12
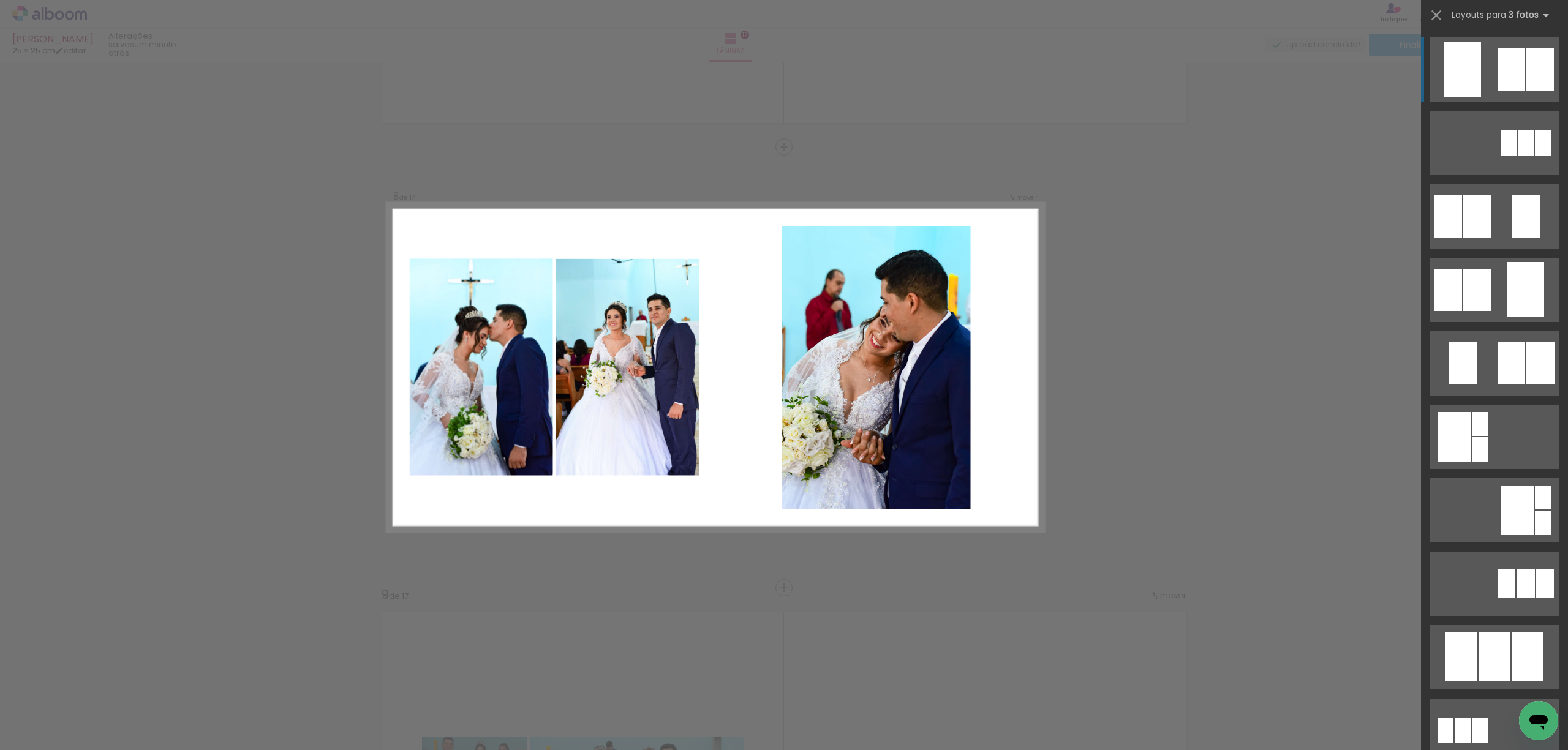
scroll to position [3021, 0]
click at [591, 366] on quentale-photo at bounding box center [627, 367] width 143 height 217
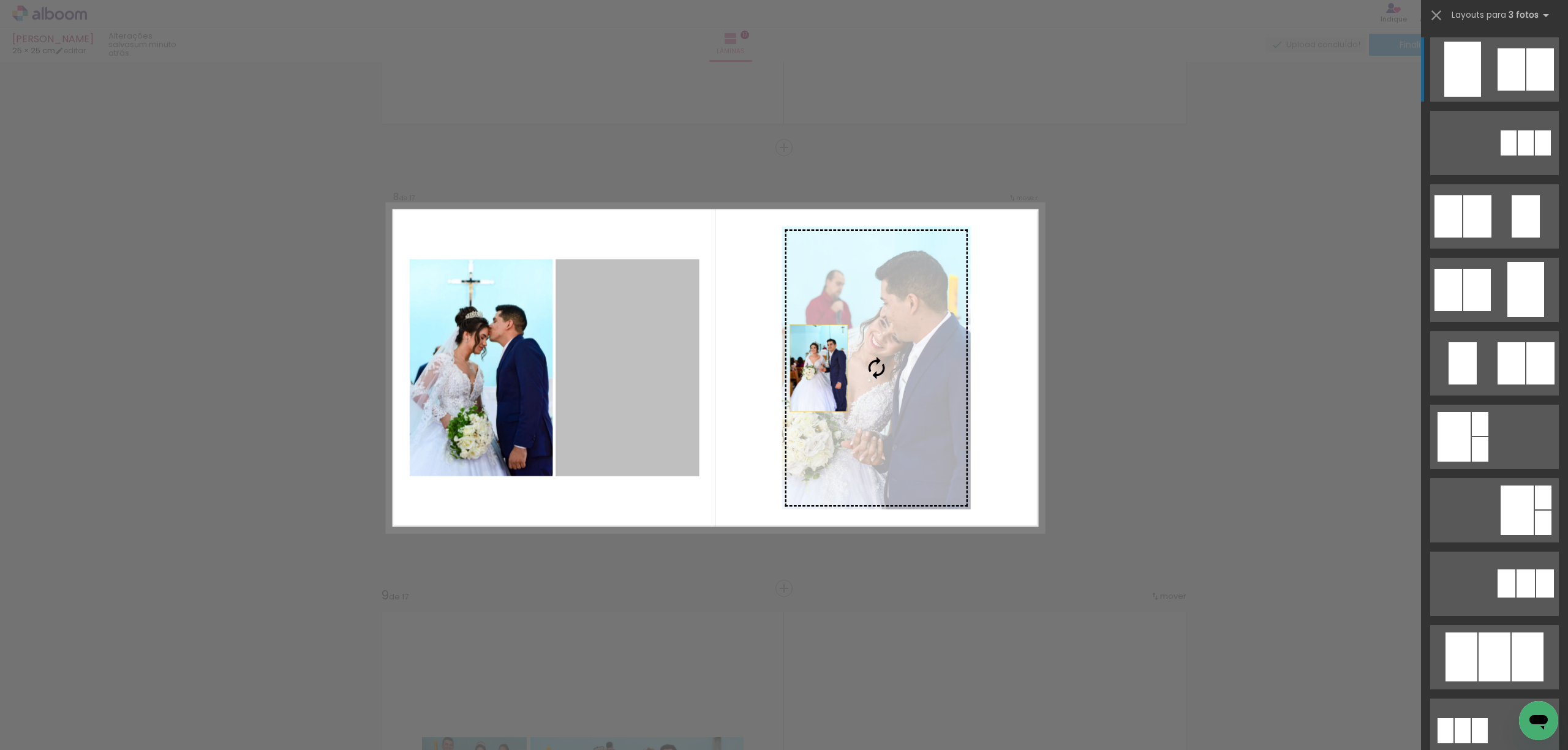
drag, startPoint x: 605, startPoint y: 387, endPoint x: 861, endPoint y: 368, distance: 256.7
click at [0, 0] on slot at bounding box center [0, 0] width 0 height 0
drag, startPoint x: 618, startPoint y: 365, endPoint x: 889, endPoint y: 361, distance: 271.0
click at [0, 0] on slot at bounding box center [0, 0] width 0 height 0
drag, startPoint x: 630, startPoint y: 387, endPoint x: 880, endPoint y: 382, distance: 250.0
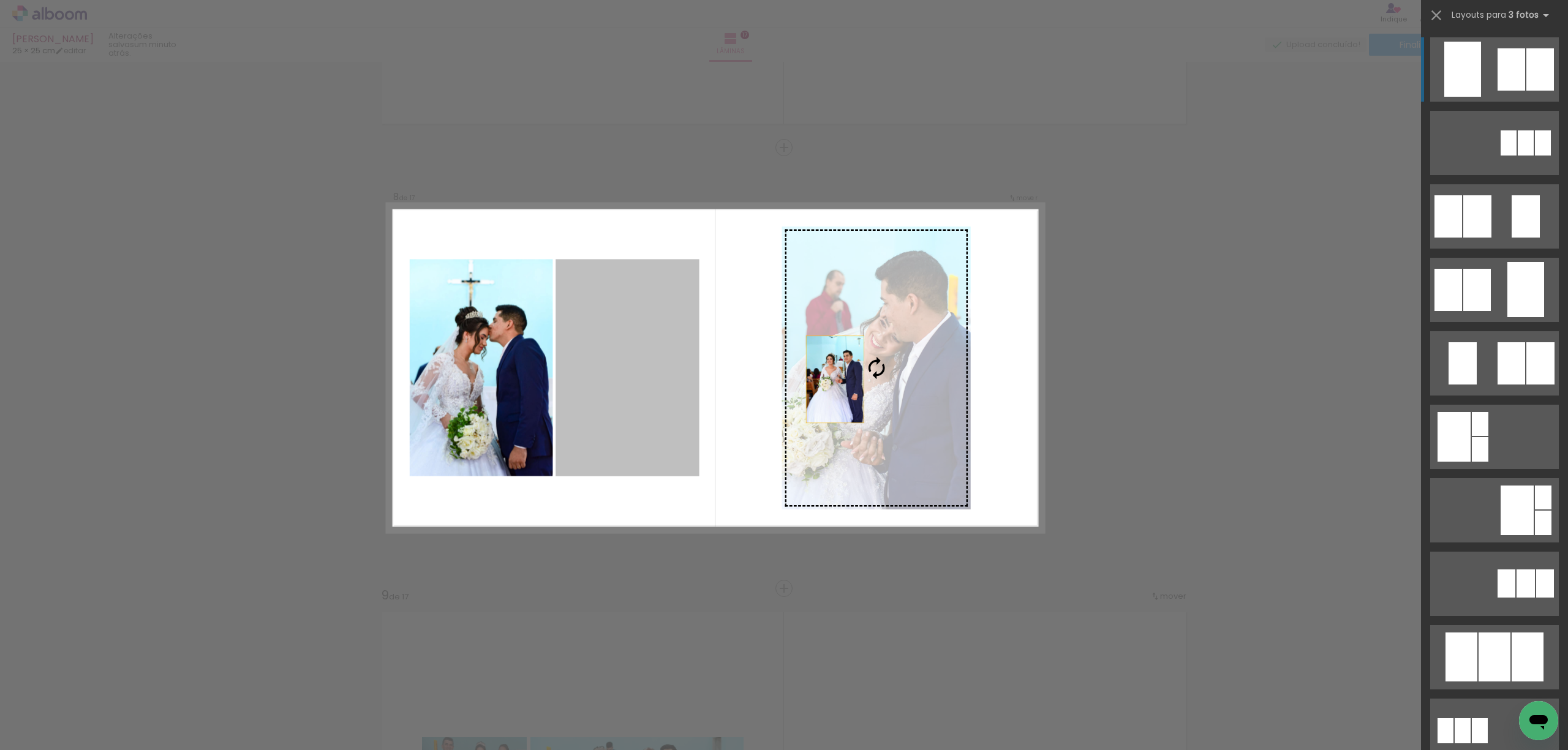
click at [0, 0] on slot at bounding box center [0, 0] width 0 height 0
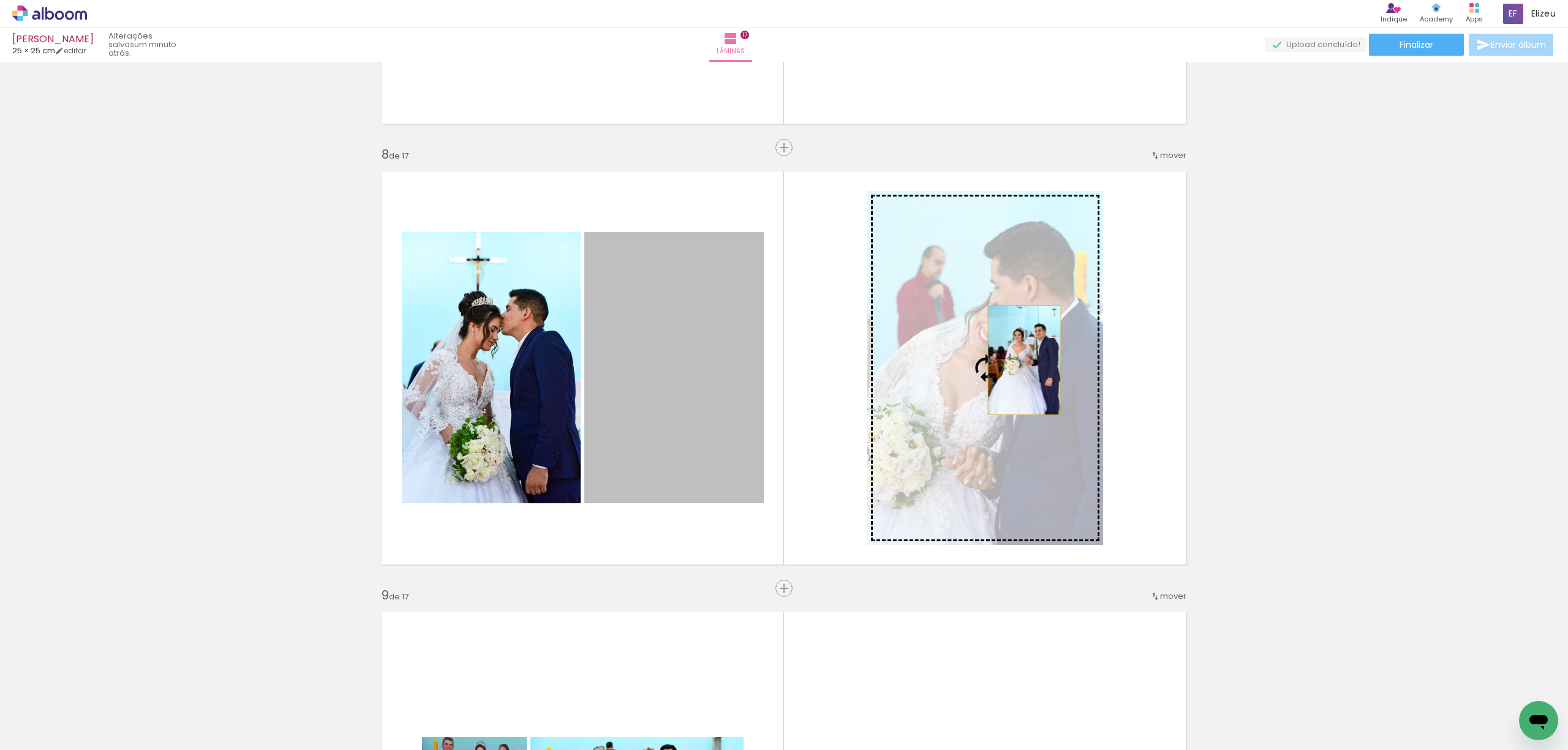
drag, startPoint x: 701, startPoint y: 373, endPoint x: 1018, endPoint y: 360, distance: 317.3
click at [0, 0] on slot at bounding box center [0, 0] width 0 height 0
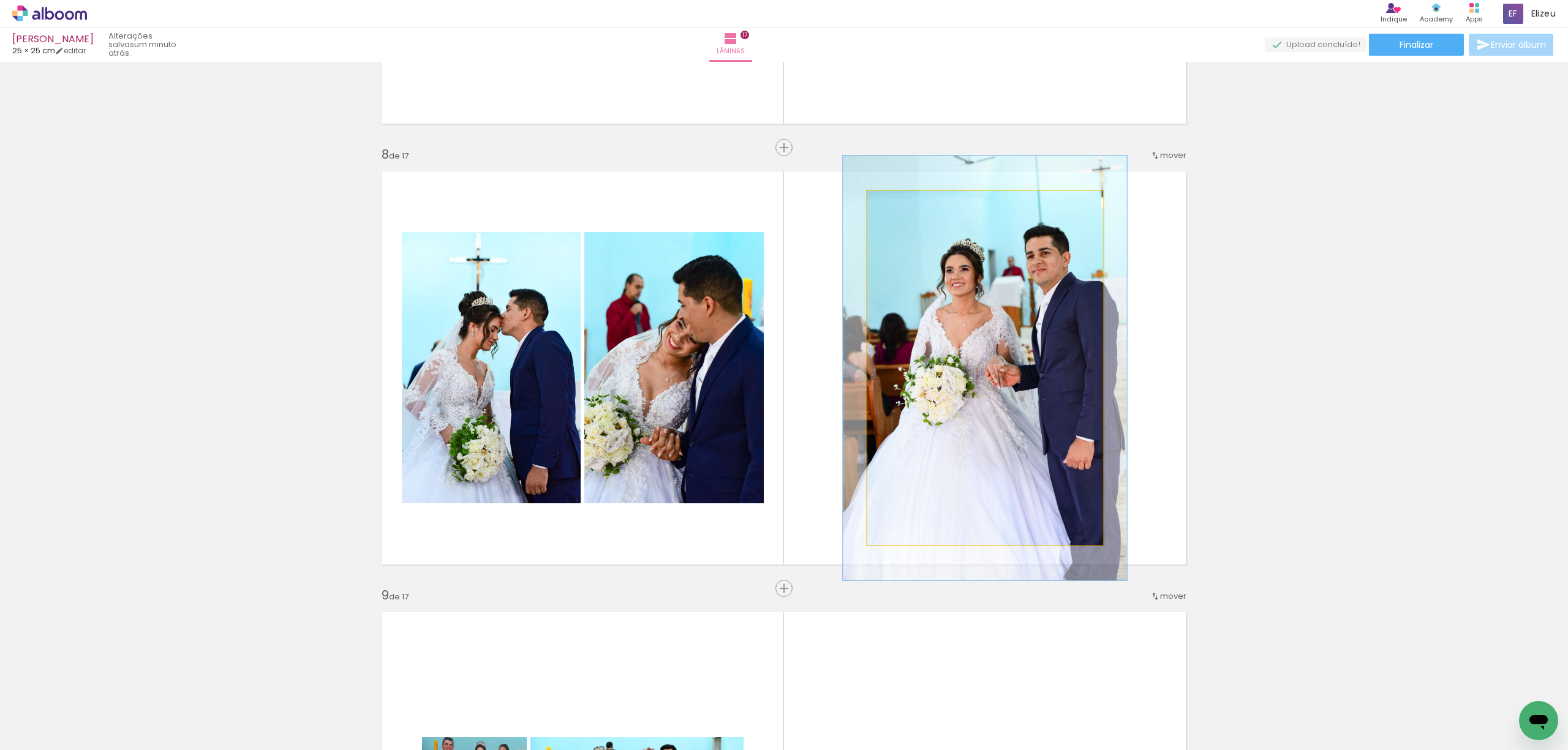
drag, startPoint x: 893, startPoint y: 204, endPoint x: 904, endPoint y: 204, distance: 11.0
type paper-slider "125"
click at [904, 204] on div at bounding box center [904, 203] width 11 height 11
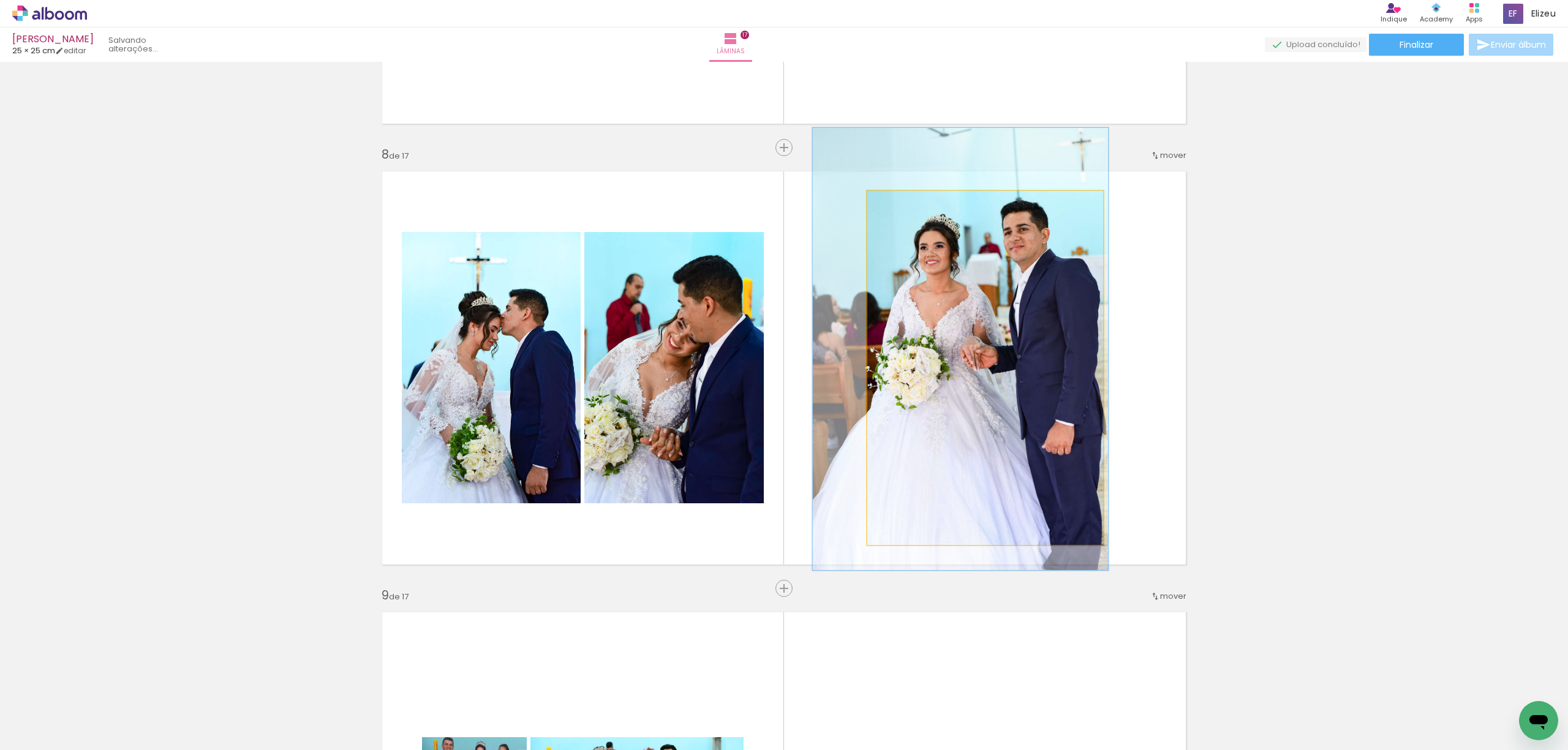
drag, startPoint x: 982, startPoint y: 335, endPoint x: 958, endPoint y: 317, distance: 30.0
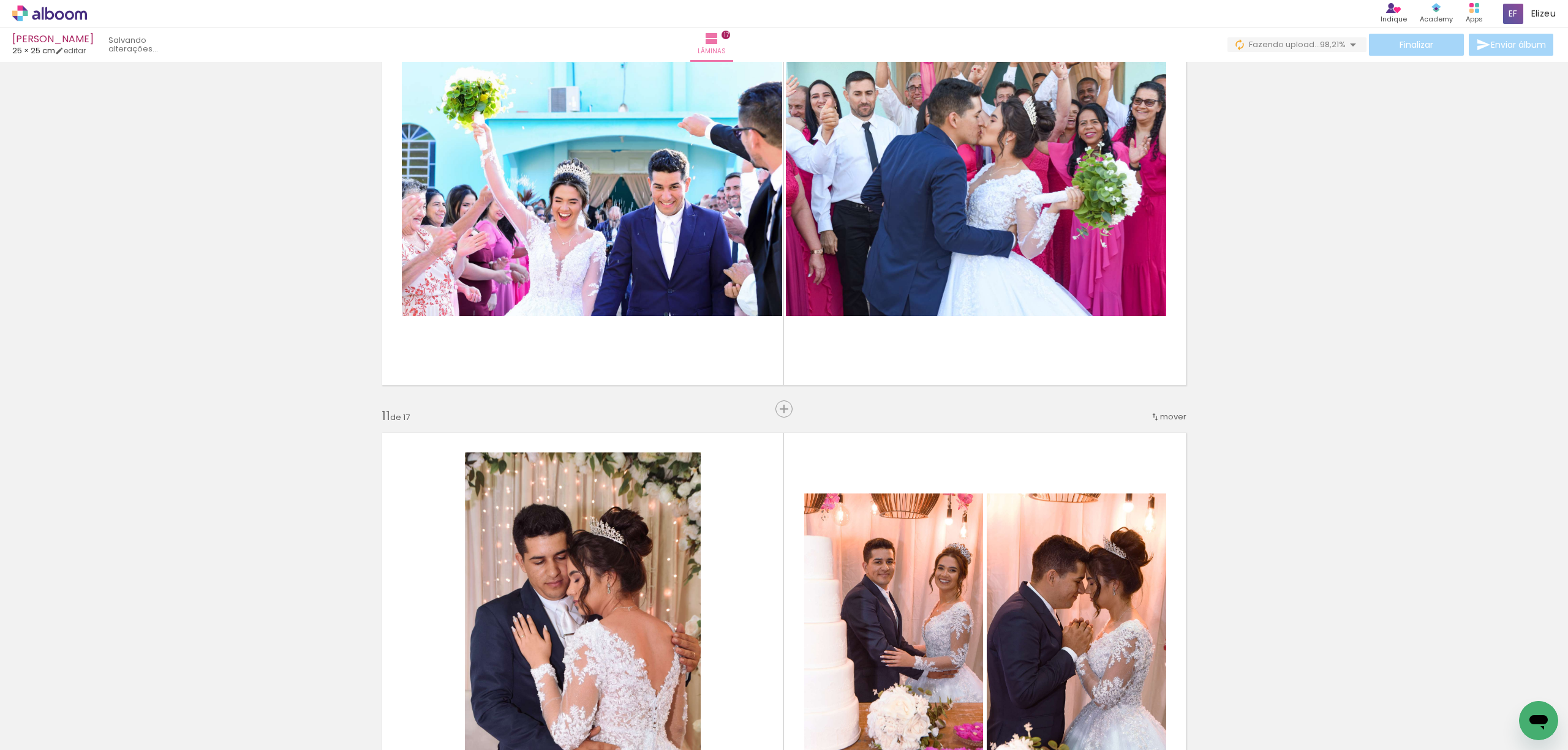
scroll to position [4038, 0]
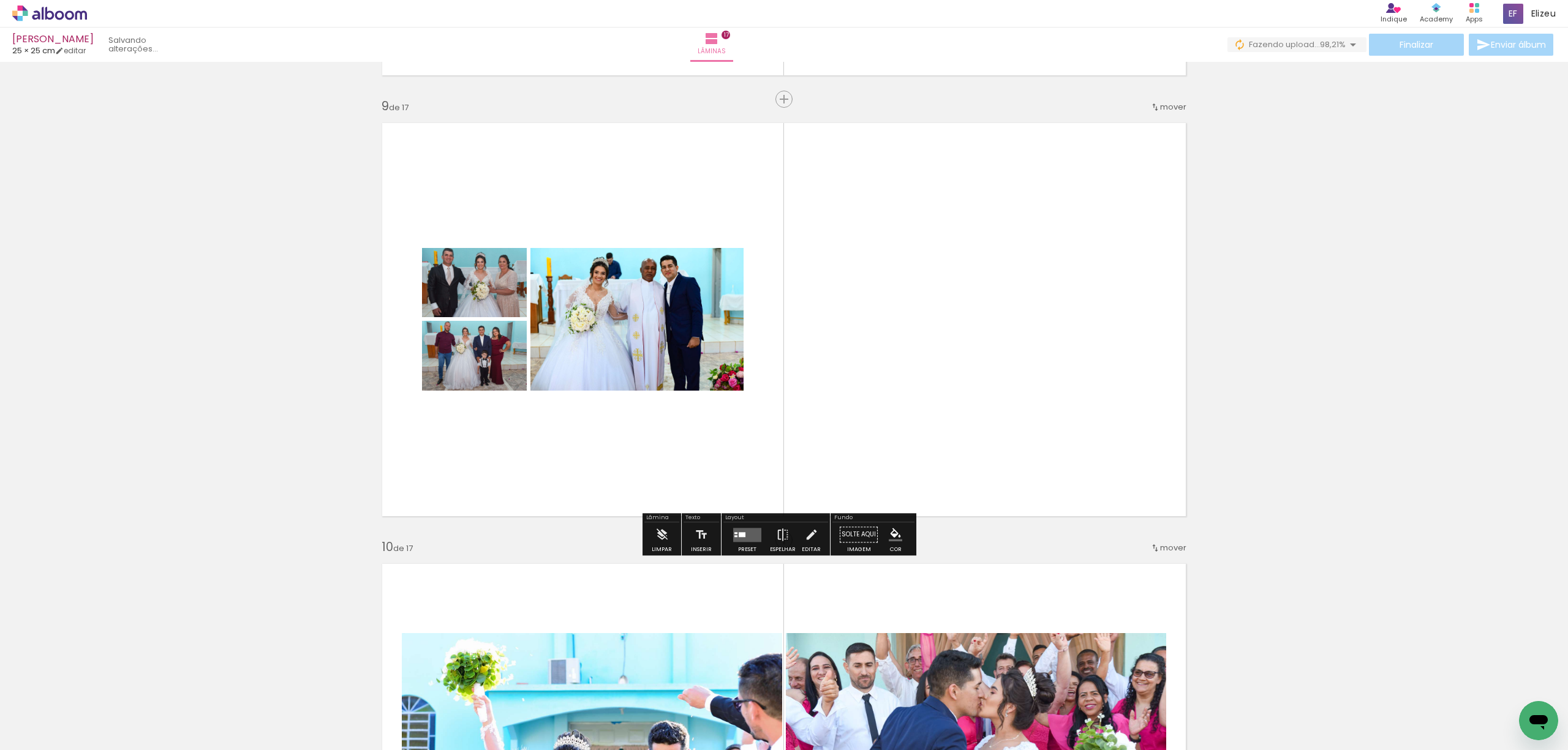
scroll to position [3511, 0]
click at [735, 544] on div at bounding box center [747, 534] width 33 height 25
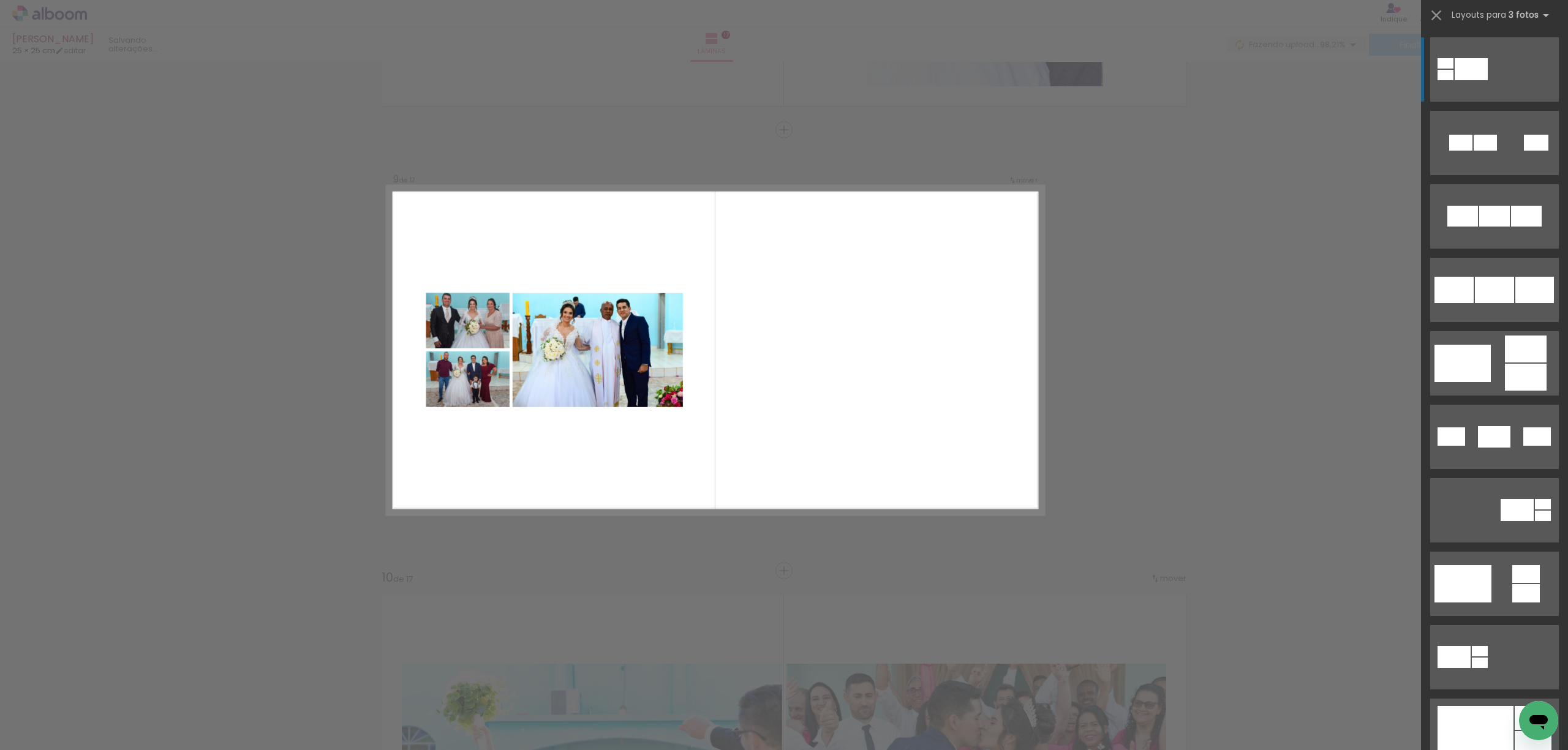
scroll to position [3461, 0]
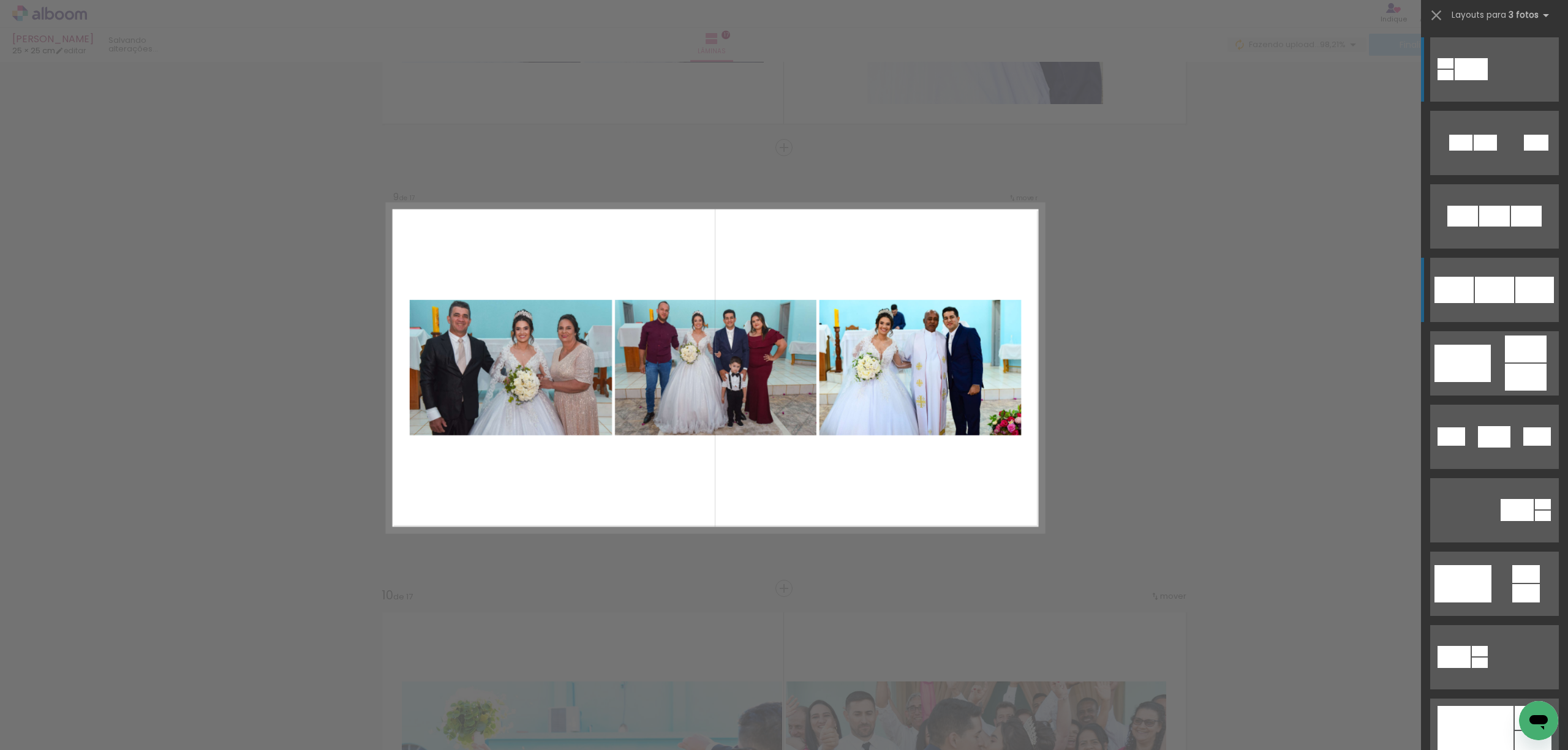
click at [1465, 301] on div at bounding box center [1454, 289] width 39 height 26
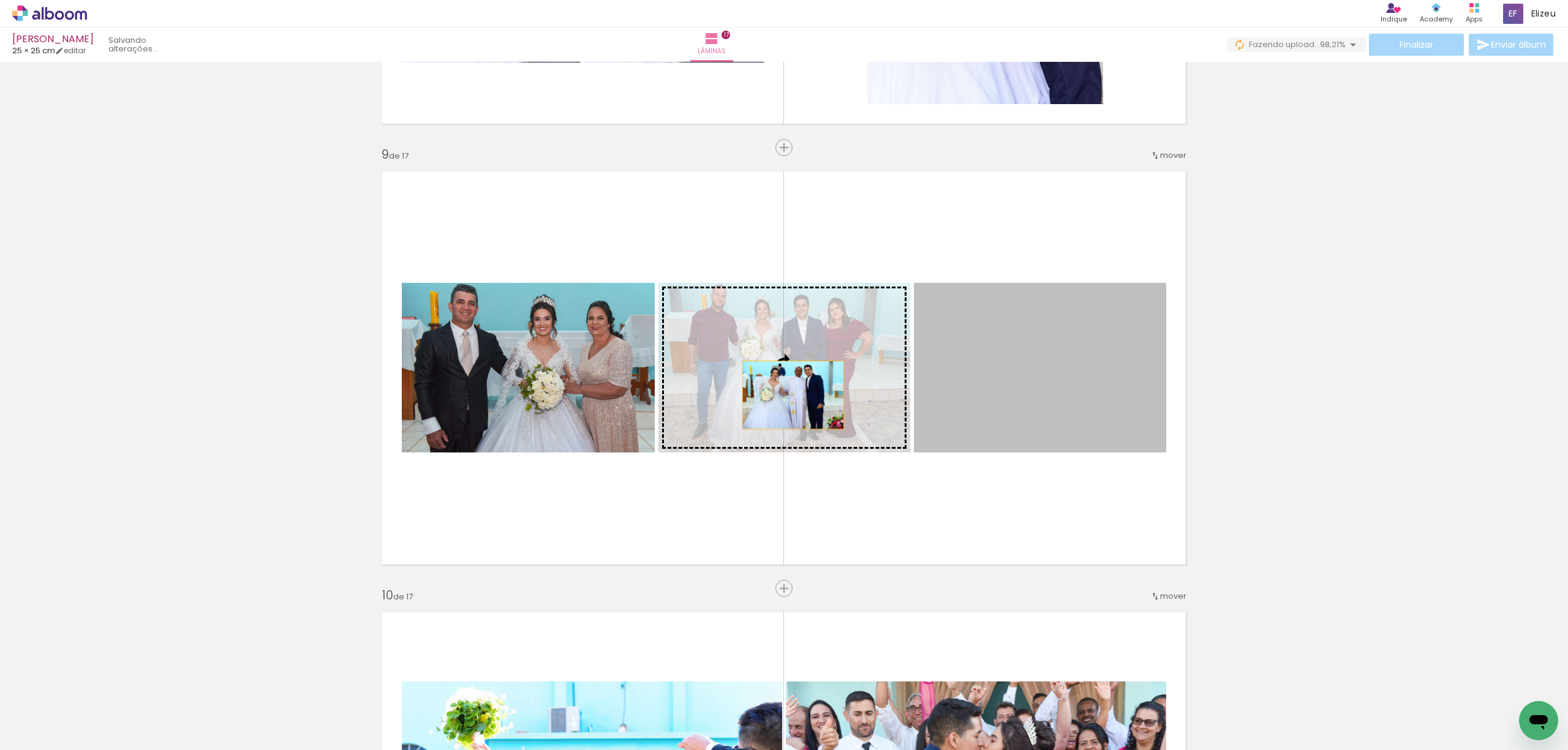
drag, startPoint x: 1069, startPoint y: 396, endPoint x: 789, endPoint y: 392, distance: 280.0
click at [0, 0] on slot at bounding box center [0, 0] width 0 height 0
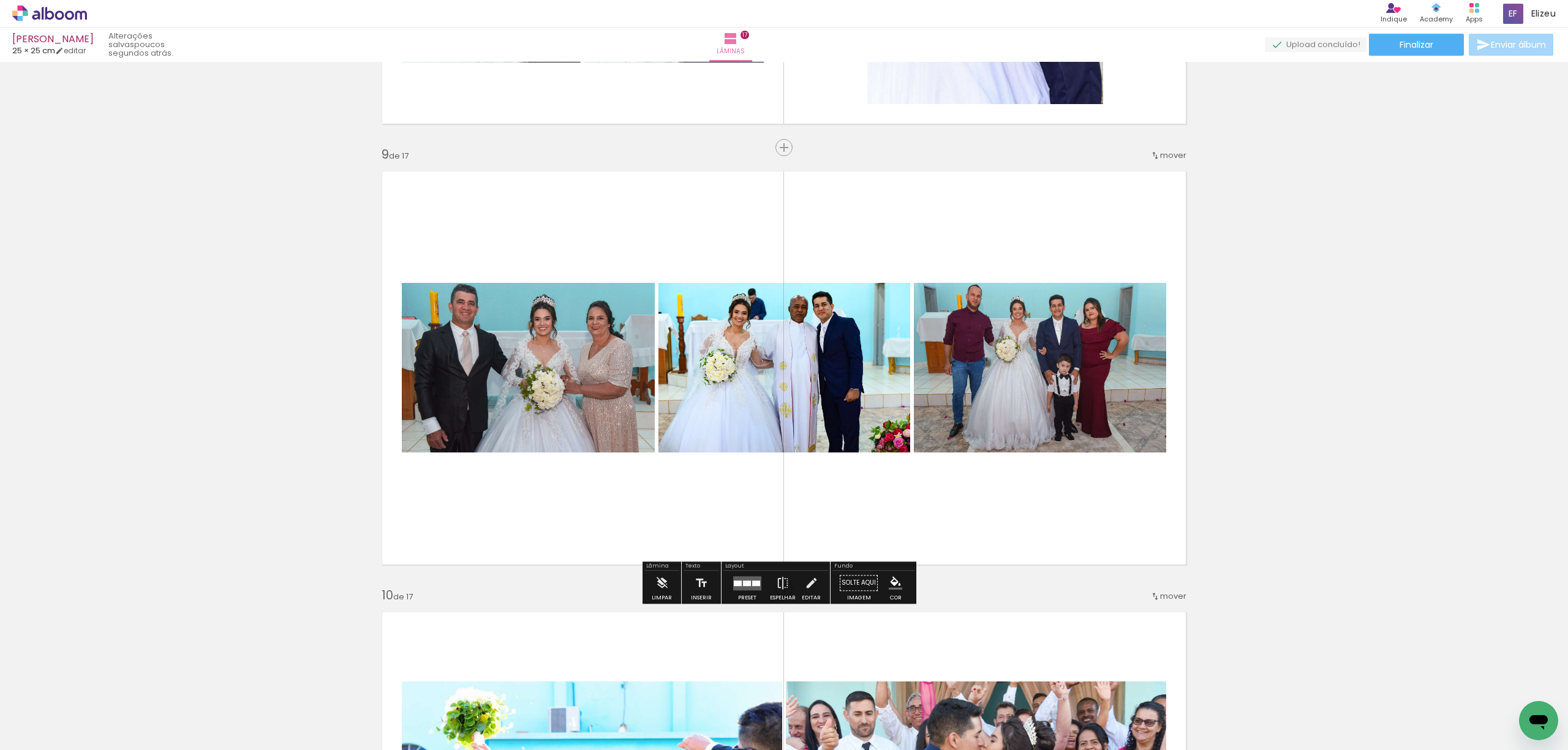
click at [1259, 346] on div "Inserir lâmina 1 de 17 Inserir lâmina 2 de 17 Inserir lâmina 3 de 17 Inserir lâ…" at bounding box center [784, 572] width 1568 height 7937
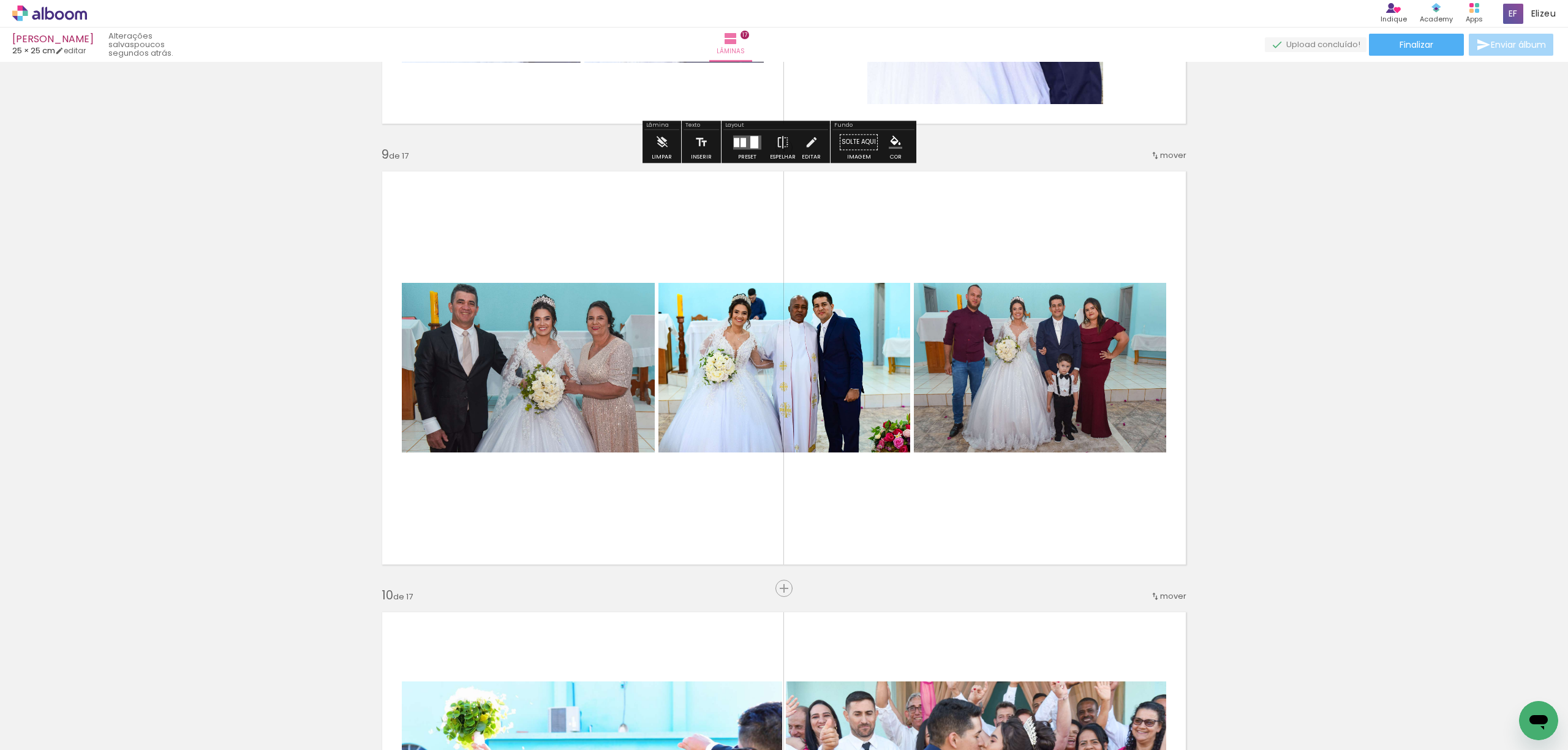
click at [1516, 231] on div "Inserir lâmina 1 de 17 Inserir lâmina 2 de 17 Inserir lâmina 3 de 17 Inserir lâ…" at bounding box center [784, 572] width 1568 height 7937
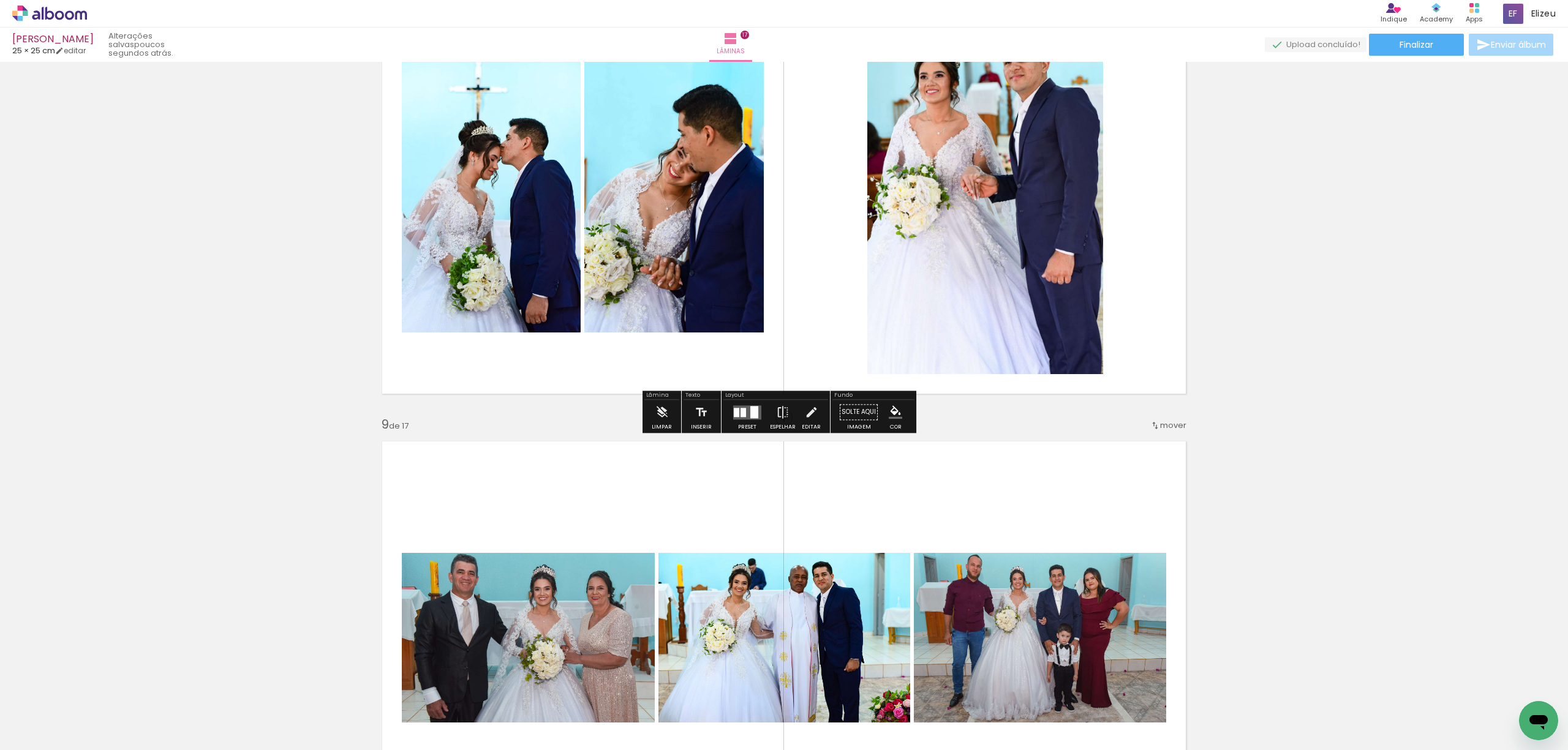
scroll to position [2972, 0]
